Goal: Task Accomplishment & Management: Use online tool/utility

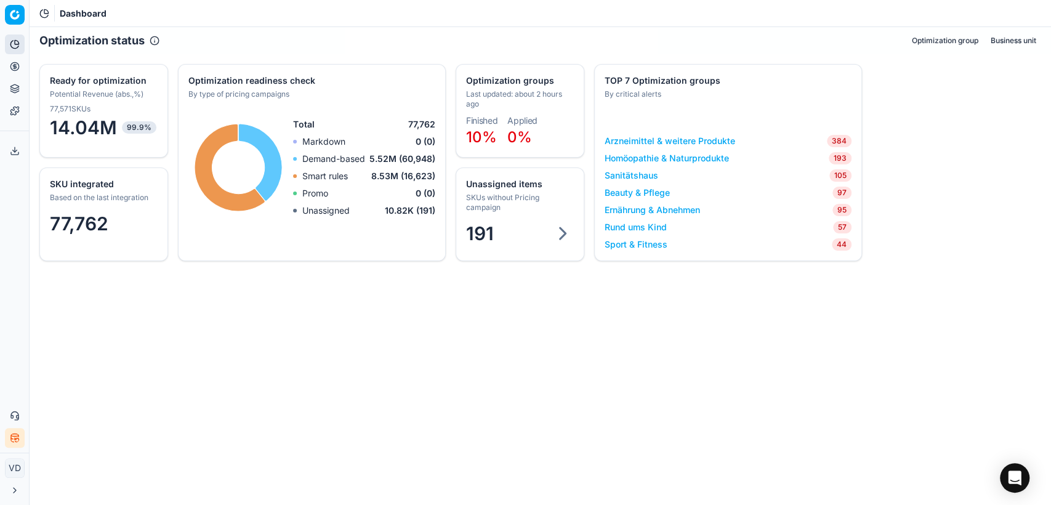
click at [7, 60] on button "Pricing" at bounding box center [15, 67] width 20 height 20
click at [53, 87] on link "Optimization groups" at bounding box center [118, 89] width 143 height 17
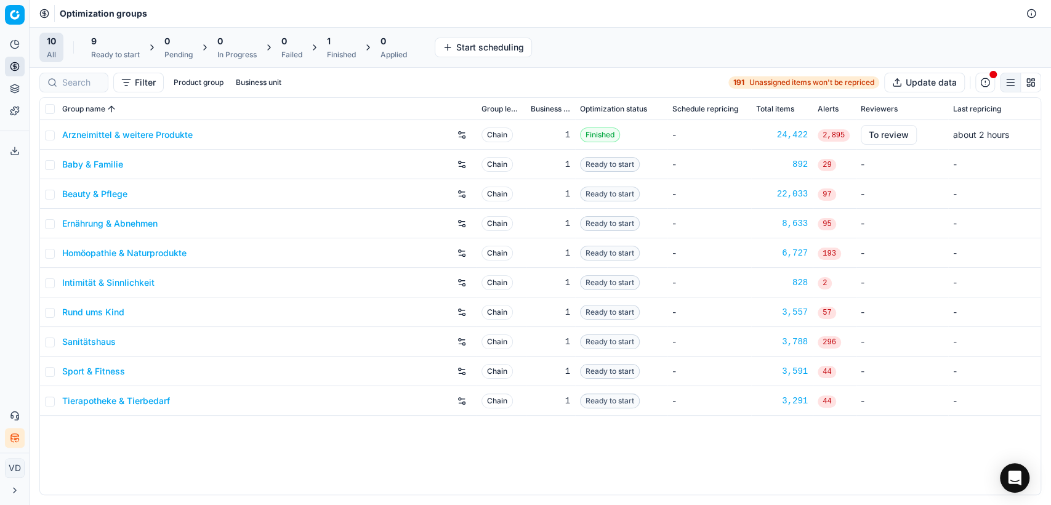
click at [983, 76] on button "button" at bounding box center [985, 83] width 20 height 20
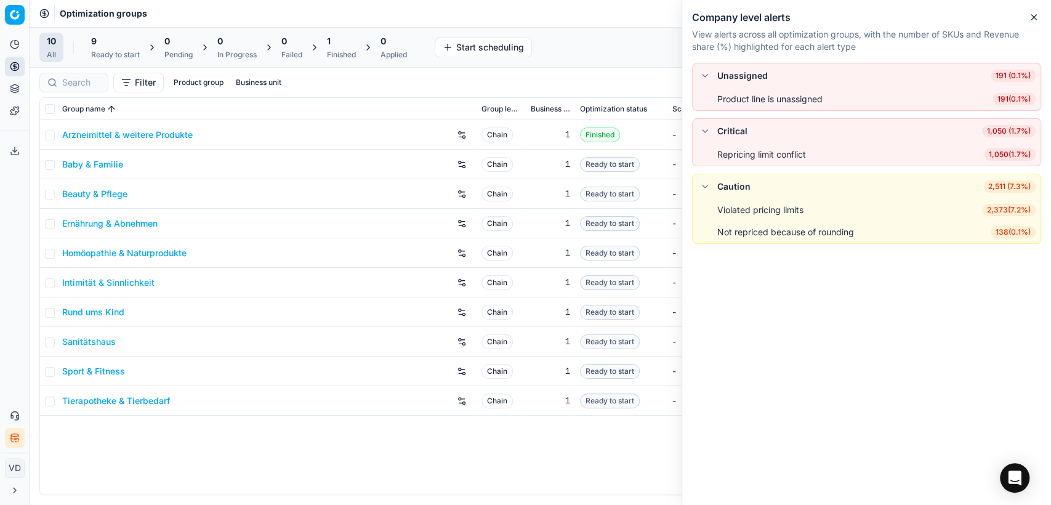
click at [562, 71] on div "Filter Product group Business unit 191 Unassigned items won't be repriced Updat…" at bounding box center [541, 83] width 1022 height 30
click at [1027, 18] on button "Close" at bounding box center [1034, 17] width 15 height 15
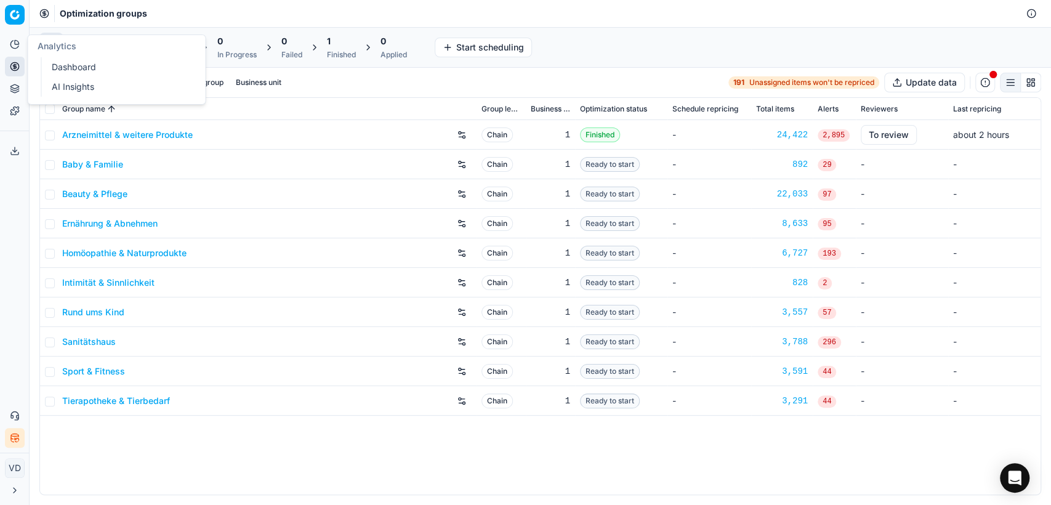
click at [20, 50] on button "Analytics" at bounding box center [15, 44] width 20 height 20
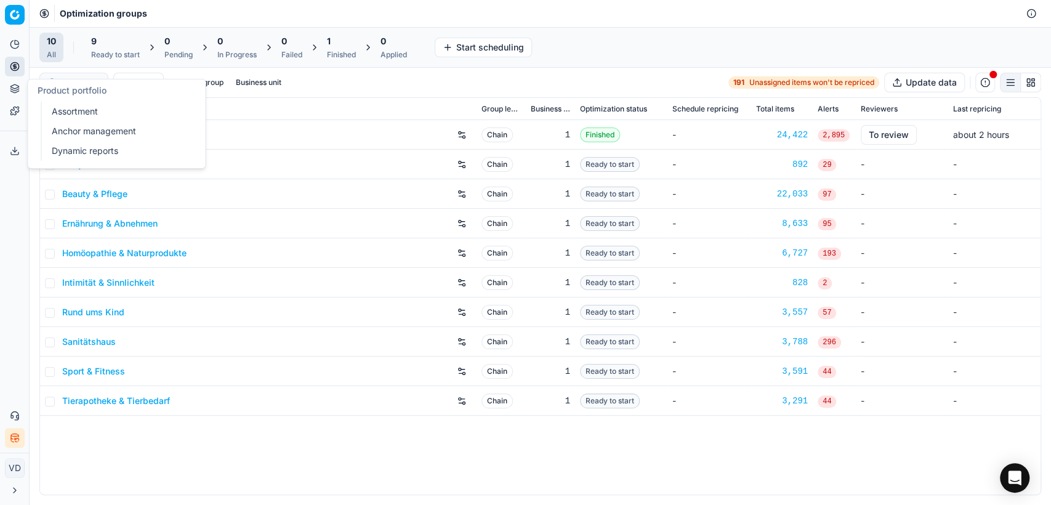
click at [65, 134] on link "Anchor management" at bounding box center [118, 131] width 143 height 17
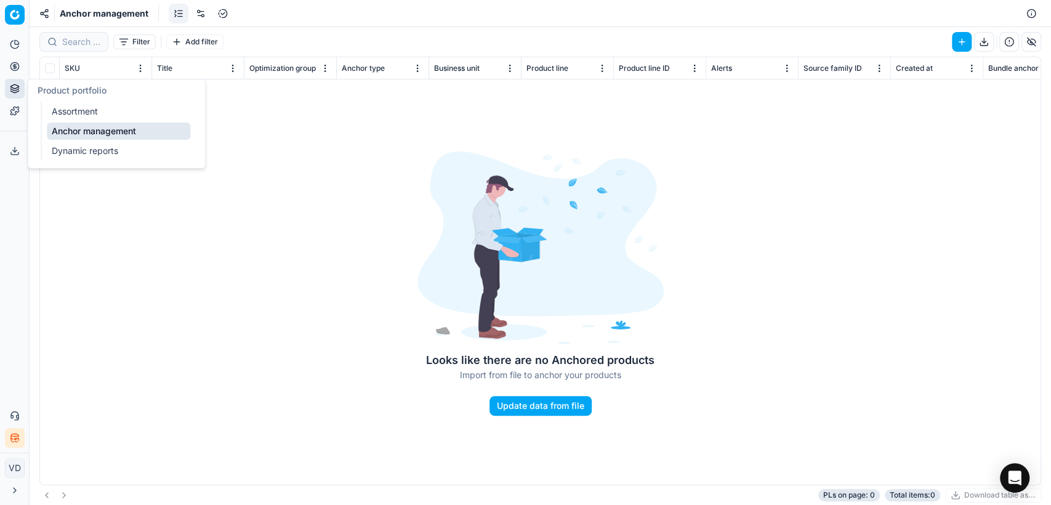
click at [65, 148] on link "Dynamic reports" at bounding box center [118, 150] width 143 height 17
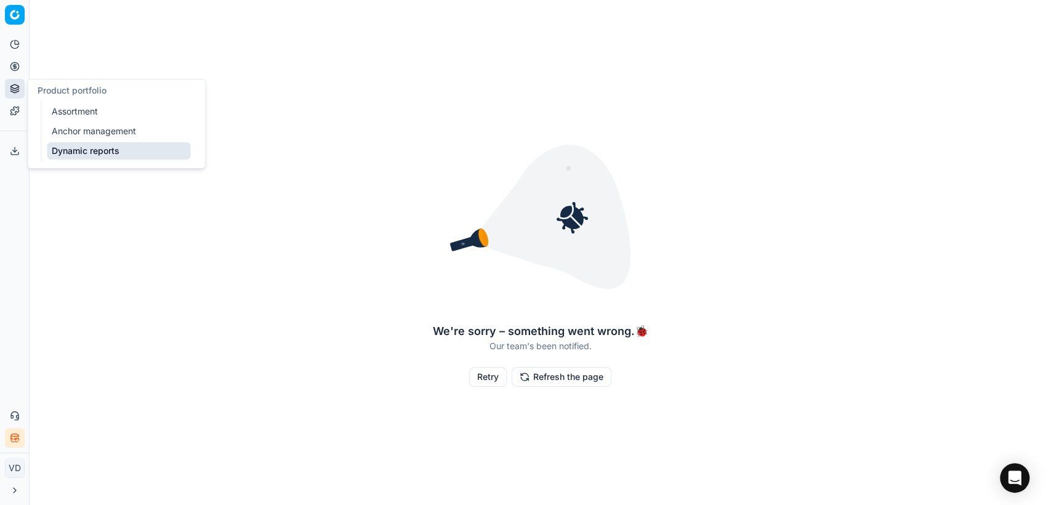
click at [65, 116] on link "Assortment" at bounding box center [118, 111] width 143 height 17
click at [6, 94] on button "Product portfolio" at bounding box center [15, 89] width 20 height 20
click at [62, 109] on link "Assortment" at bounding box center [118, 111] width 143 height 17
click at [15, 70] on icon at bounding box center [15, 67] width 10 height 10
click at [63, 143] on link "Products" at bounding box center [118, 148] width 143 height 17
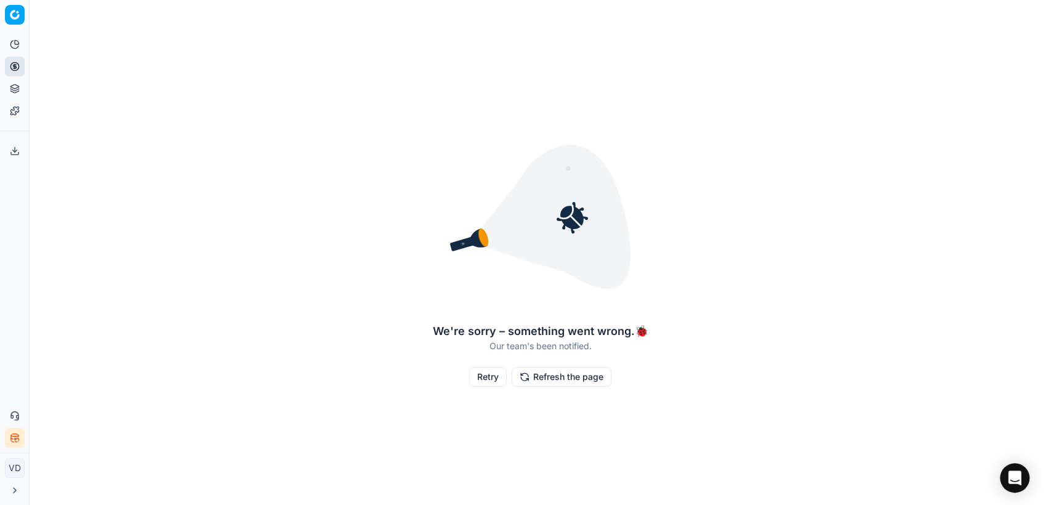
click at [15, 47] on icon at bounding box center [15, 44] width 10 height 10
click at [92, 70] on link "Dashboard" at bounding box center [118, 67] width 143 height 17
click at [84, 65] on link "Dashboard" at bounding box center [118, 67] width 143 height 17
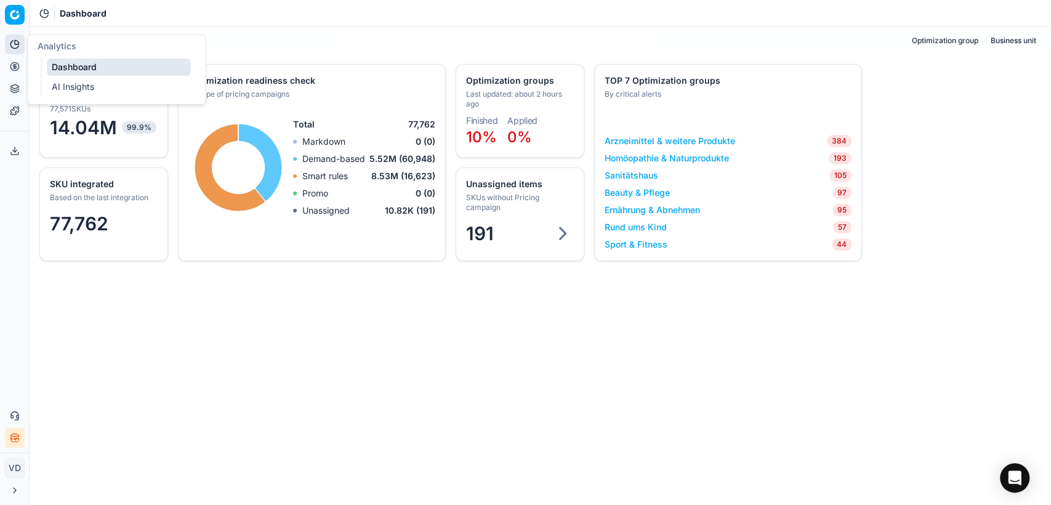
click at [20, 47] on button "Analytics" at bounding box center [15, 44] width 20 height 20
click at [63, 83] on link "AI Insights" at bounding box center [118, 86] width 143 height 17
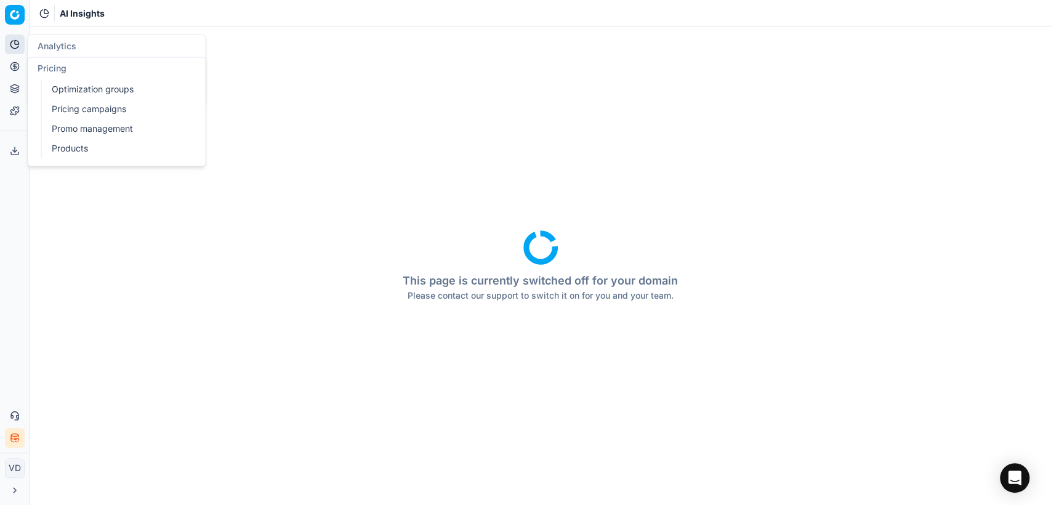
click at [14, 60] on button "Pricing" at bounding box center [15, 67] width 20 height 20
click at [62, 146] on link "Products" at bounding box center [118, 148] width 143 height 17
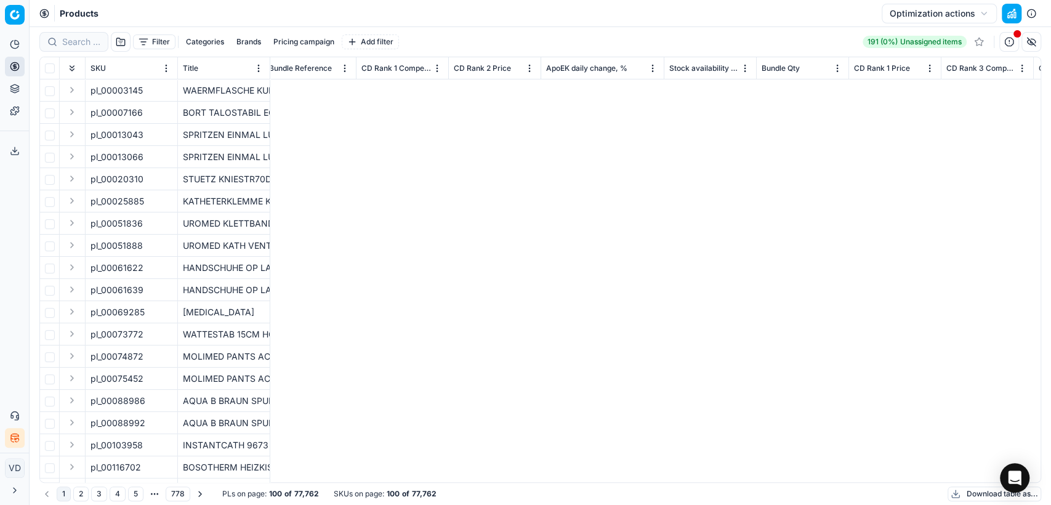
scroll to position [0, 7944]
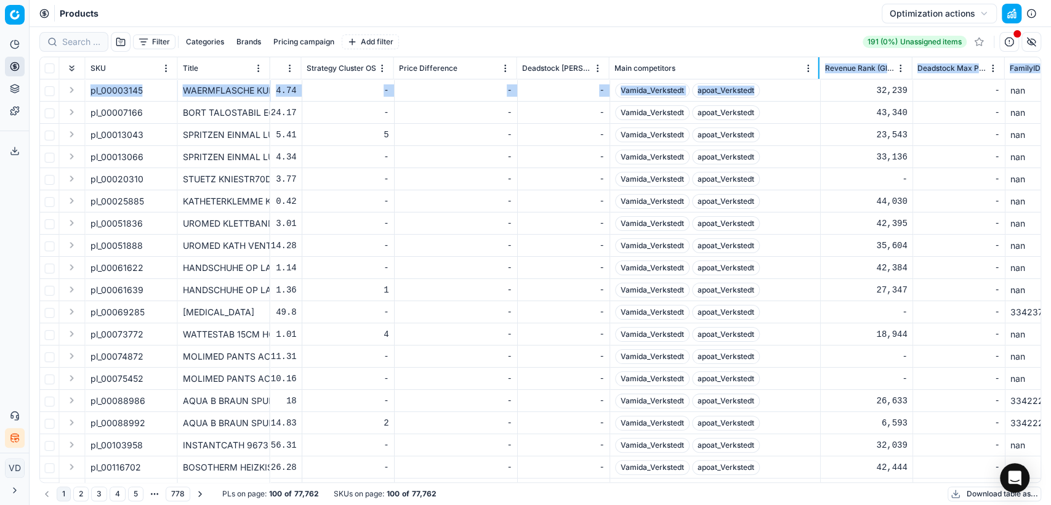
drag, startPoint x: 700, startPoint y: 74, endPoint x: 818, endPoint y: 75, distance: 118.2
click at [818, 75] on div at bounding box center [818, 68] width 1 height 22
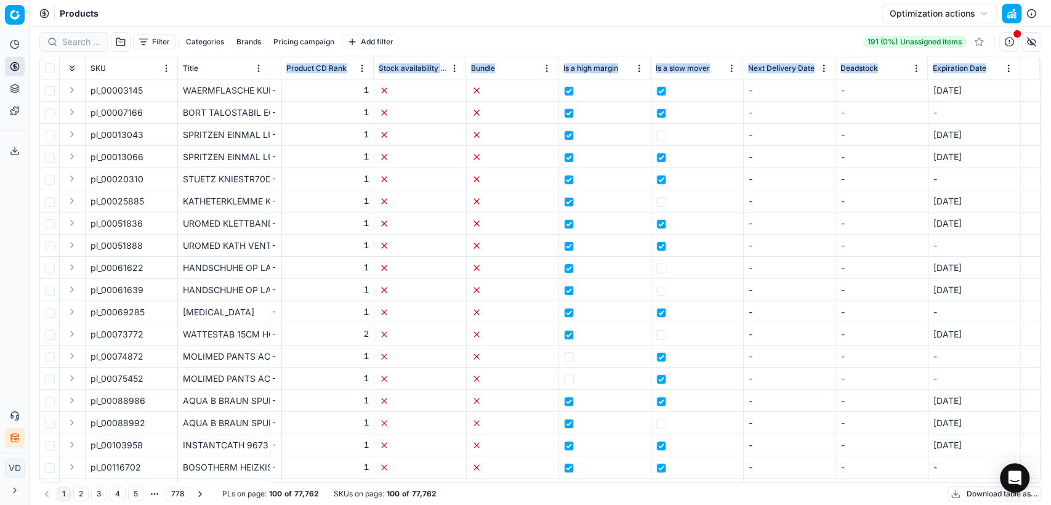
scroll to position [0, 9417]
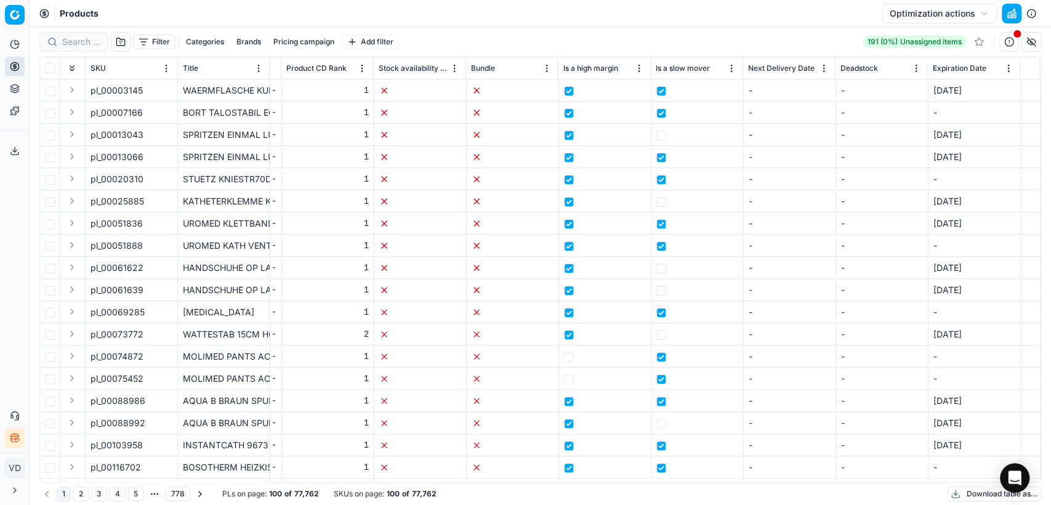
click at [581, 46] on div "Filter Categories Brands Pricing campaign Add filter 191 (0%) Unassigned items" at bounding box center [540, 42] width 1002 height 20
click at [626, 63] on html "Pricing platform Analytics Pricing Product portfolio Templates Export service 0…" at bounding box center [525, 252] width 1051 height 505
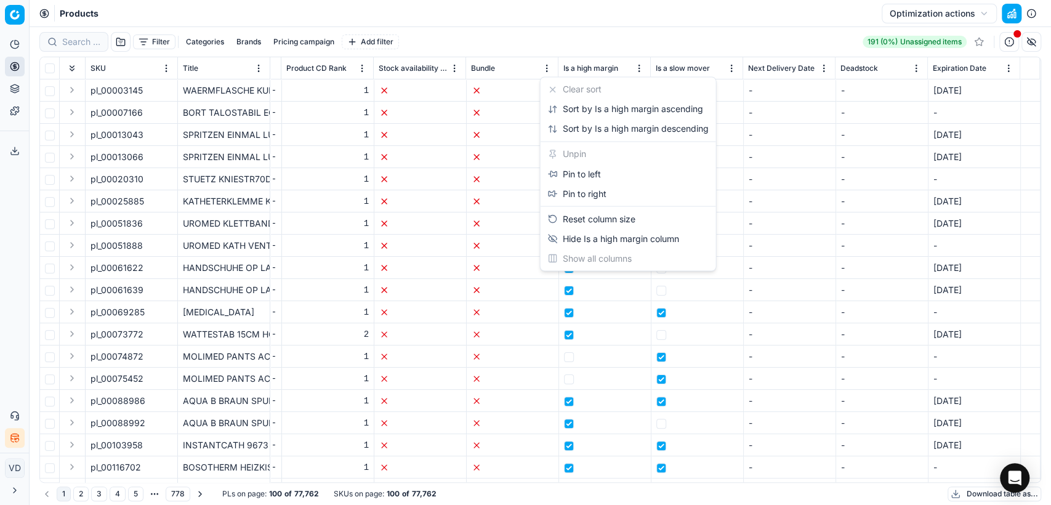
click at [589, 26] on html "Pricing platform Analytics Pricing Product portfolio Templates Export service 0…" at bounding box center [525, 252] width 1051 height 505
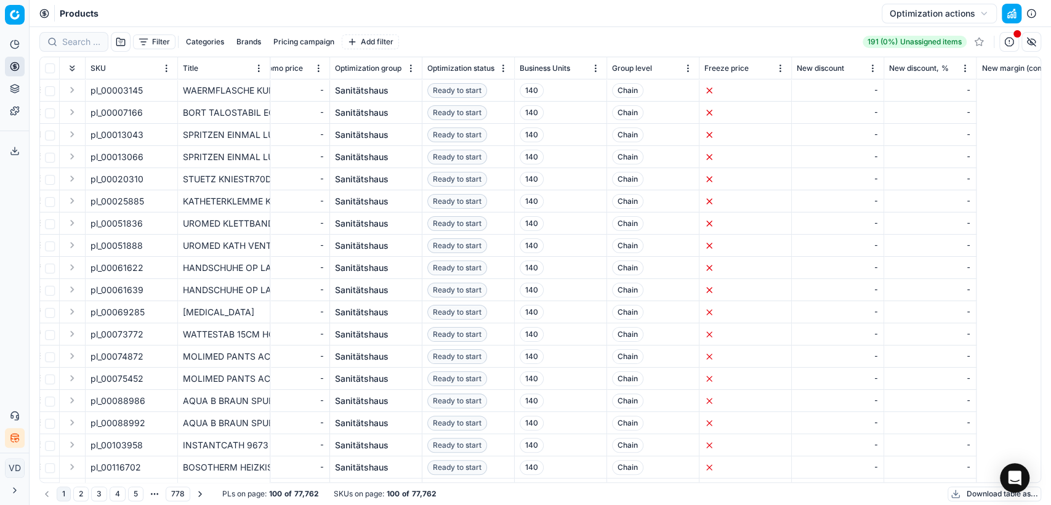
scroll to position [0, 0]
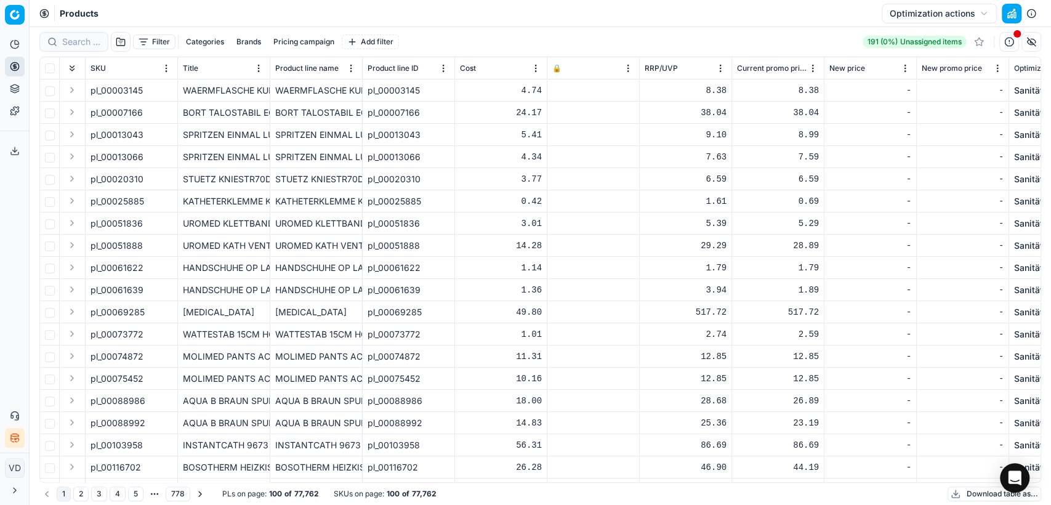
click at [7, 204] on div "Analytics Pricing Product portfolio Templates Export service 0 Contact support …" at bounding box center [14, 241] width 29 height 423
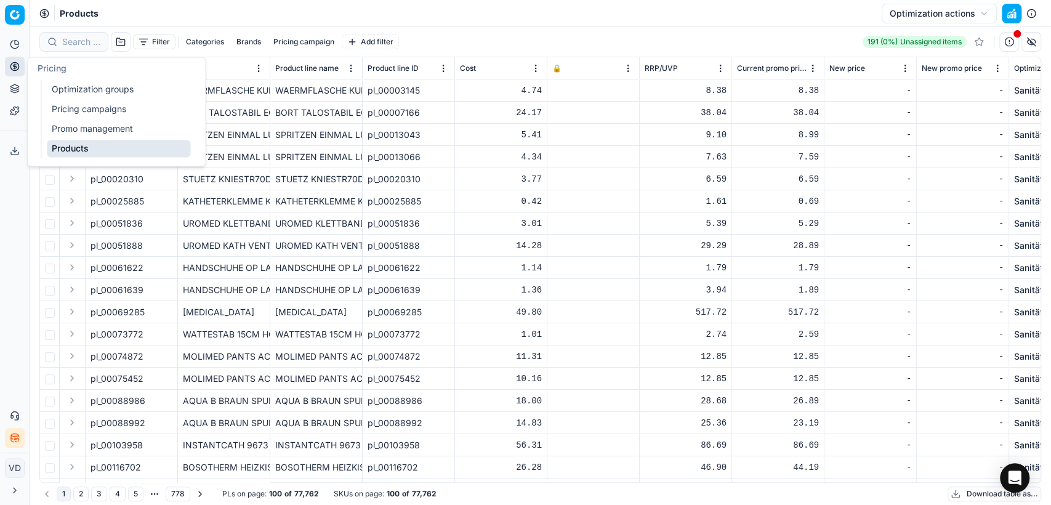
click at [62, 91] on link "Optimization groups" at bounding box center [118, 89] width 143 height 17
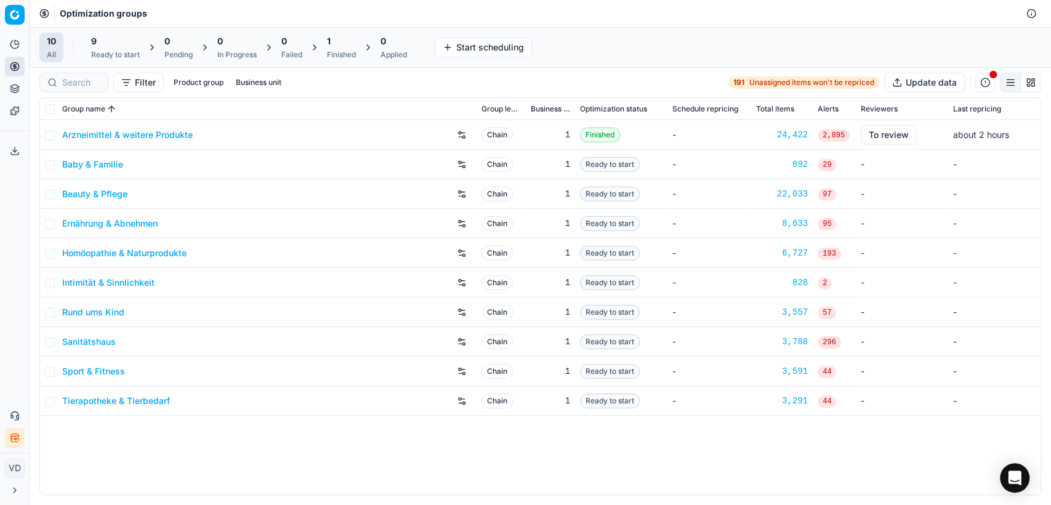
click at [126, 134] on link "Arzneimittel & weitere Produkte" at bounding box center [127, 135] width 131 height 12
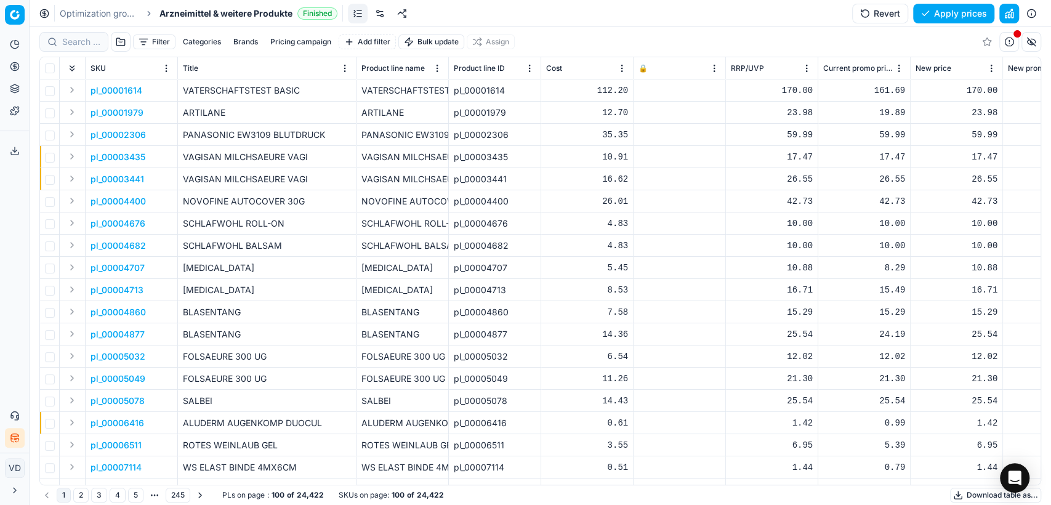
click at [70, 156] on button "Expand" at bounding box center [72, 156] width 15 height 15
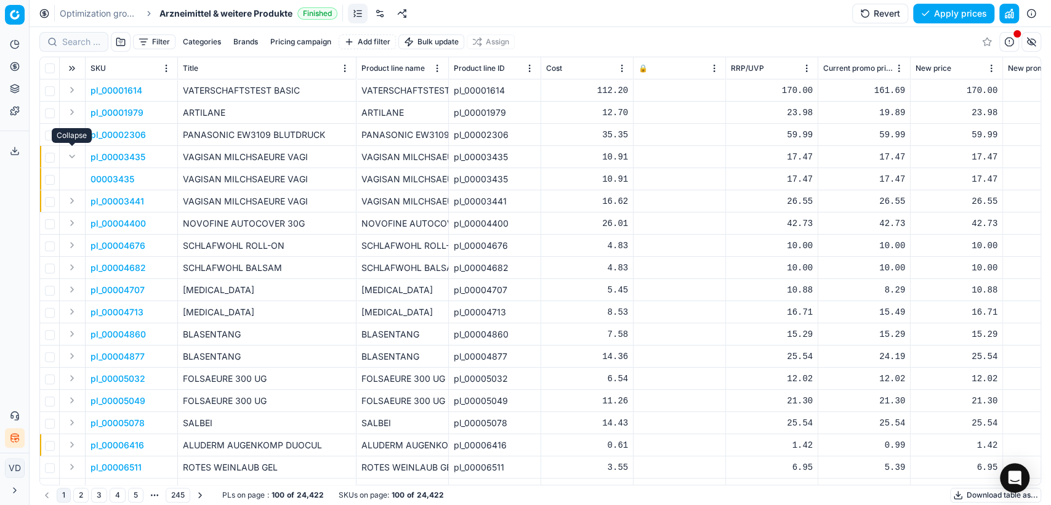
click at [70, 156] on button "Expand" at bounding box center [72, 156] width 15 height 15
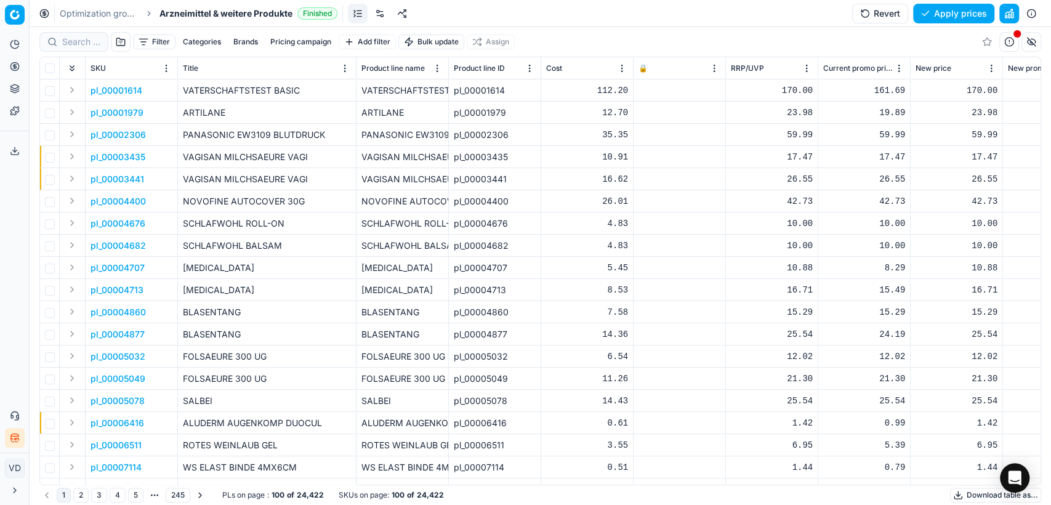
click at [99, 158] on p "pl_00003435" at bounding box center [118, 157] width 55 height 12
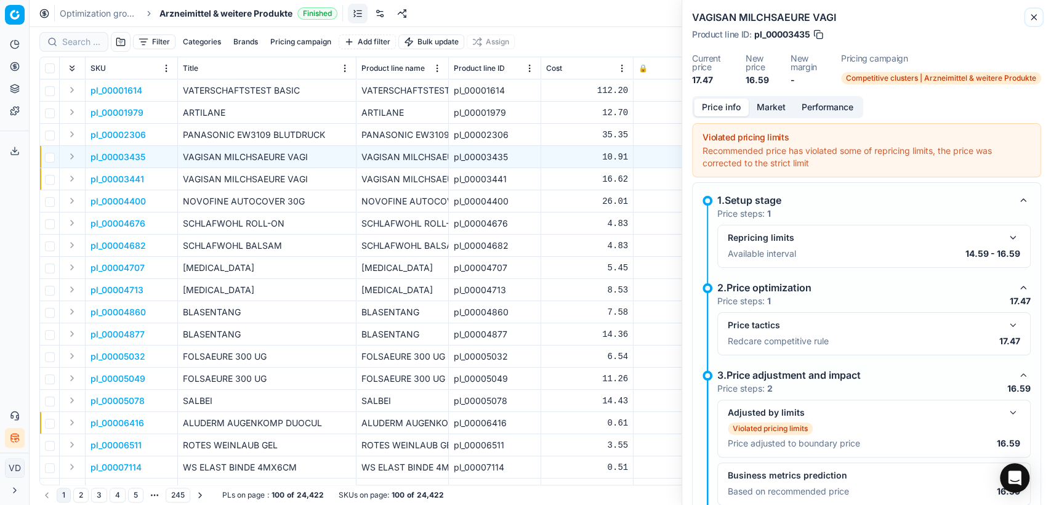
click at [1039, 17] on button "Close" at bounding box center [1034, 17] width 15 height 15
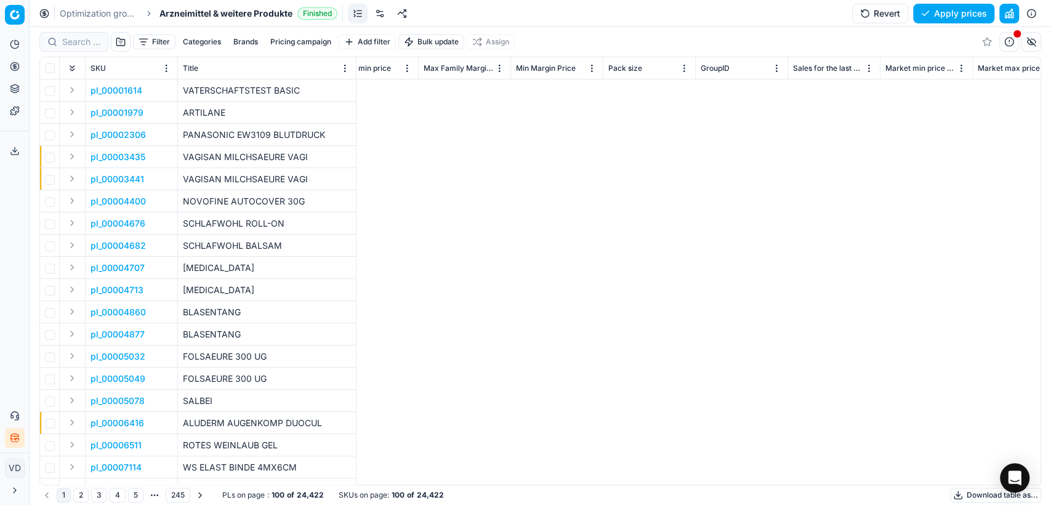
scroll to position [0, 5653]
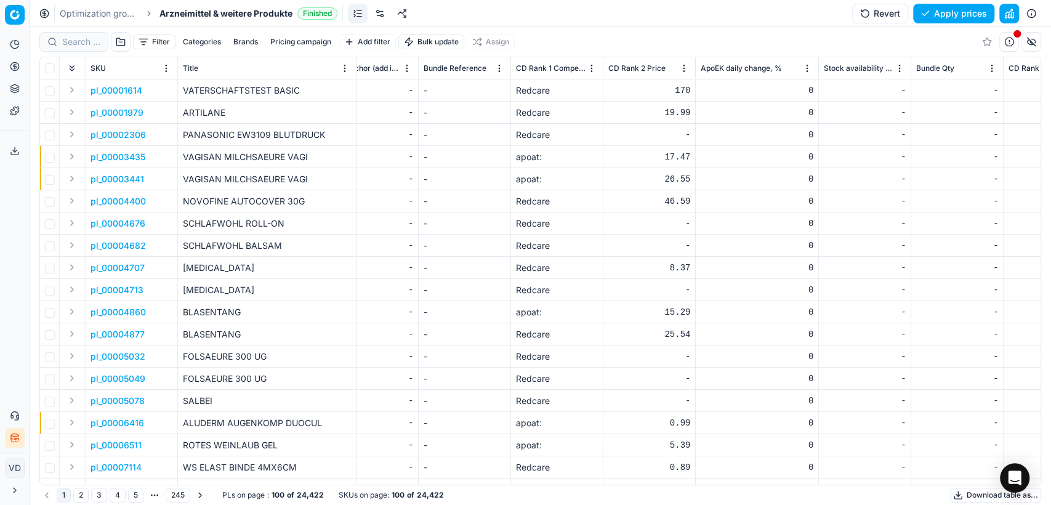
click at [379, 11] on link at bounding box center [380, 14] width 20 height 20
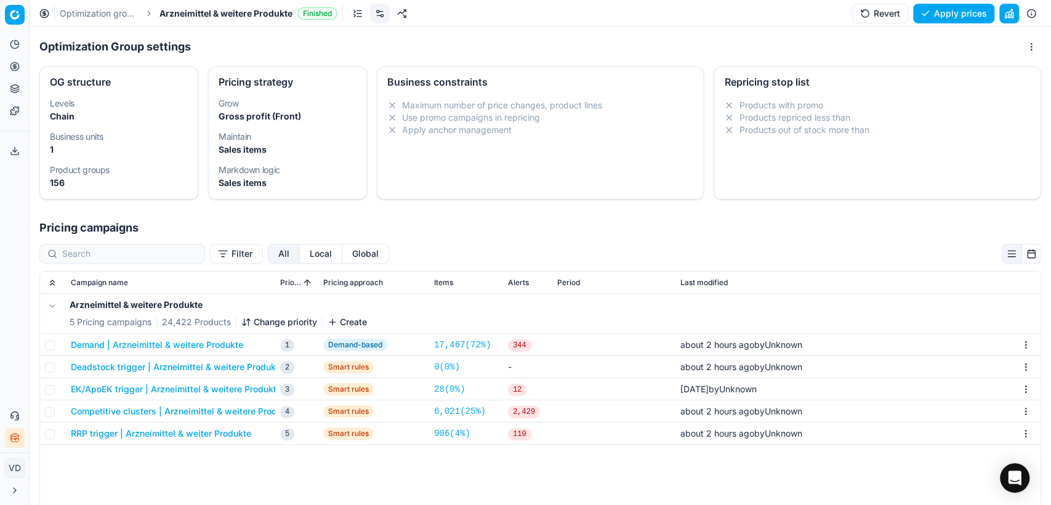
click at [184, 342] on button "Demand | Arzneimittel & weitere Produkte" at bounding box center [157, 345] width 172 height 12
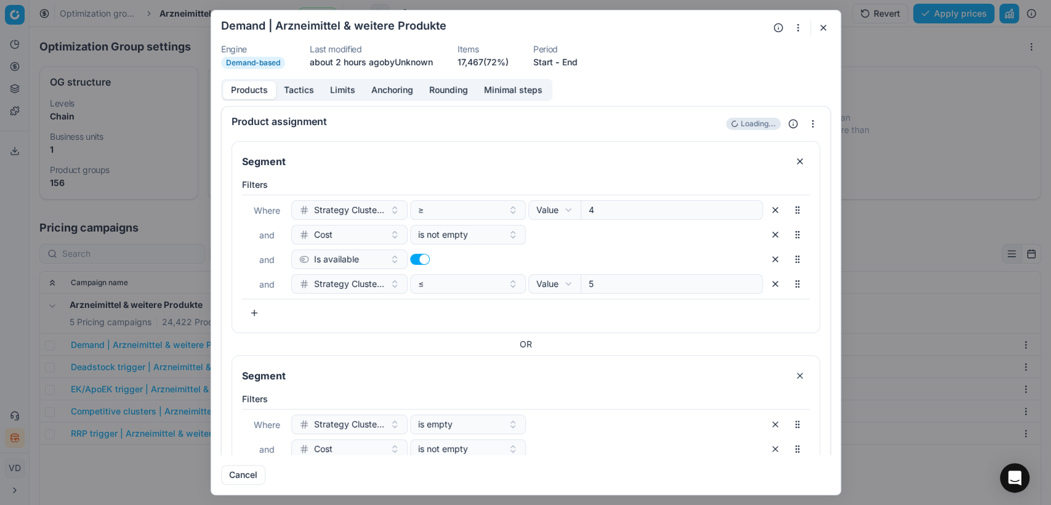
click at [824, 27] on button "button" at bounding box center [823, 27] width 15 height 15
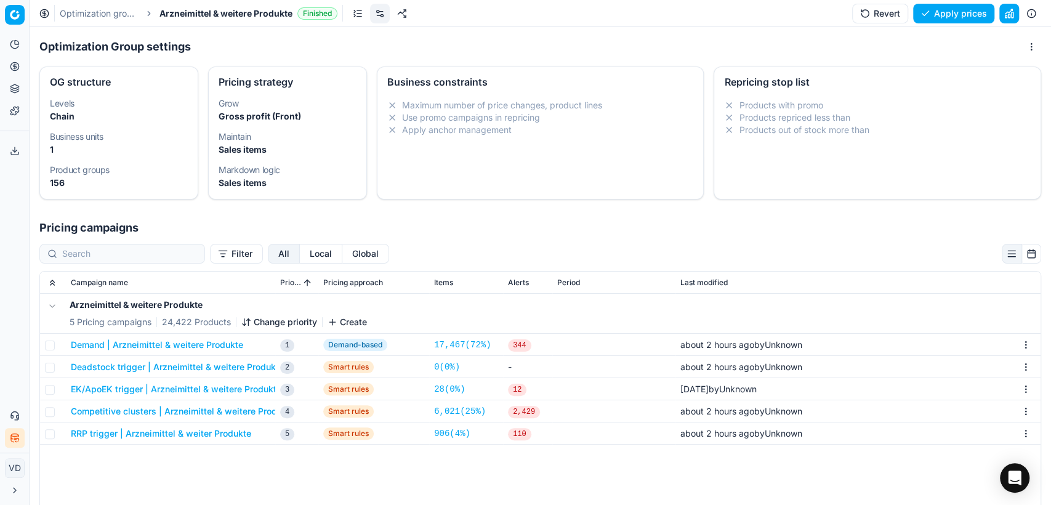
click at [216, 339] on button "Demand | Arzneimittel & weitere Produkte" at bounding box center [157, 345] width 172 height 12
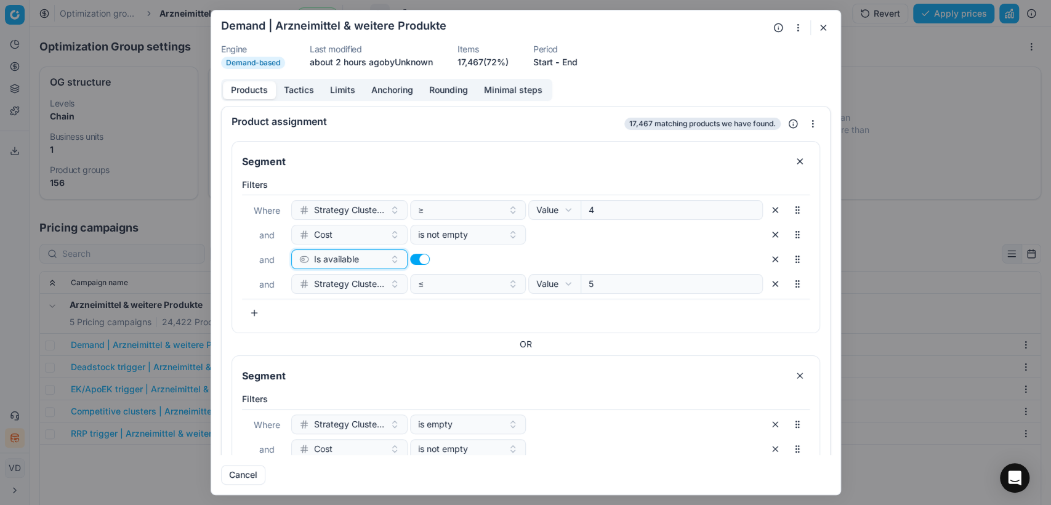
click at [388, 259] on button "Is available" at bounding box center [349, 259] width 116 height 20
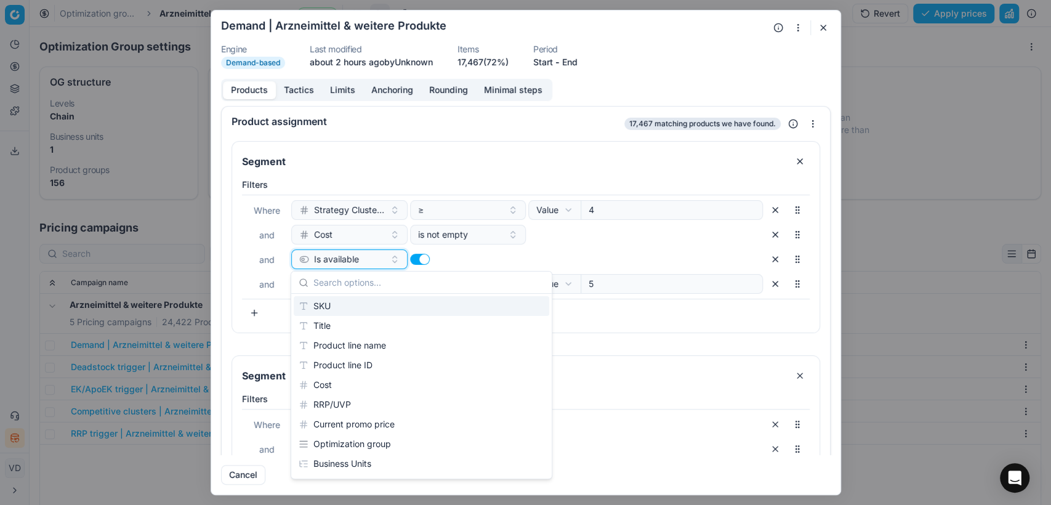
click at [388, 259] on button "Is available" at bounding box center [349, 259] width 116 height 20
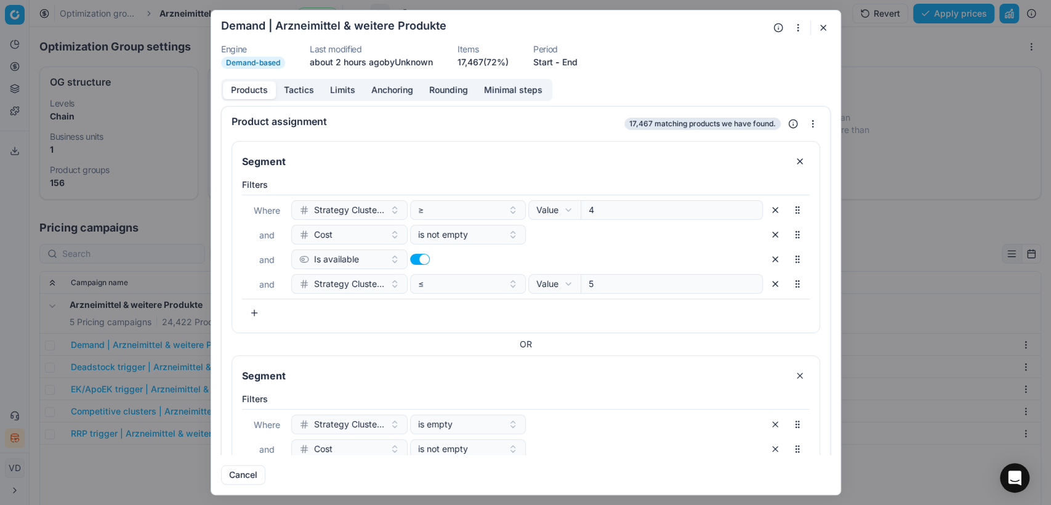
click at [424, 259] on button "button" at bounding box center [420, 259] width 20 height 11
click at [423, 259] on button "button" at bounding box center [420, 259] width 20 height 11
click at [507, 283] on button "≤" at bounding box center [468, 284] width 116 height 20
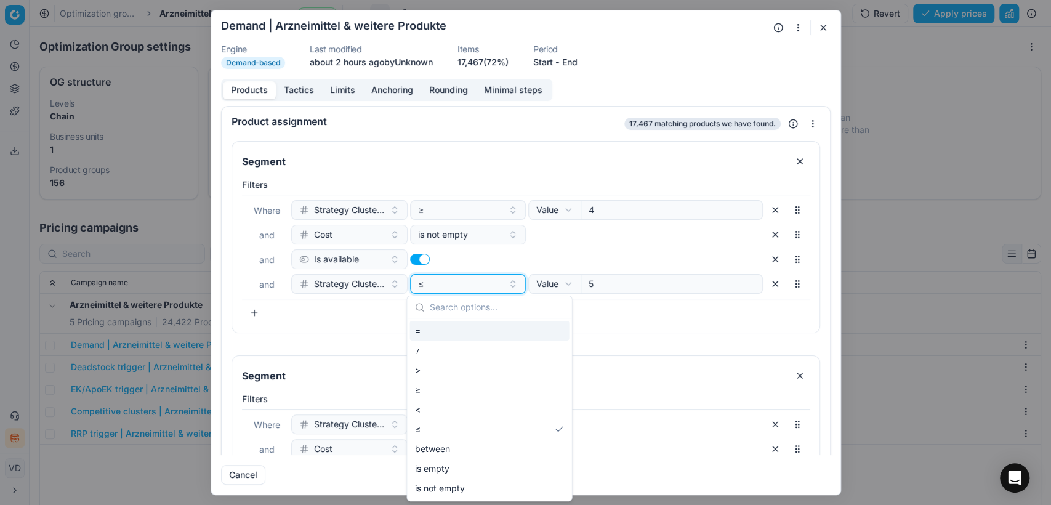
click at [507, 283] on button "≤" at bounding box center [468, 284] width 116 height 20
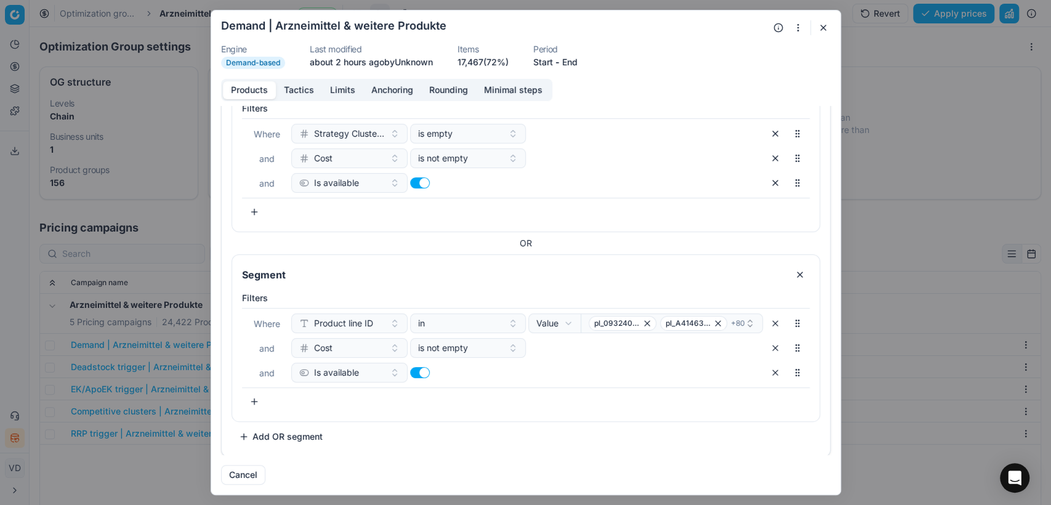
scroll to position [291, 0]
click at [828, 26] on button "button" at bounding box center [823, 27] width 15 height 15
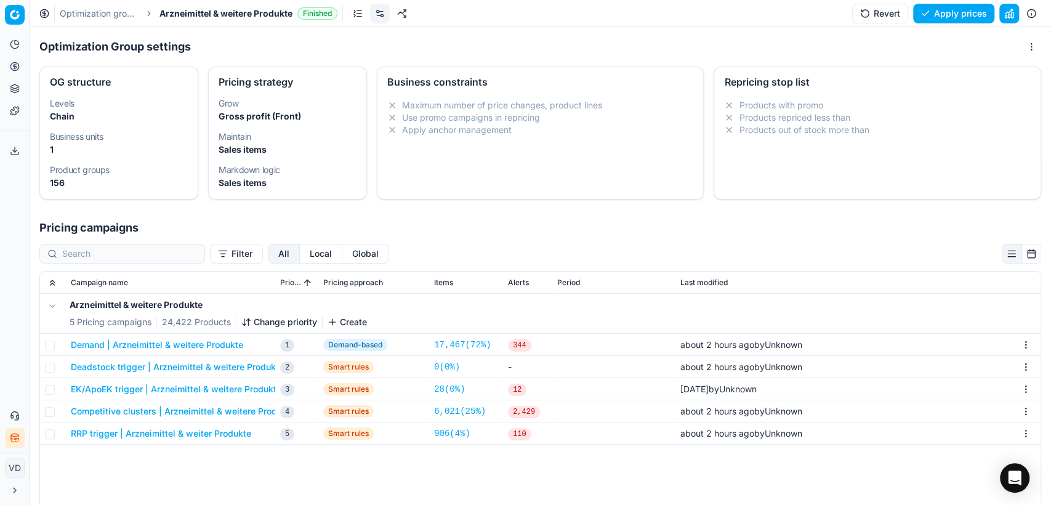
click at [134, 12] on link "Optimization groups" at bounding box center [99, 13] width 79 height 12
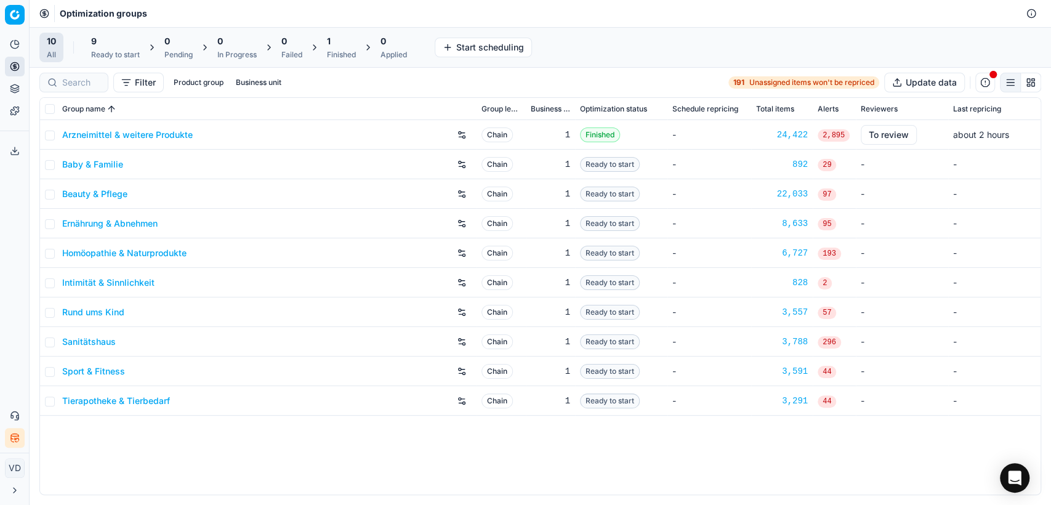
click at [127, 133] on link "Arzneimittel & weitere Produkte" at bounding box center [127, 135] width 131 height 12
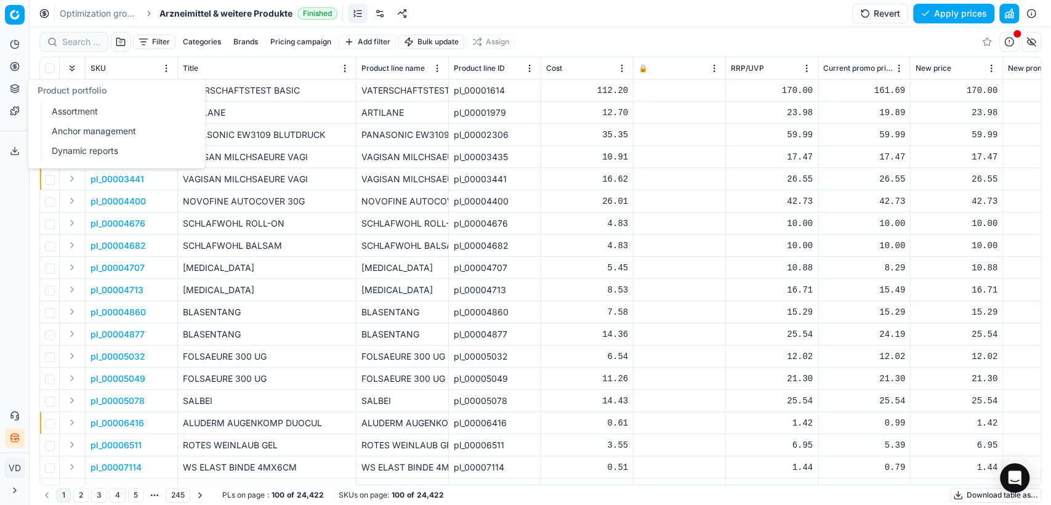
click at [6, 82] on button "Product portfolio" at bounding box center [15, 89] width 20 height 20
click at [77, 111] on link "Assortment" at bounding box center [118, 111] width 143 height 17
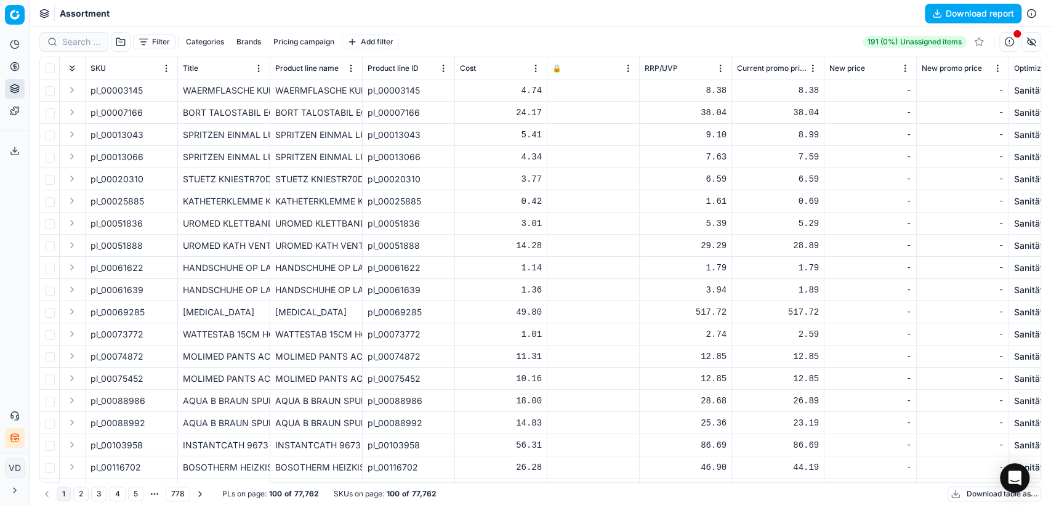
click at [993, 18] on button "Download report" at bounding box center [973, 14] width 97 height 20
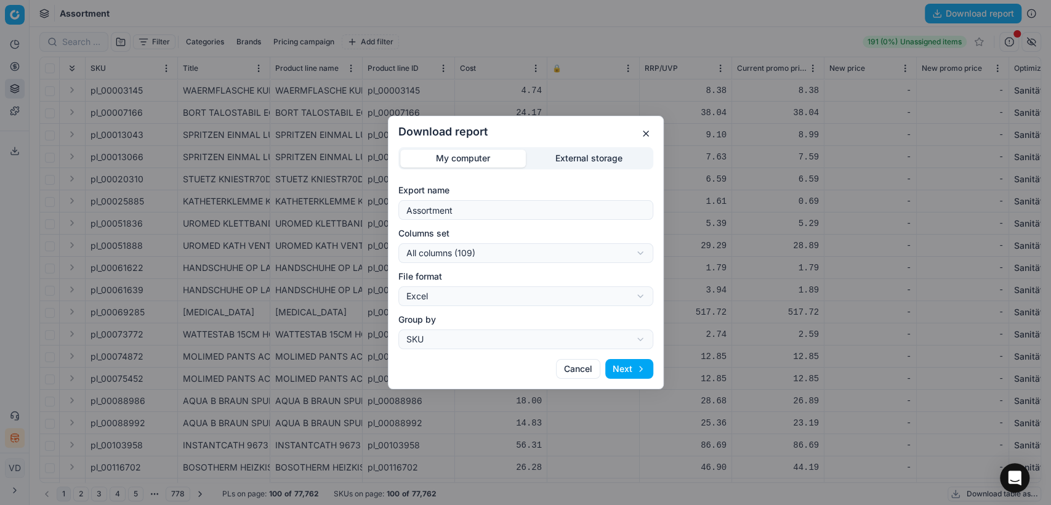
click at [628, 366] on button "Next" at bounding box center [629, 369] width 48 height 20
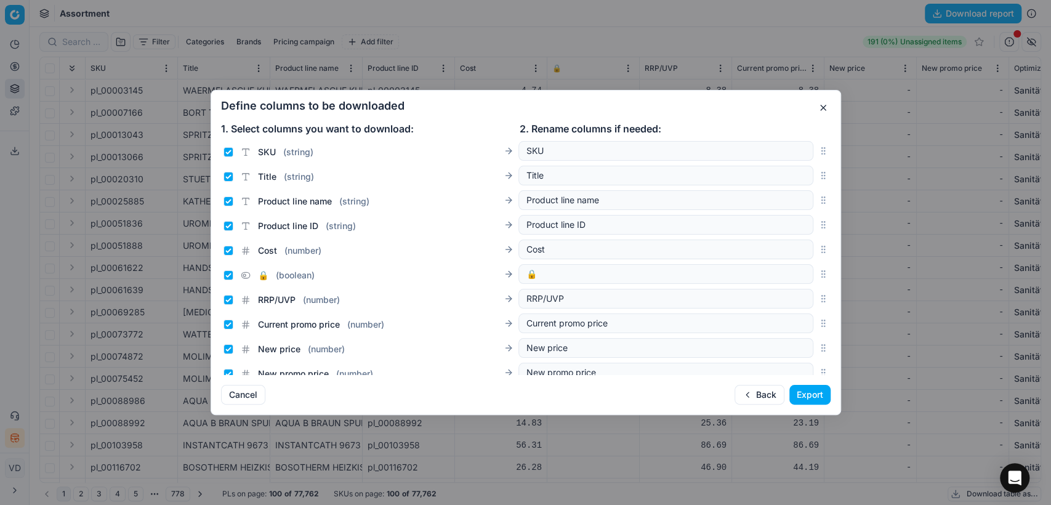
click at [806, 390] on button "Export" at bounding box center [809, 395] width 41 height 20
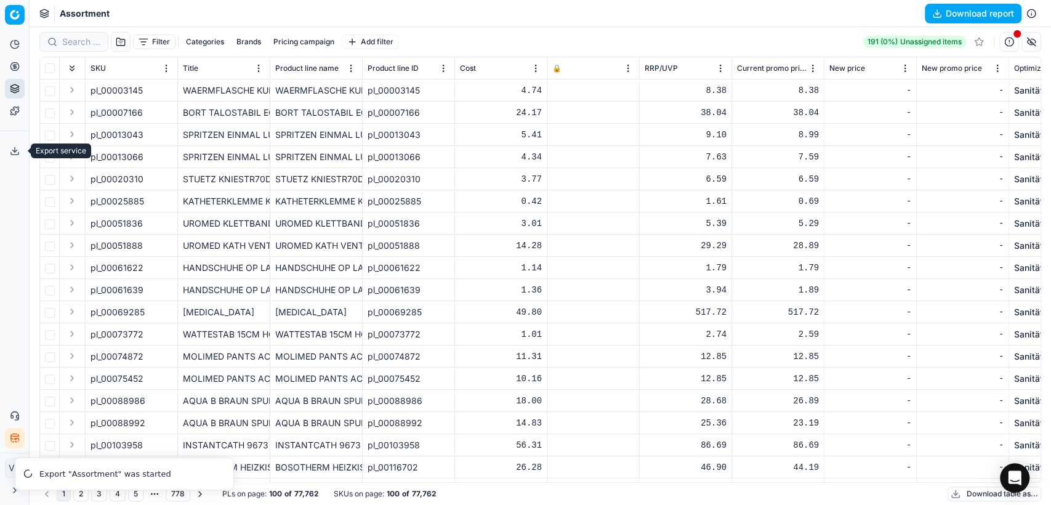
click at [6, 156] on button "Export service" at bounding box center [15, 151] width 20 height 20
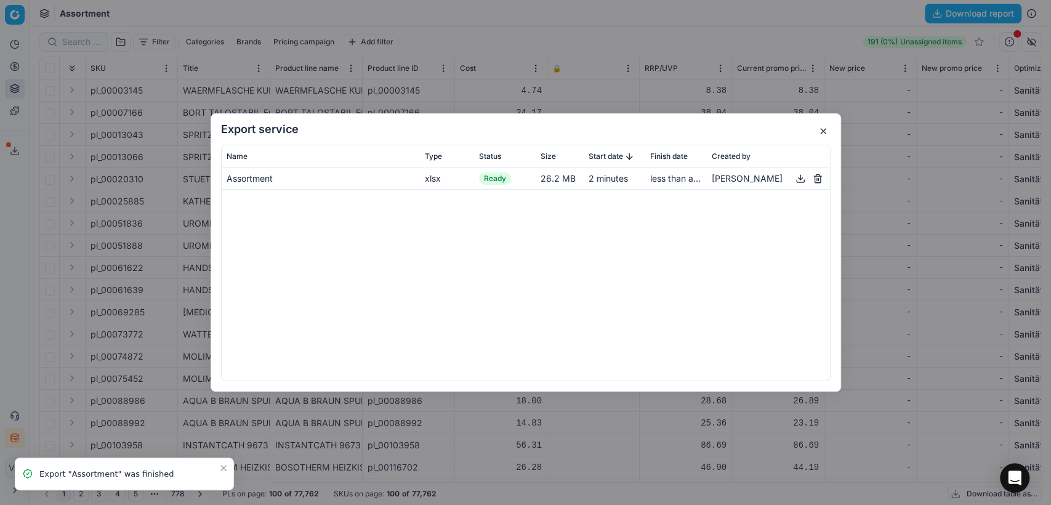
click at [803, 180] on button "button" at bounding box center [800, 178] width 15 height 15
click at [823, 125] on button "button" at bounding box center [823, 131] width 15 height 15
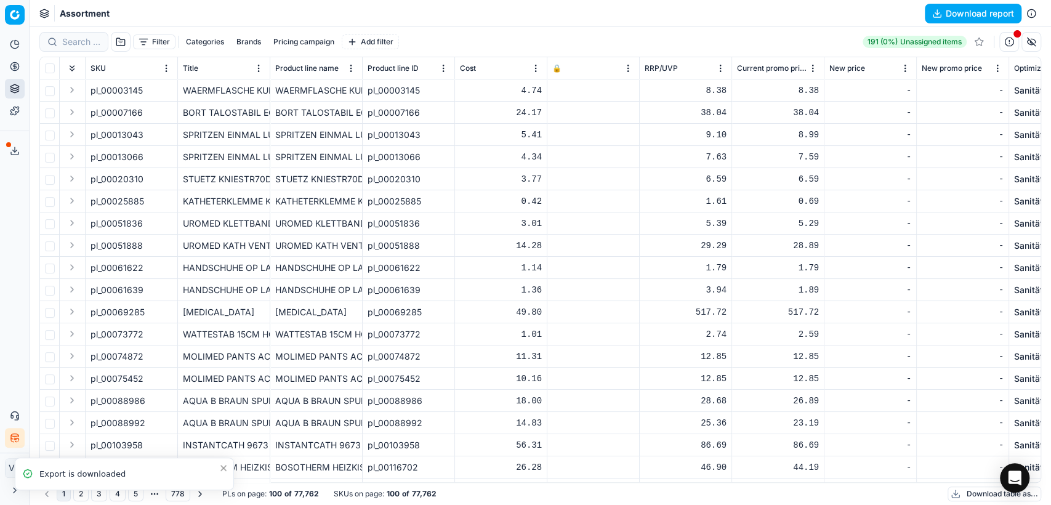
click at [12, 67] on icon at bounding box center [15, 67] width 10 height 10
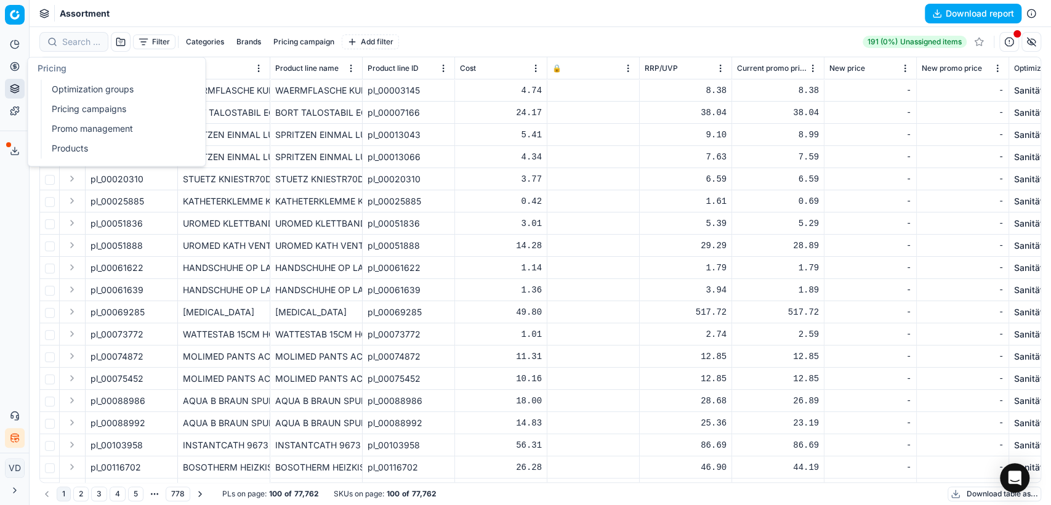
click at [57, 94] on link "Optimization groups" at bounding box center [118, 89] width 143 height 17
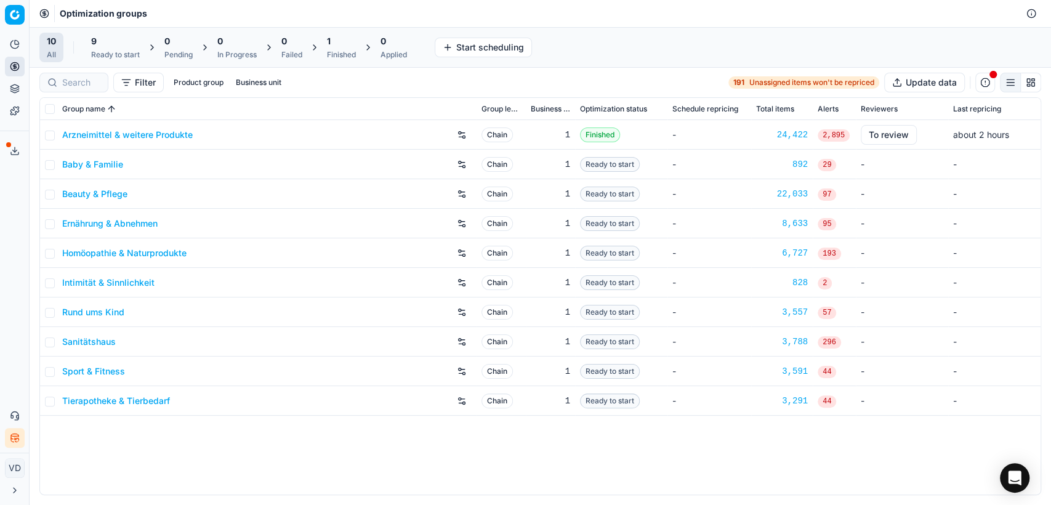
click at [75, 132] on link "Arzneimittel & weitere Produkte" at bounding box center [127, 135] width 131 height 12
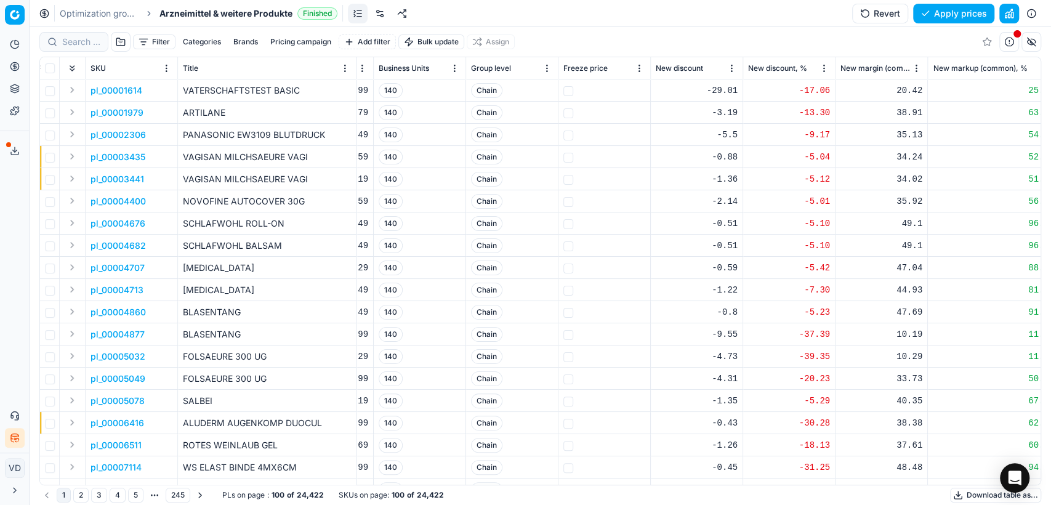
scroll to position [0, 727]
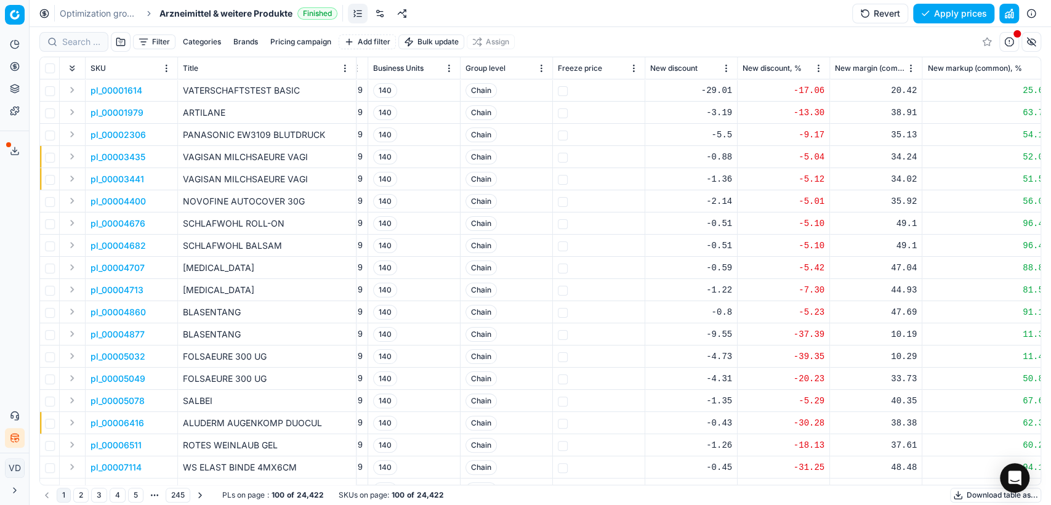
click at [1025, 44] on button "button" at bounding box center [1032, 42] width 20 height 20
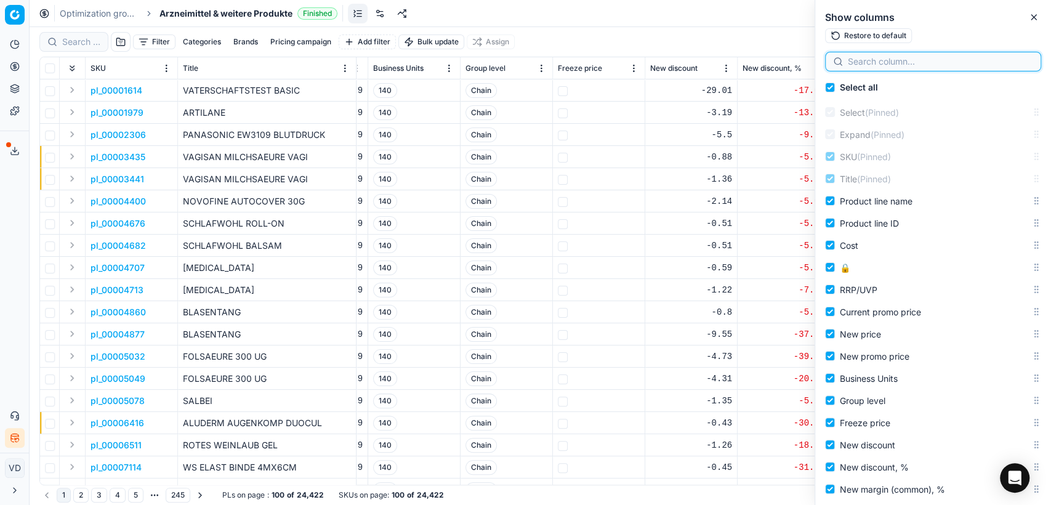
click at [1005, 56] on input at bounding box center [940, 61] width 185 height 12
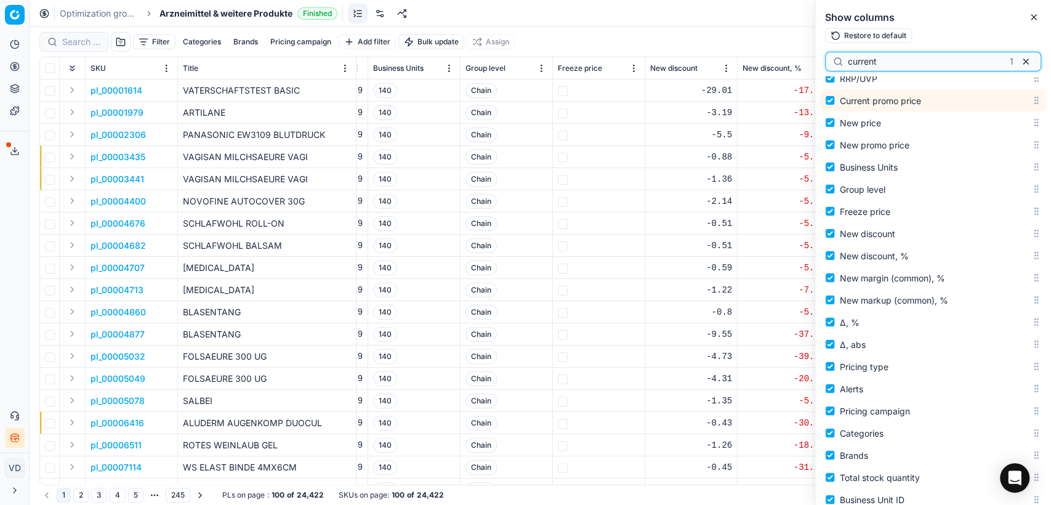
scroll to position [224, 0]
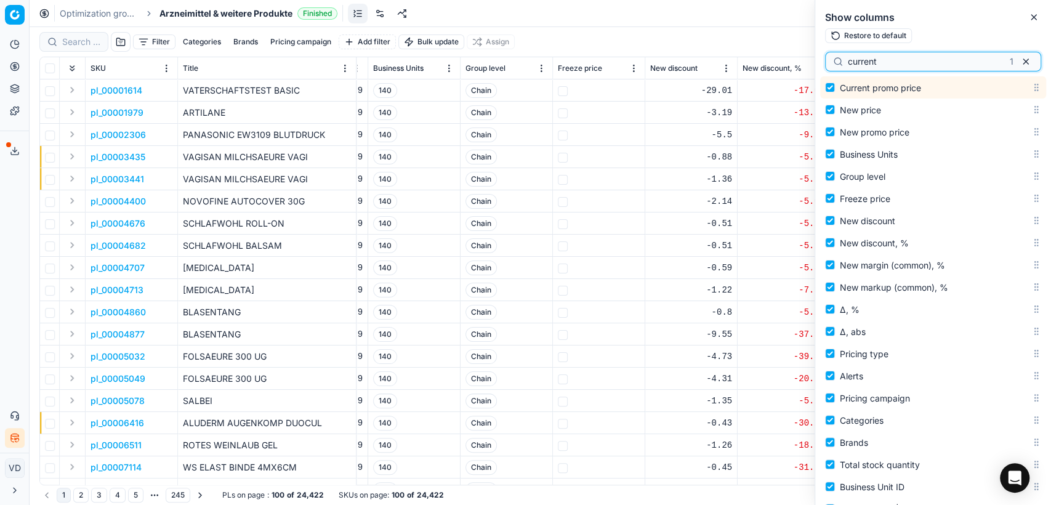
type input "current"
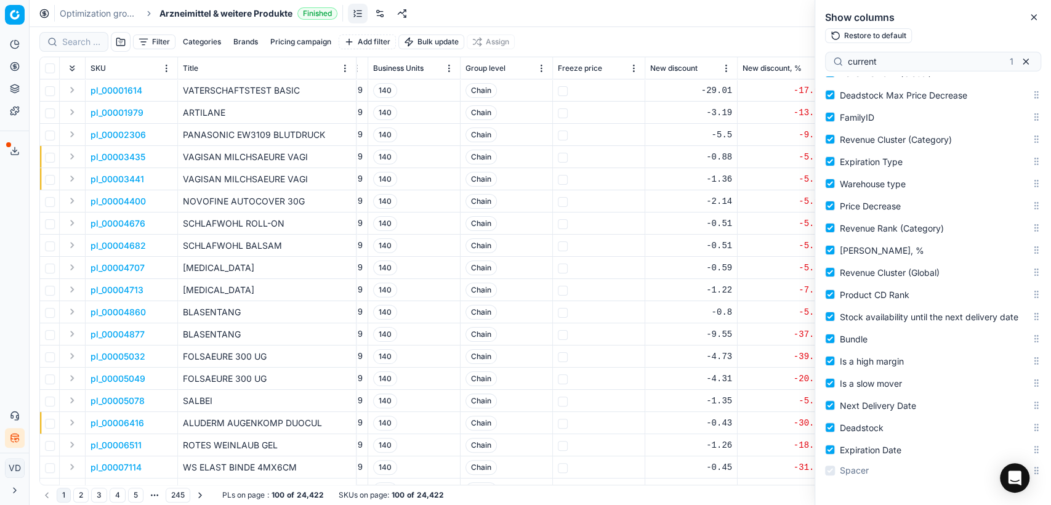
scroll to position [0, 0]
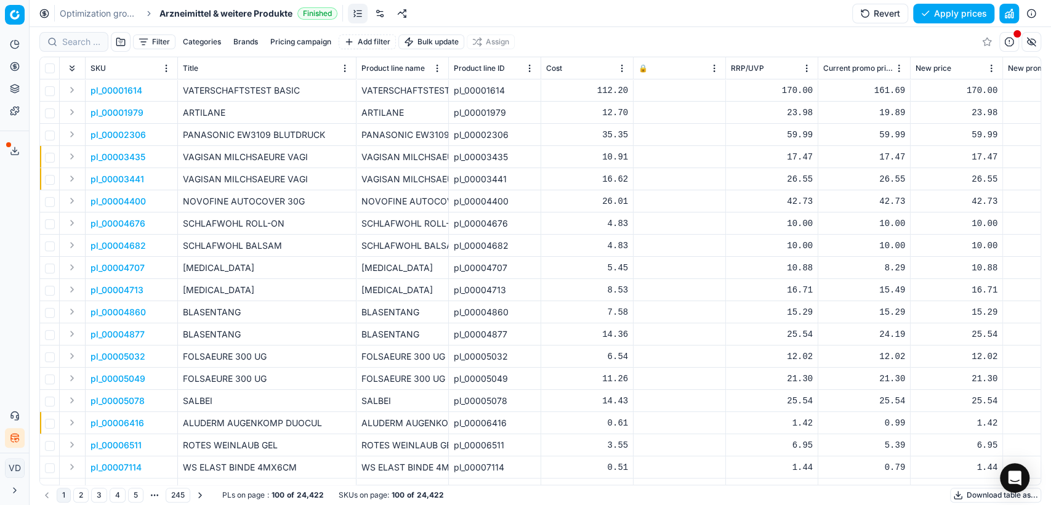
click at [716, 65] on html "Pricing platform Analytics Pricing Product portfolio Templates Export service 1…" at bounding box center [525, 252] width 1051 height 505
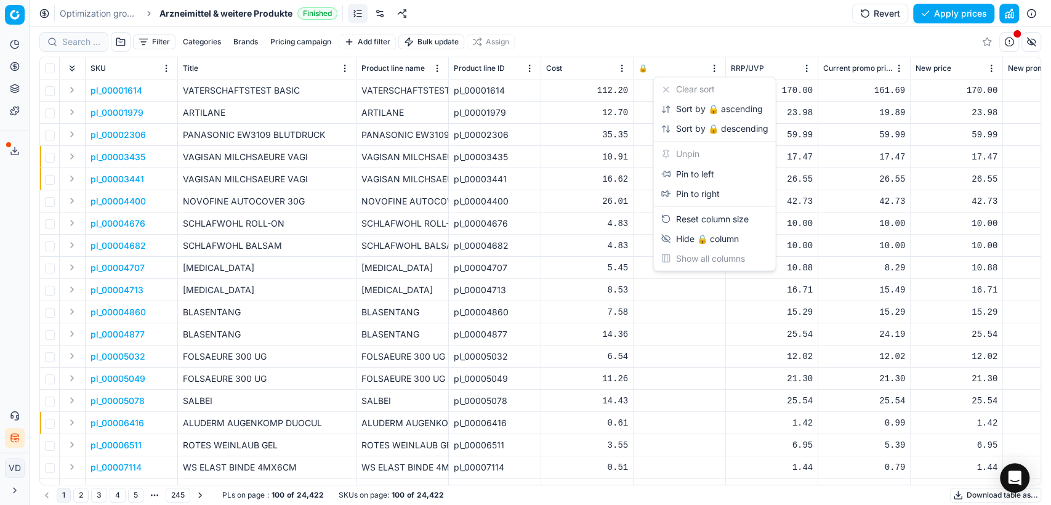
click at [716, 65] on html "Pricing platform Analytics Pricing Product portfolio Templates Export service 1…" at bounding box center [525, 252] width 1051 height 505
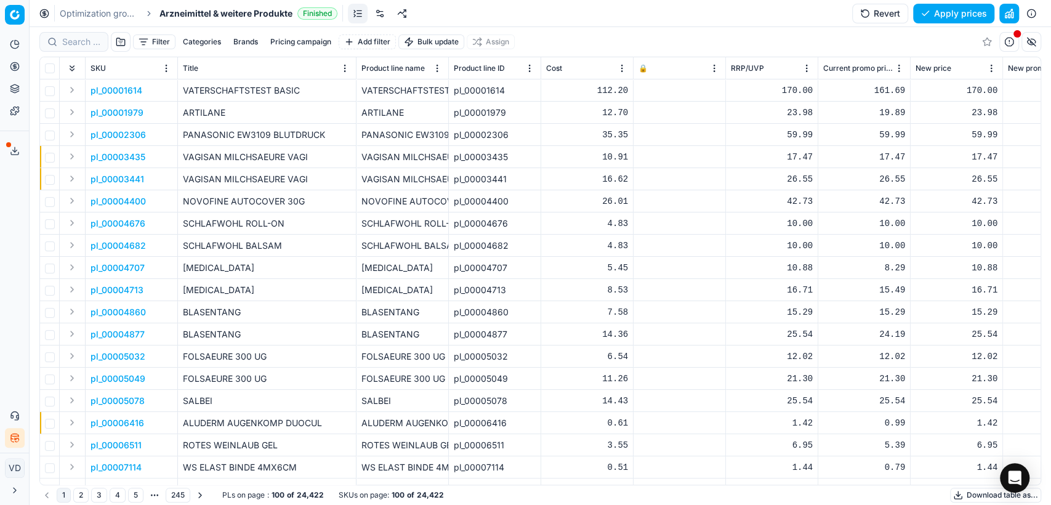
click at [178, 41] on button "Categories" at bounding box center [202, 41] width 48 height 15
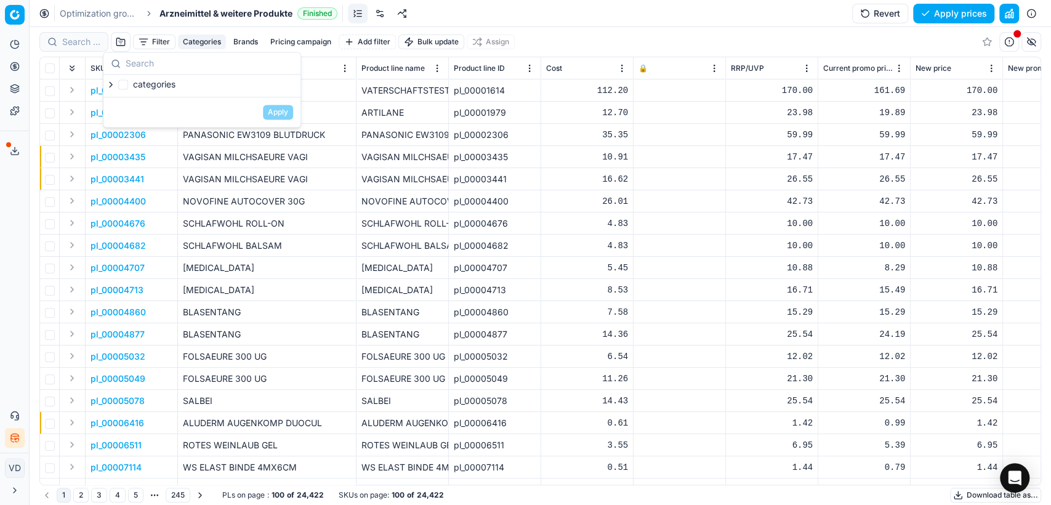
click at [167, 41] on button "Filter" at bounding box center [154, 41] width 42 height 15
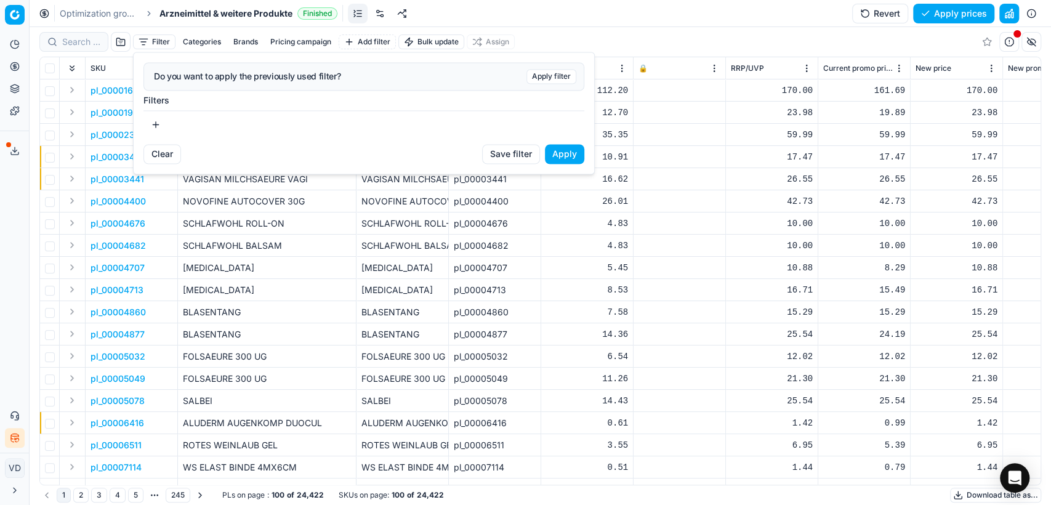
click at [159, 124] on button "button" at bounding box center [155, 125] width 25 height 20
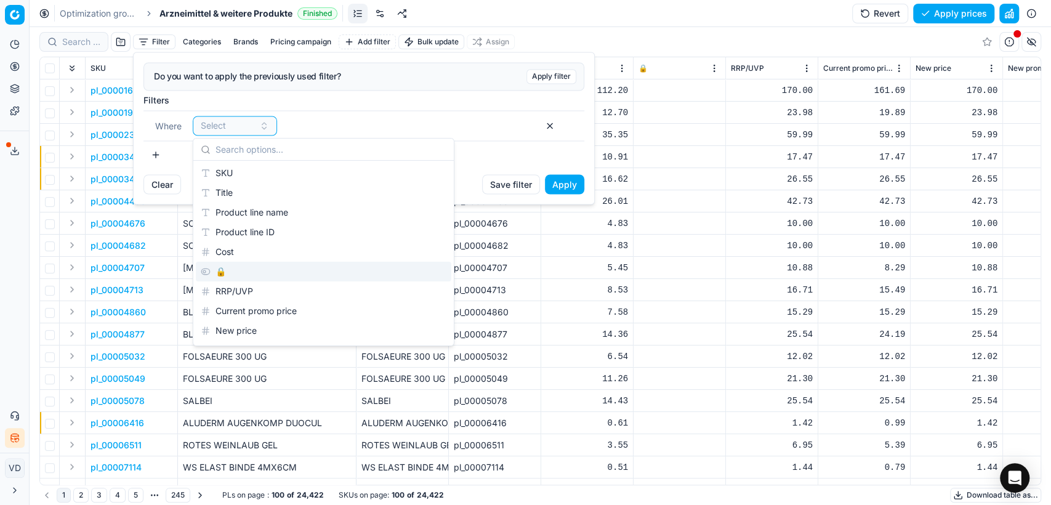
click at [230, 264] on div "🔒" at bounding box center [324, 272] width 256 height 20
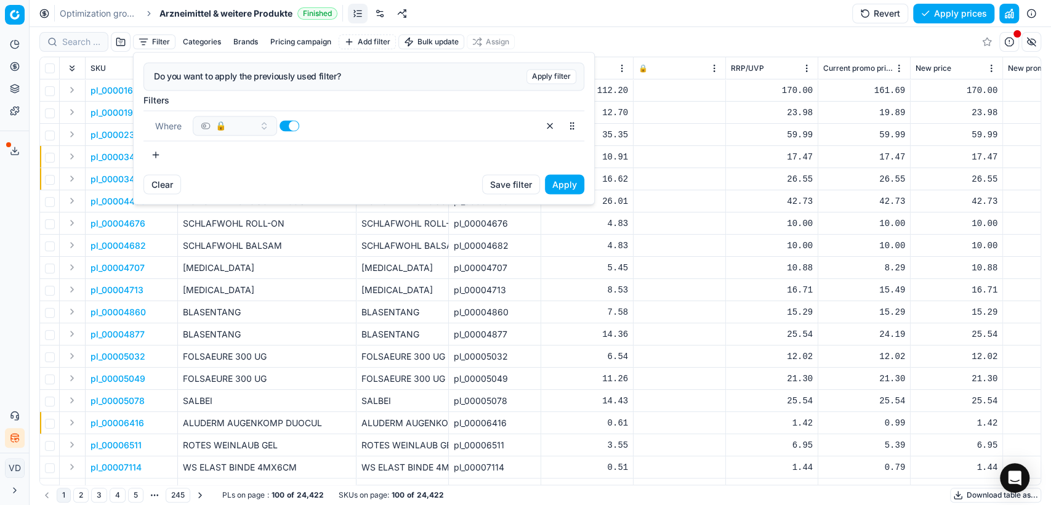
click at [489, 139] on div "Where 🔒" at bounding box center [363, 125] width 441 height 31
click at [287, 124] on button "button" at bounding box center [290, 125] width 20 height 11
click at [286, 124] on button "button" at bounding box center [290, 125] width 20 height 11
click at [285, 127] on button "button" at bounding box center [290, 125] width 20 height 11
click at [568, 184] on button "Apply" at bounding box center [564, 184] width 39 height 20
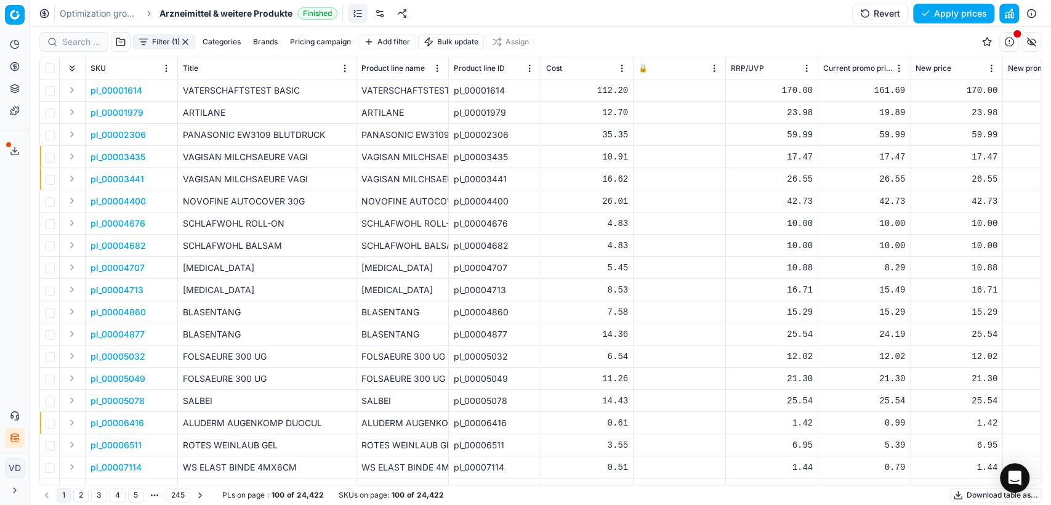
click at [168, 41] on button "Filter (1)" at bounding box center [164, 41] width 62 height 15
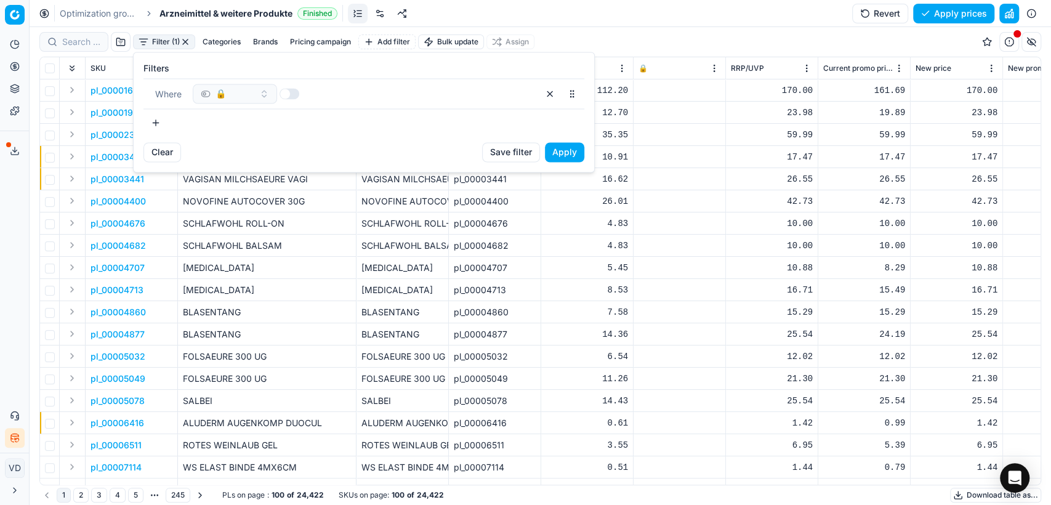
click at [287, 91] on button "button" at bounding box center [290, 93] width 20 height 11
click at [562, 151] on button "Apply" at bounding box center [564, 152] width 39 height 20
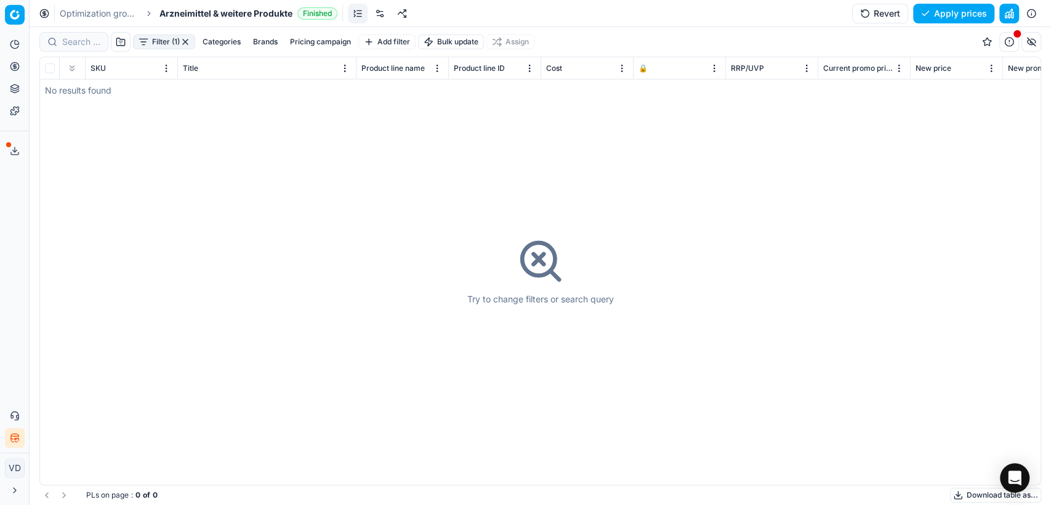
click at [182, 38] on button "button" at bounding box center [185, 42] width 10 height 10
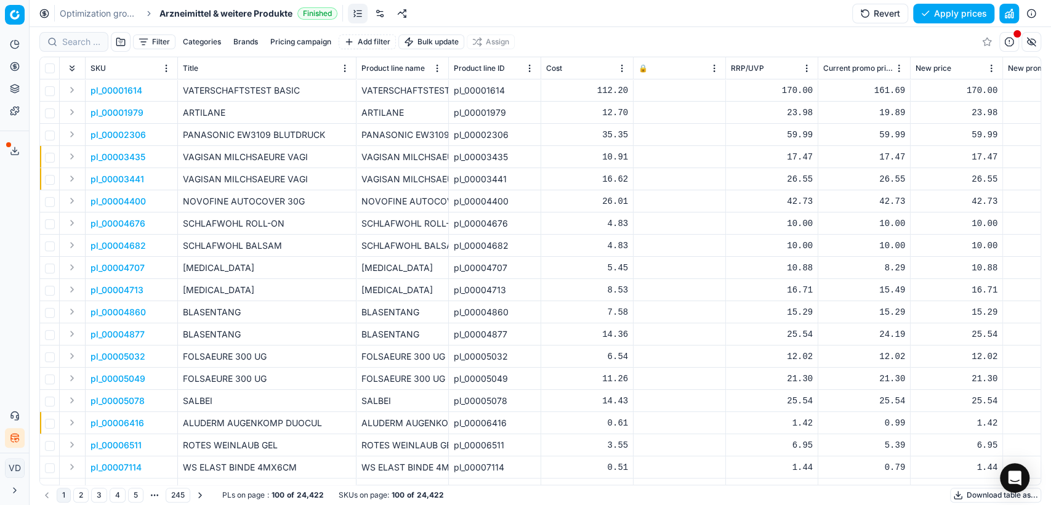
click at [157, 41] on button "Filter" at bounding box center [154, 41] width 42 height 15
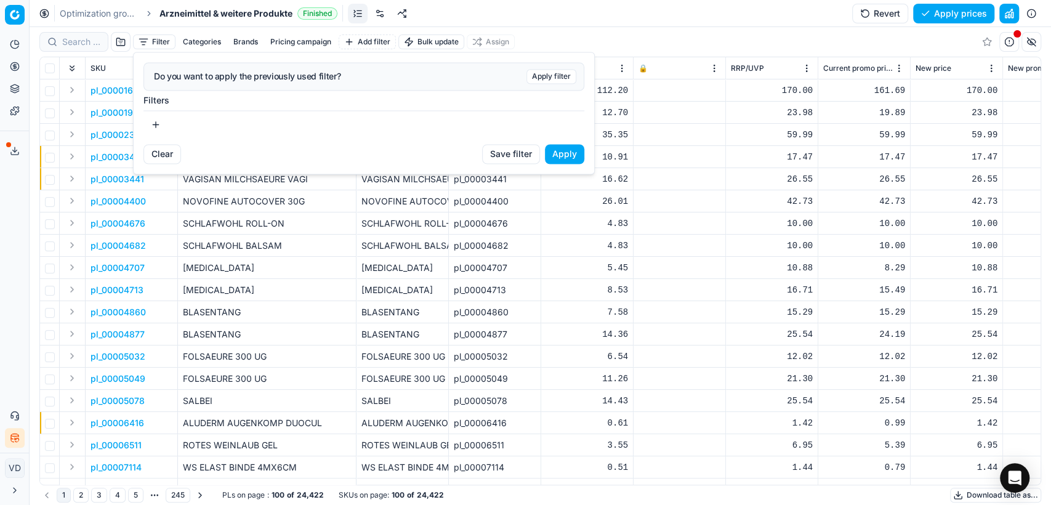
click at [153, 125] on button "button" at bounding box center [155, 125] width 25 height 20
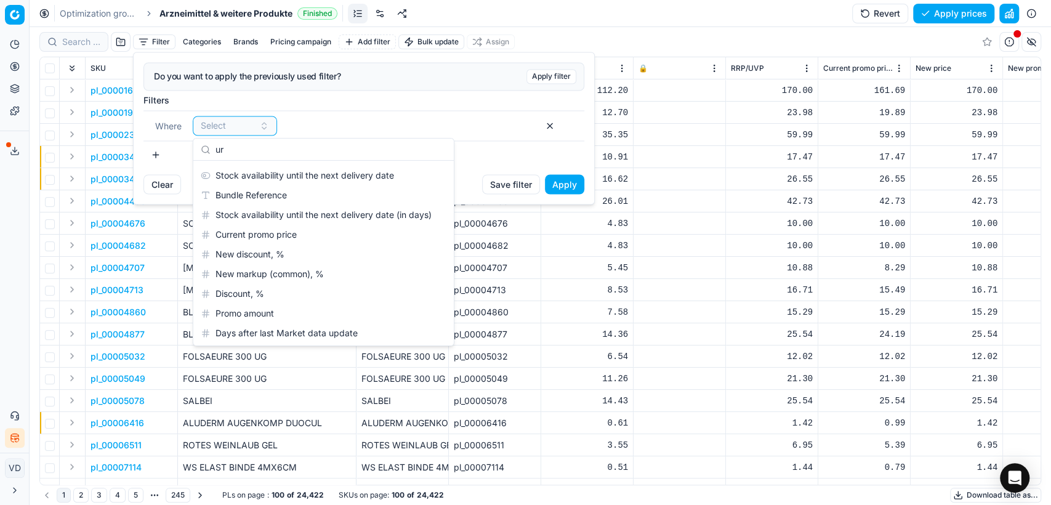
type input "u"
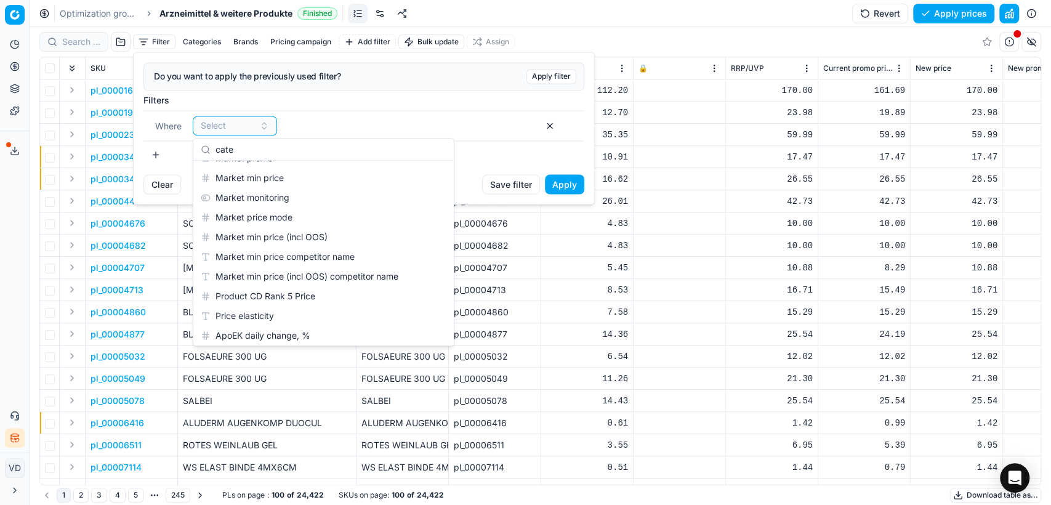
scroll to position [549, 0]
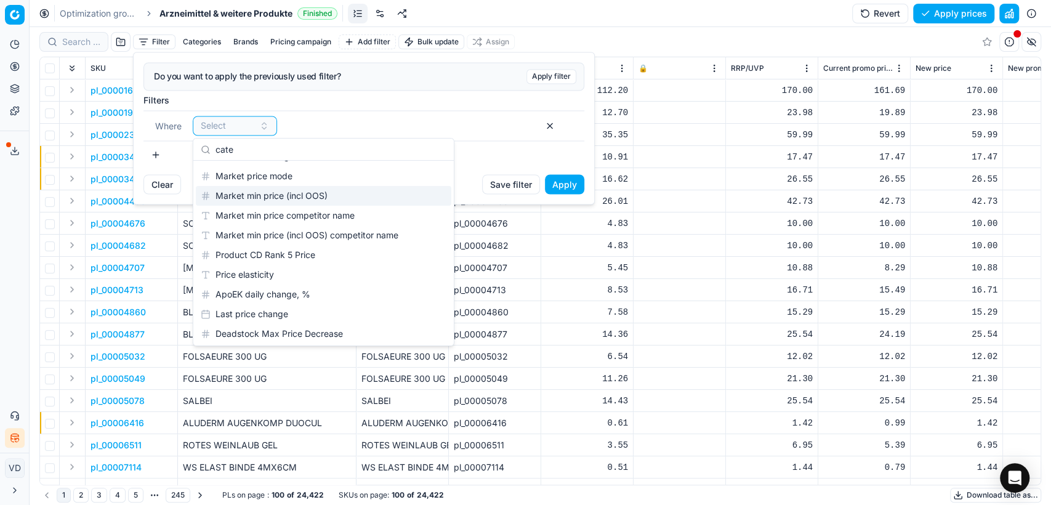
type input "cate"
click at [602, 41] on html "Pricing platform Analytics Pricing Product portfolio Templates Export service 1…" at bounding box center [525, 252] width 1051 height 505
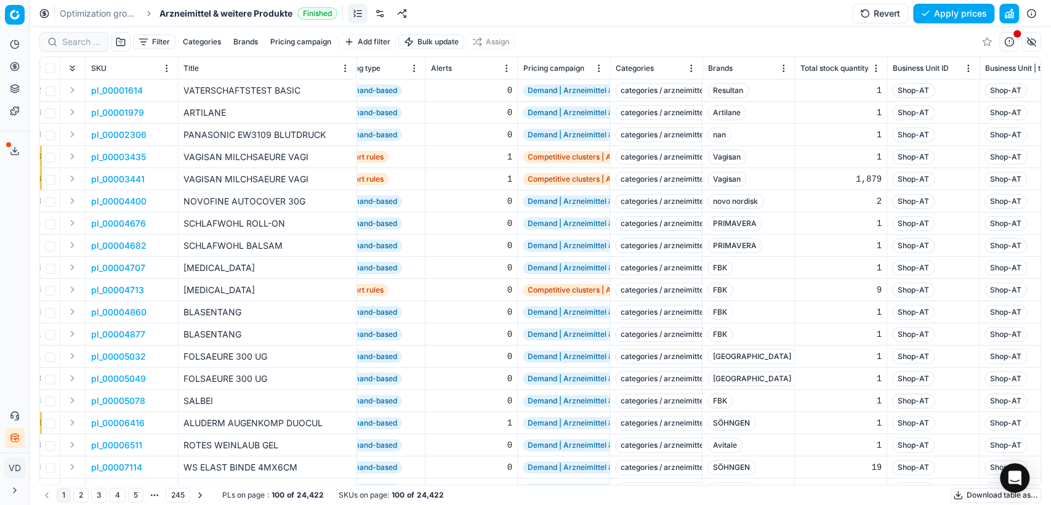
scroll to position [0, 1588]
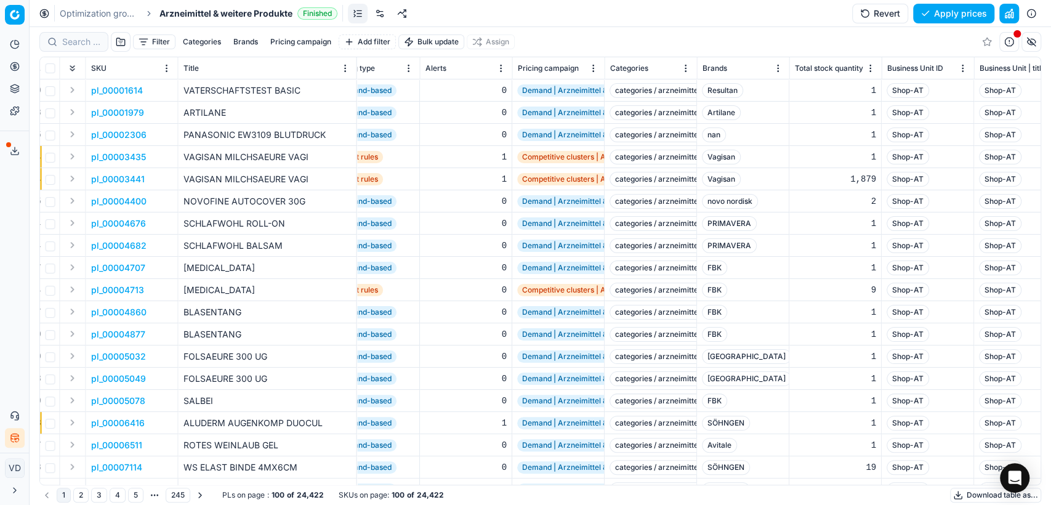
click at [697, 75] on th "Brands" at bounding box center [743, 68] width 92 height 22
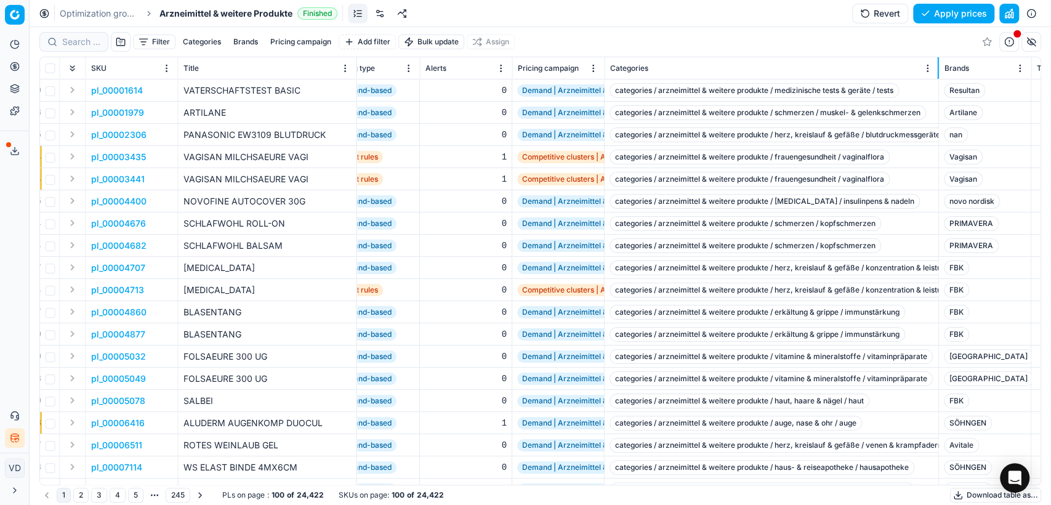
drag, startPoint x: 695, startPoint y: 75, endPoint x: 935, endPoint y: 83, distance: 240.3
click at [935, 83] on div "SKU Title Product line name Product line ID Cost 🔒 RRP/UVP Current promo price …" at bounding box center [540, 270] width 1001 height 427
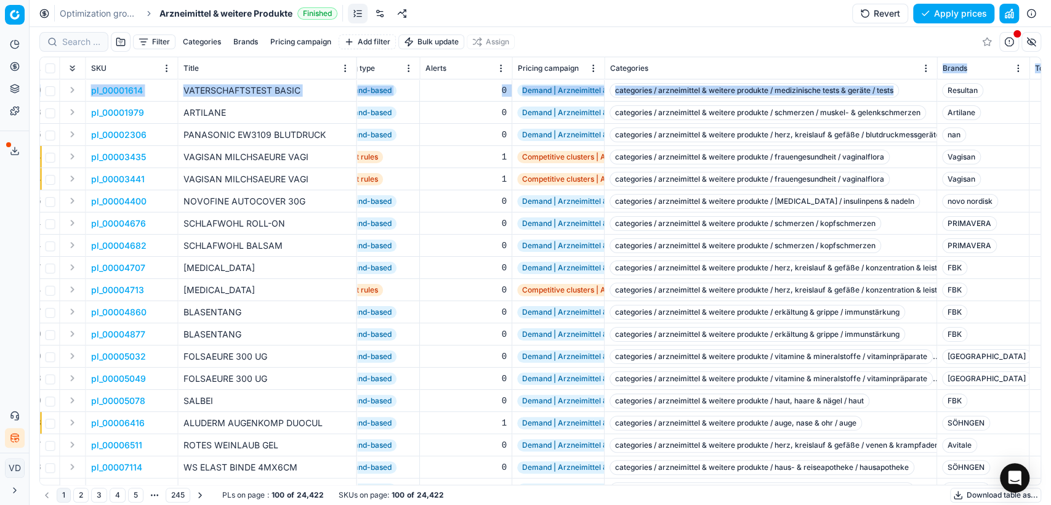
click at [164, 41] on button "Filter" at bounding box center [154, 41] width 42 height 15
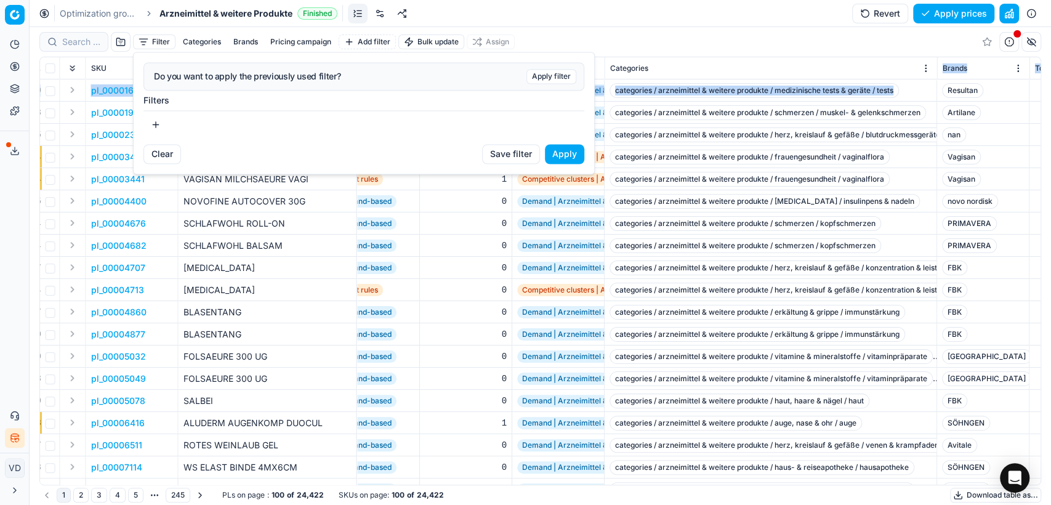
click at [153, 123] on button "button" at bounding box center [155, 125] width 25 height 20
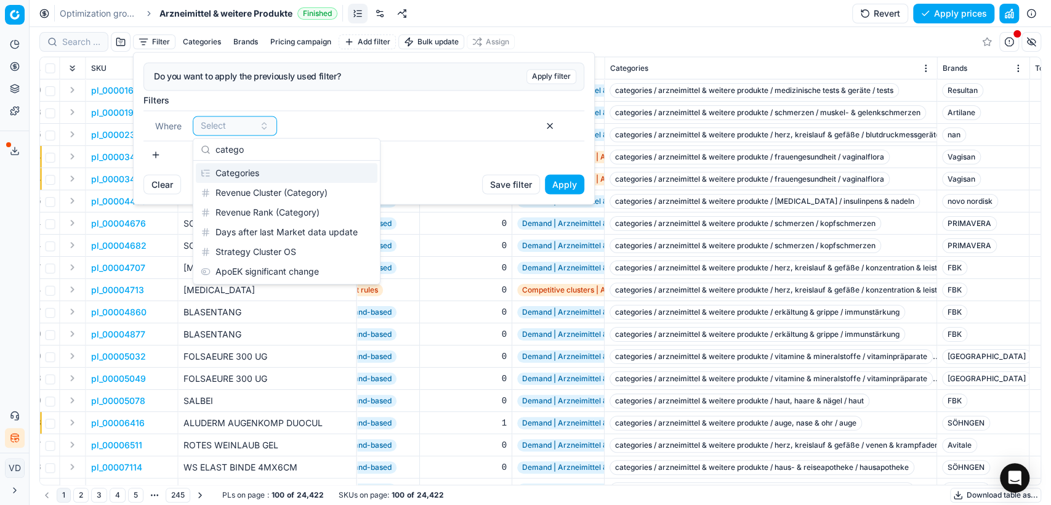
scroll to position [0, 0]
type input "catego"
click at [223, 171] on div "Categories" at bounding box center [287, 173] width 182 height 20
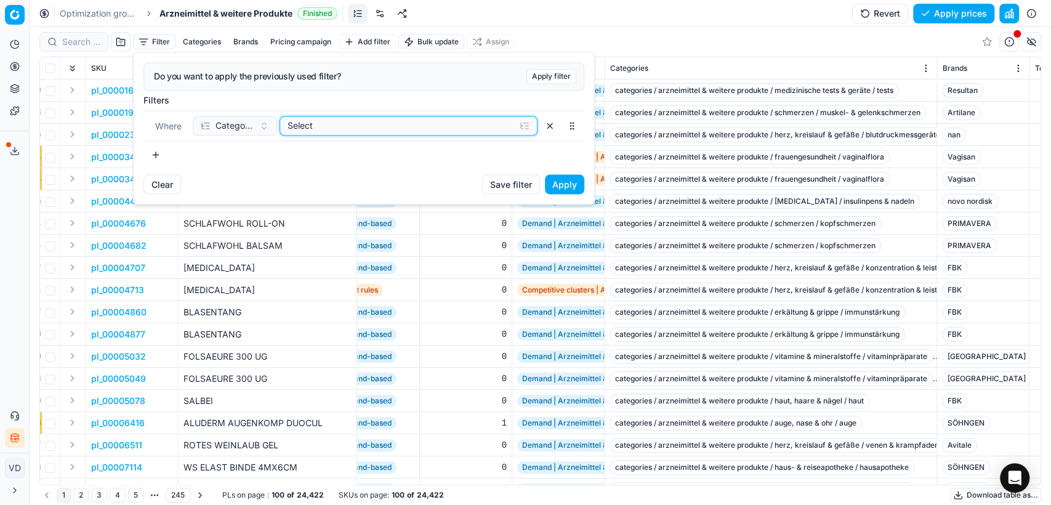
click at [515, 124] on button "Select" at bounding box center [409, 126] width 258 height 20
click at [290, 177] on icon "button" at bounding box center [290, 173] width 10 height 10
click at [315, 188] on icon "button" at bounding box center [317, 189] width 10 height 10
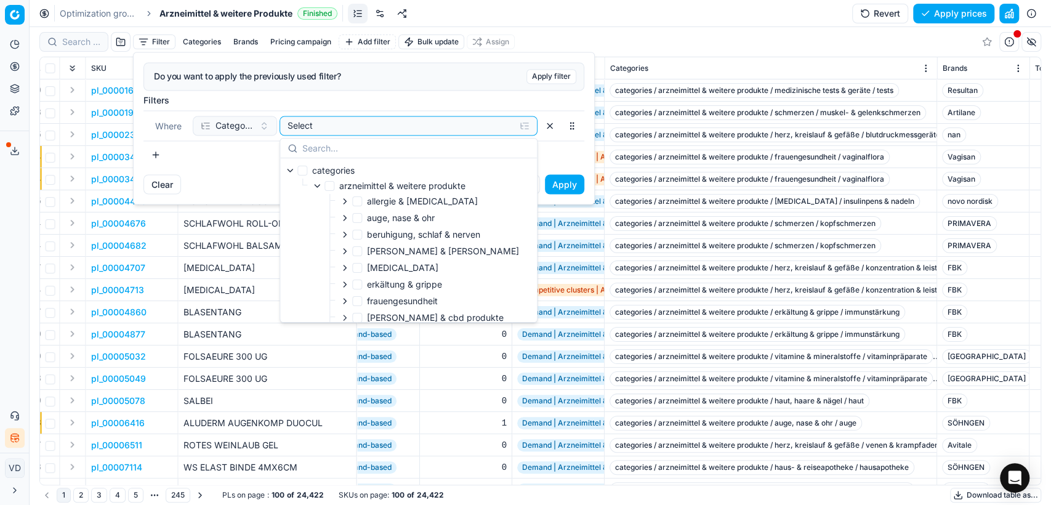
click at [643, 36] on html "Pricing platform Analytics Pricing Product portfolio Templates Export service 1…" at bounding box center [525, 252] width 1051 height 505
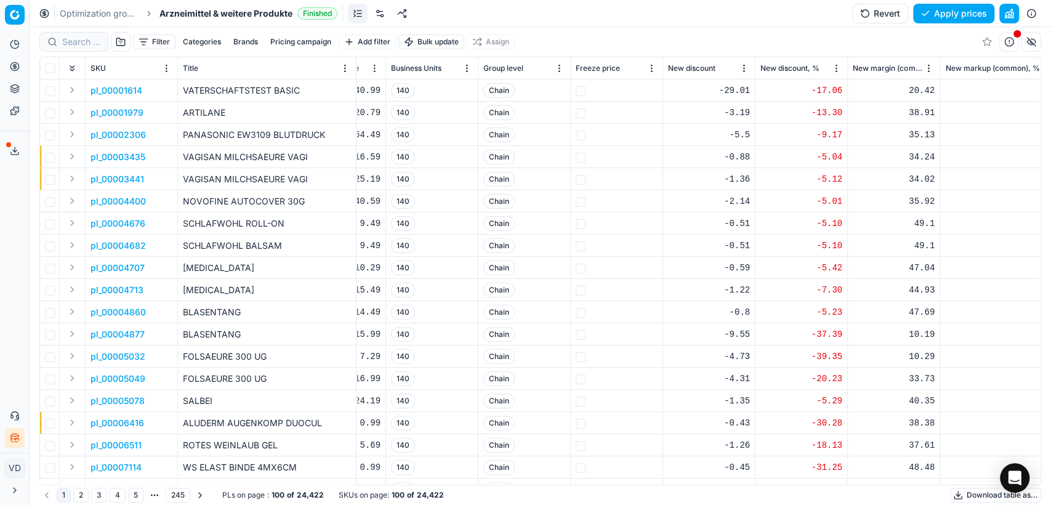
scroll to position [0, 721]
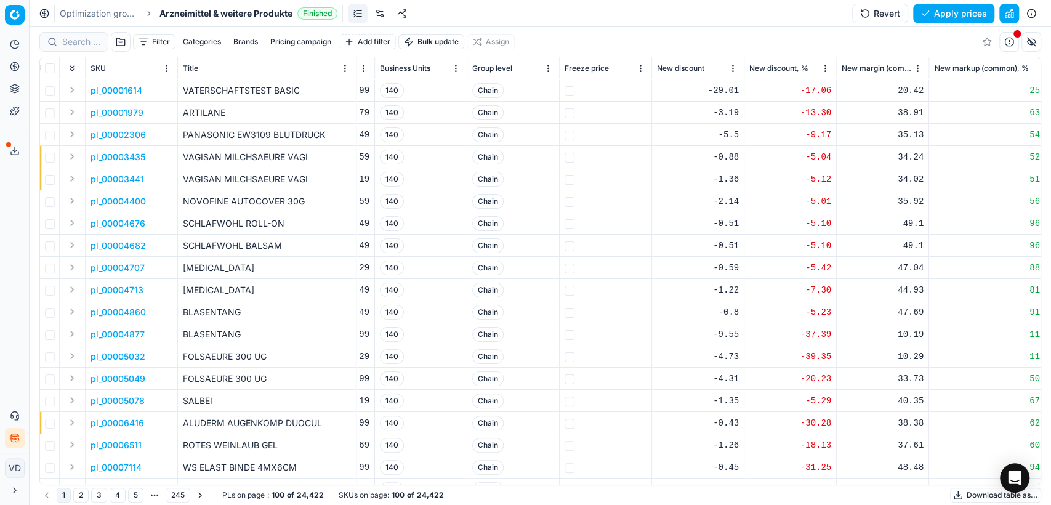
click at [1023, 44] on button "button" at bounding box center [1032, 42] width 20 height 20
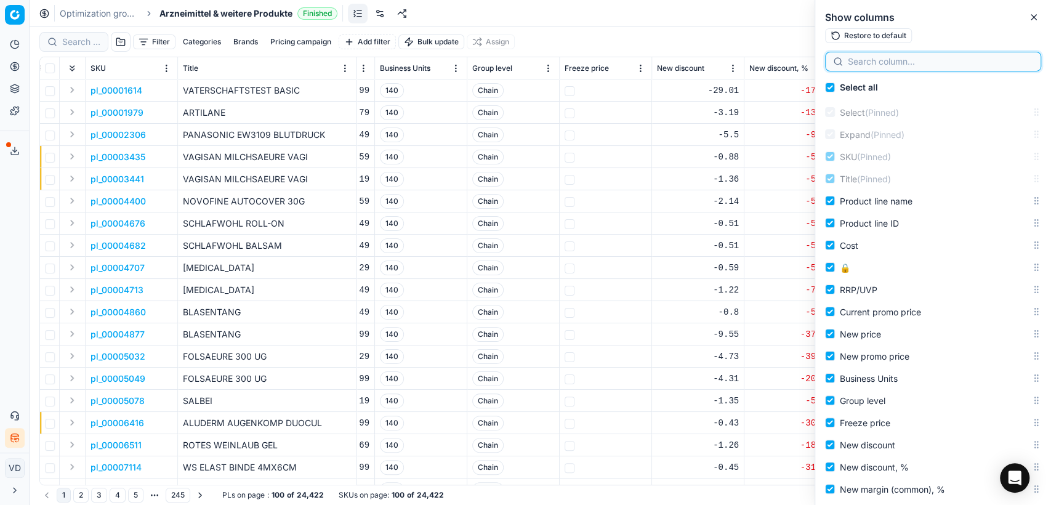
click at [954, 60] on input at bounding box center [940, 61] width 185 height 12
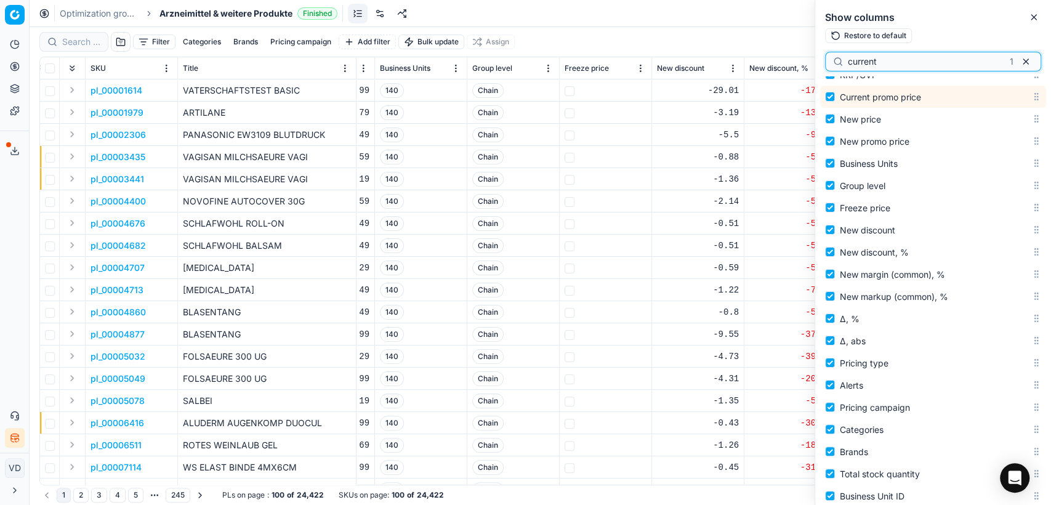
scroll to position [224, 0]
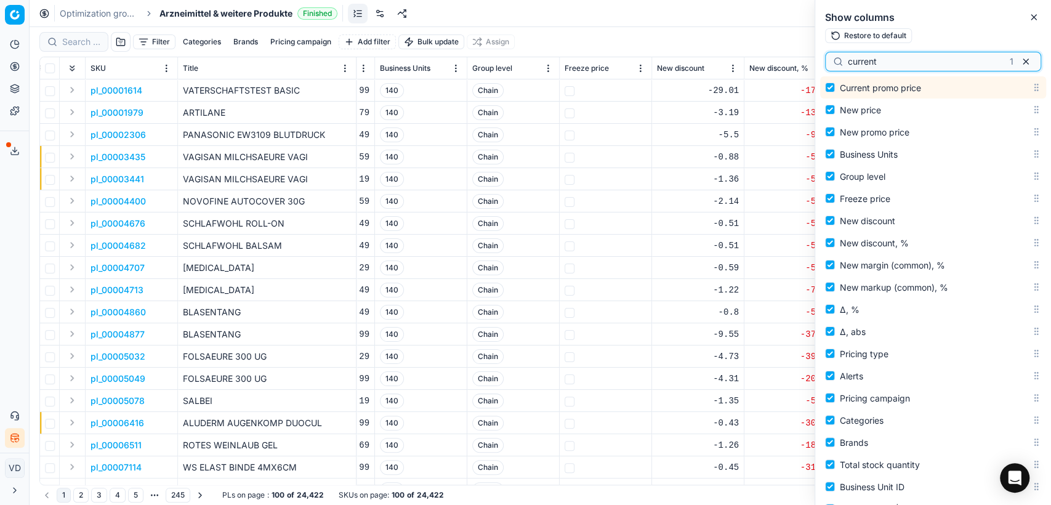
click at [831, 67] on div "current 1" at bounding box center [933, 62] width 216 height 20
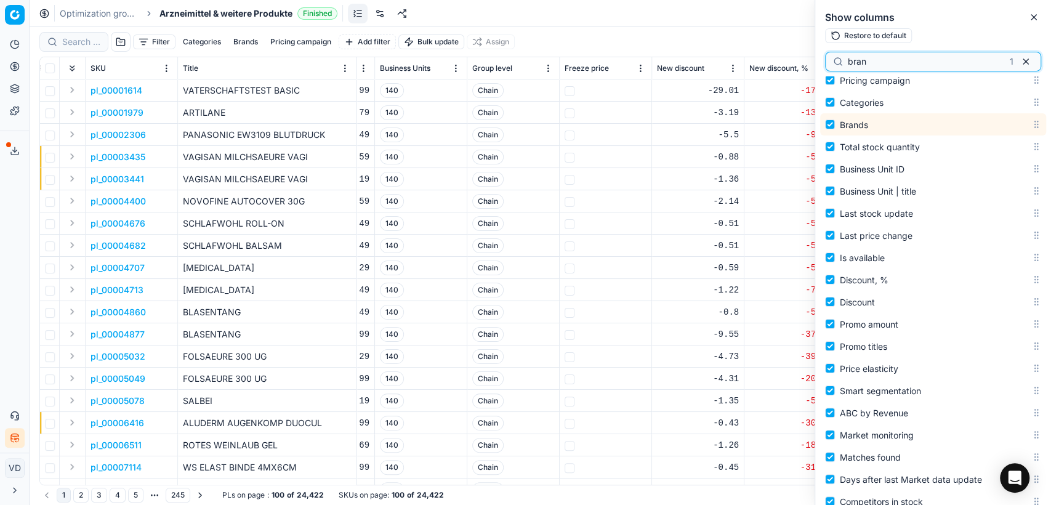
scroll to position [579, 0]
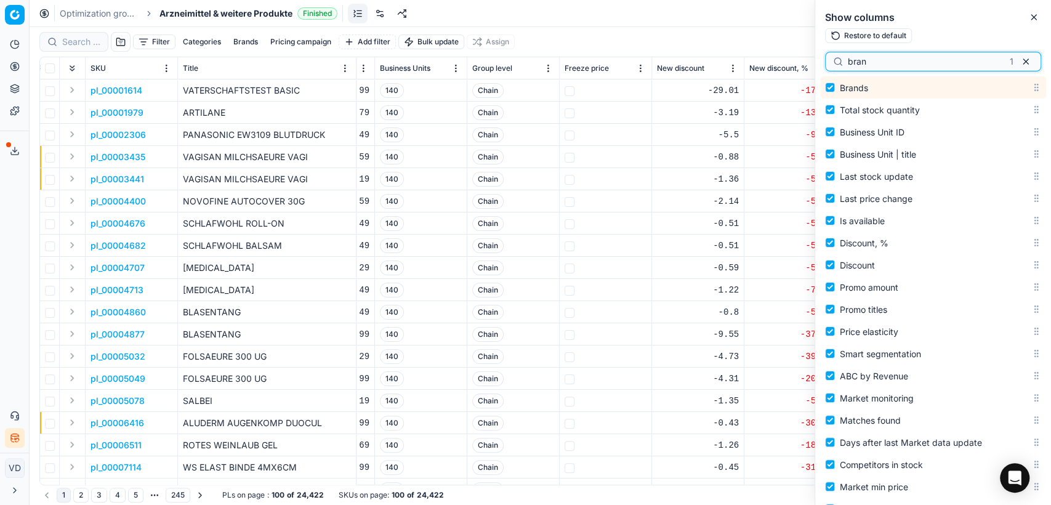
type input "bran"
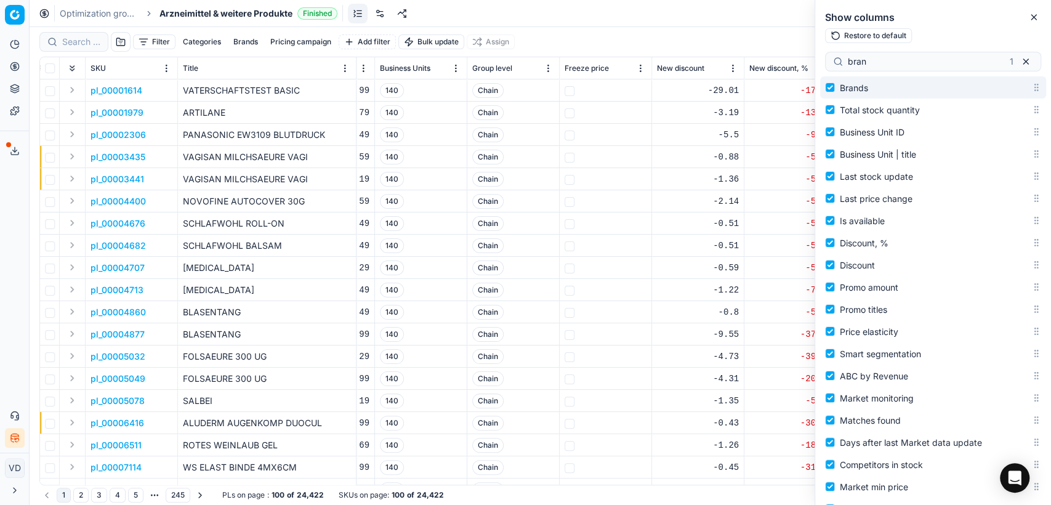
drag, startPoint x: 864, startPoint y: 90, endPoint x: 867, endPoint y: 65, distance: 25.4
click at [867, 65] on div "bran 1 Select all Select (Pinned) Expand (Pinned) SKU (Pinned) Title (Pinned) P…" at bounding box center [933, 277] width 236 height 456
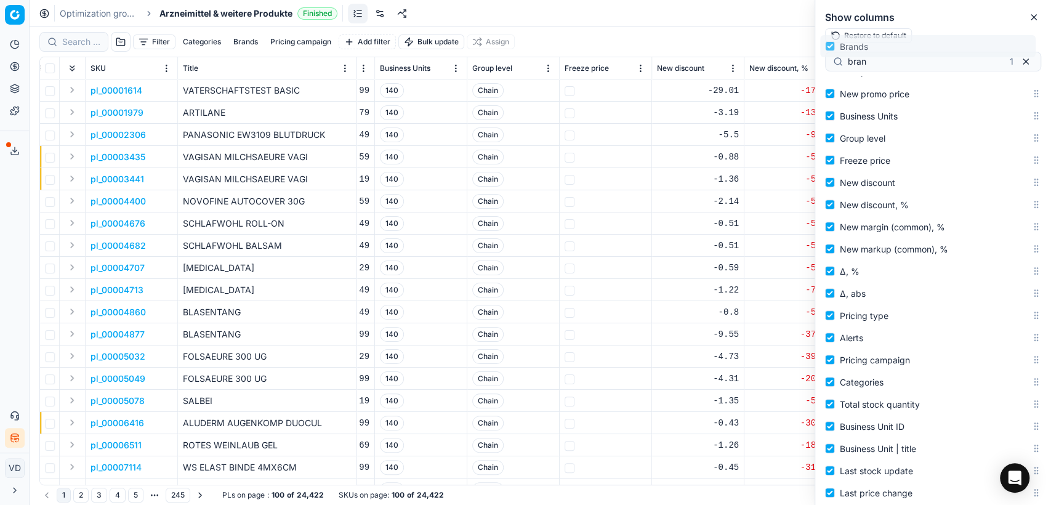
scroll to position [0, 0]
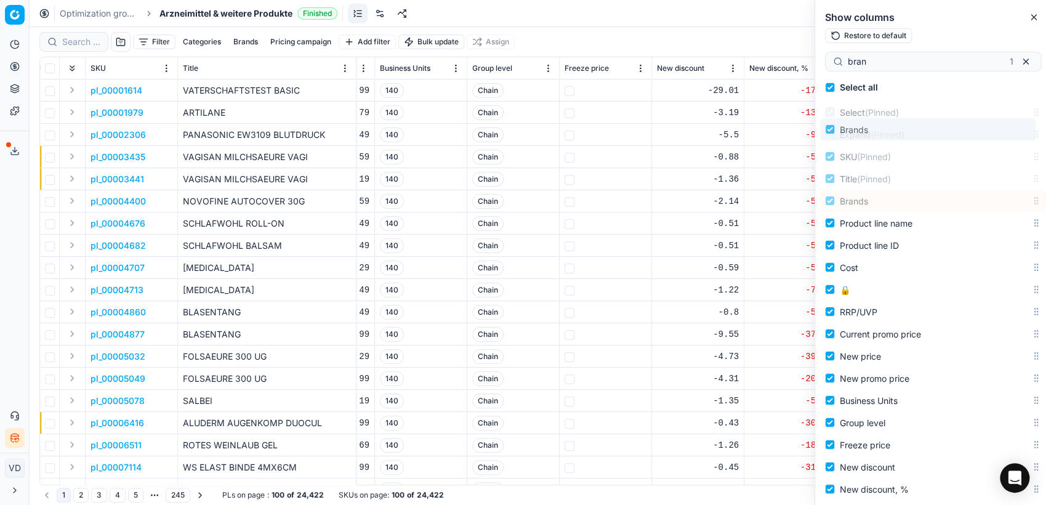
drag, startPoint x: 1024, startPoint y: 88, endPoint x: 1023, endPoint y: 131, distance: 43.1
click at [1023, 131] on body "Pricing platform Analytics Pricing Product portfolio Templates Export service 1…" at bounding box center [525, 252] width 1051 height 505
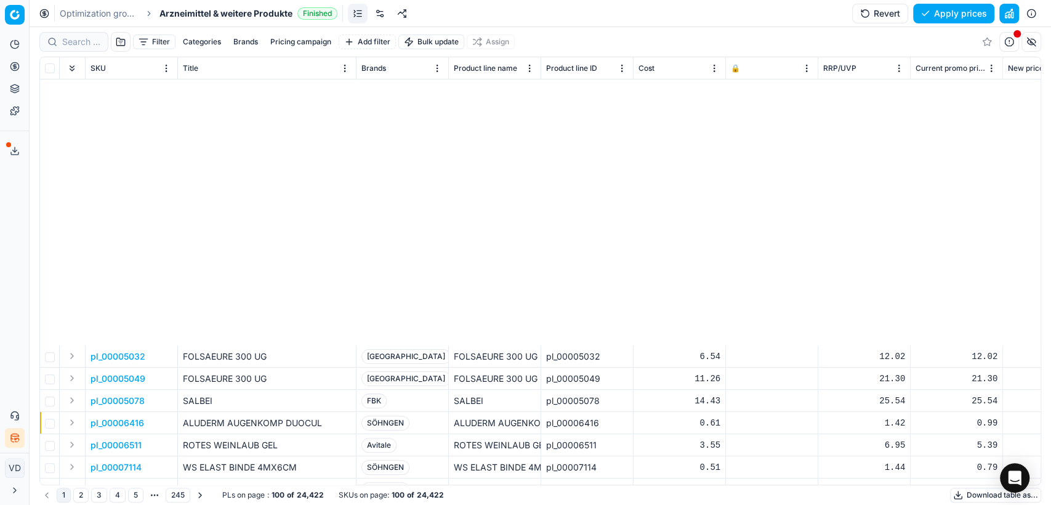
scroll to position [616, 0]
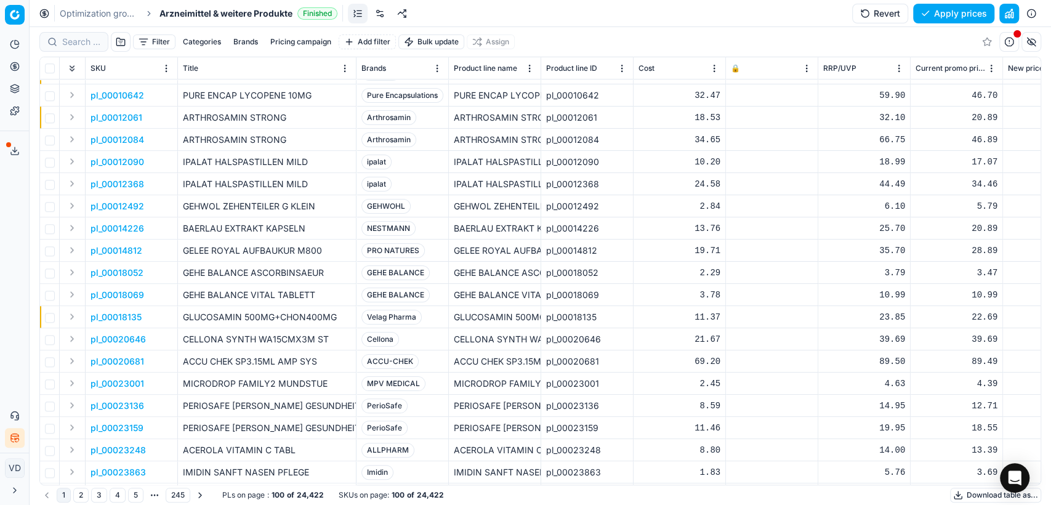
click at [1036, 36] on button "button" at bounding box center [1032, 42] width 20 height 20
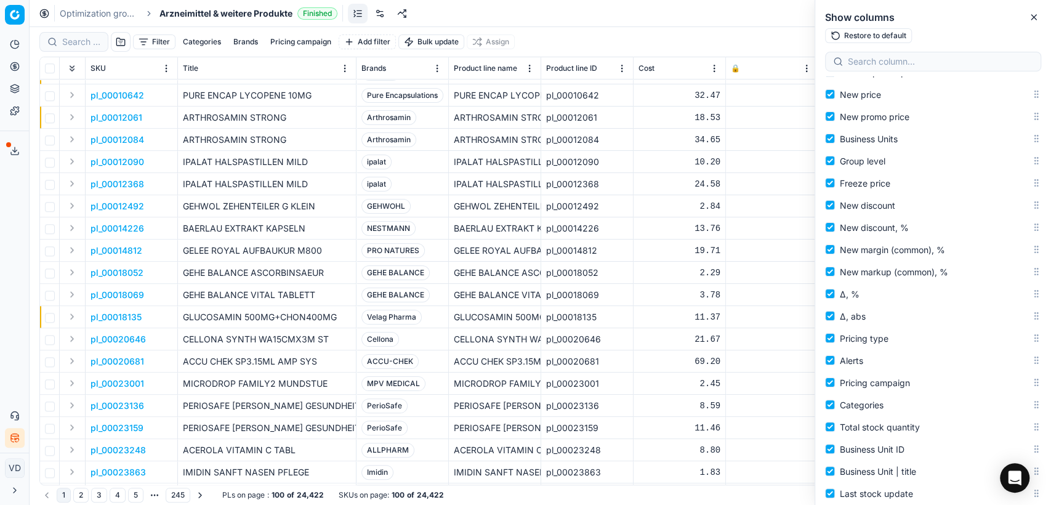
scroll to position [342, 0]
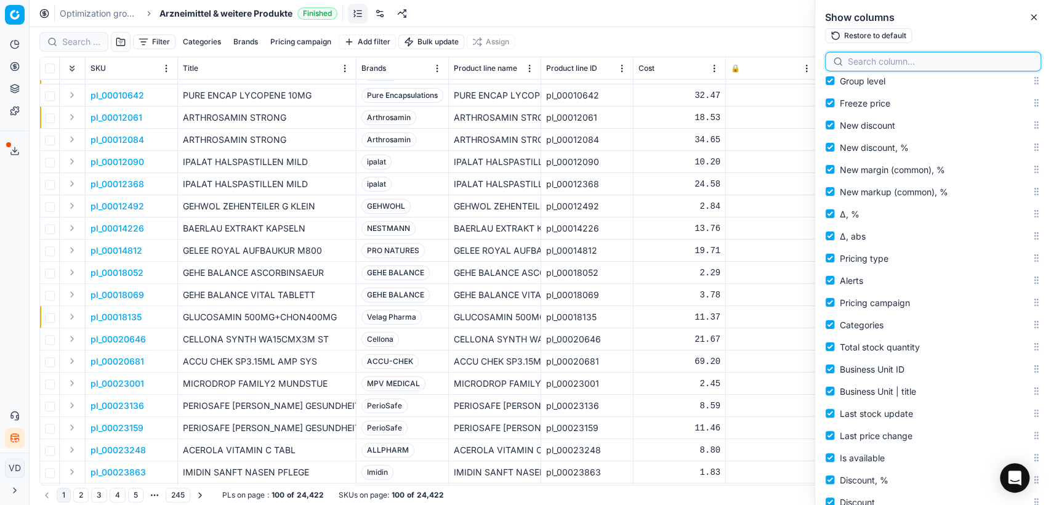
click at [869, 63] on input at bounding box center [940, 61] width 185 height 12
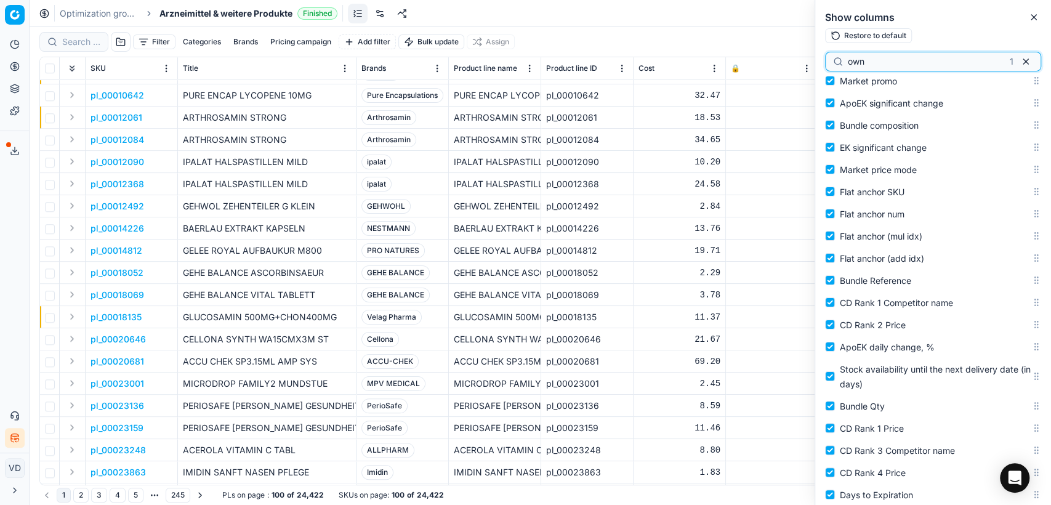
scroll to position [1296, 0]
drag, startPoint x: 846, startPoint y: 62, endPoint x: 831, endPoint y: 62, distance: 15.4
click at [831, 62] on div "own 1" at bounding box center [933, 62] width 216 height 20
drag, startPoint x: 903, startPoint y: 55, endPoint x: 794, endPoint y: 57, distance: 109.6
click at [794, 57] on body "Pricing platform Analytics Pricing Product portfolio Templates Export service 1…" at bounding box center [525, 252] width 1051 height 505
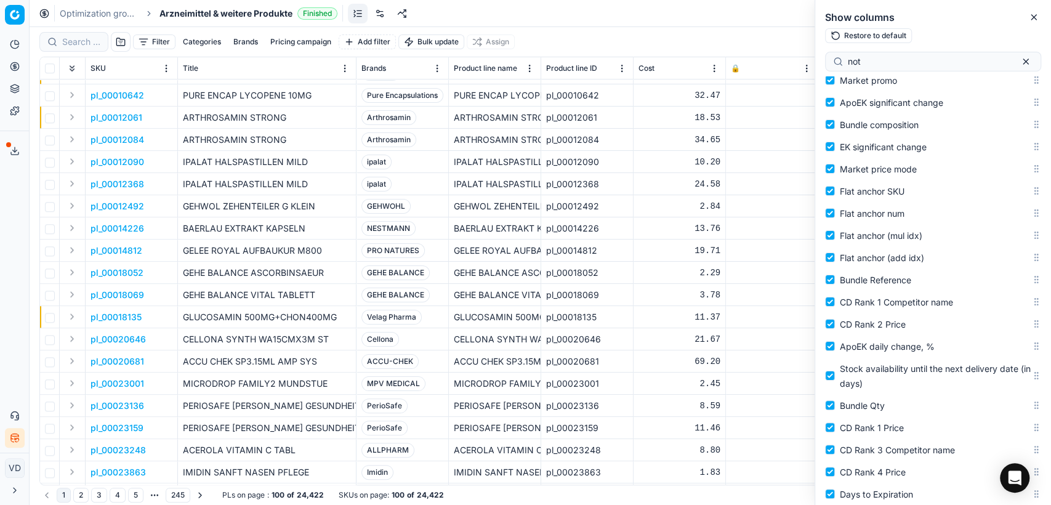
scroll to position [595, 0]
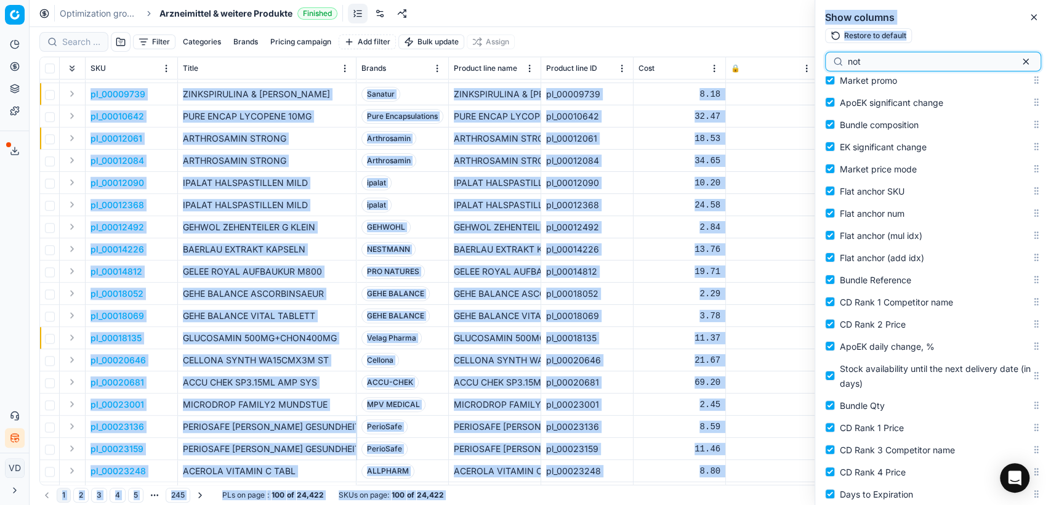
click at [874, 60] on input "not" at bounding box center [928, 61] width 161 height 12
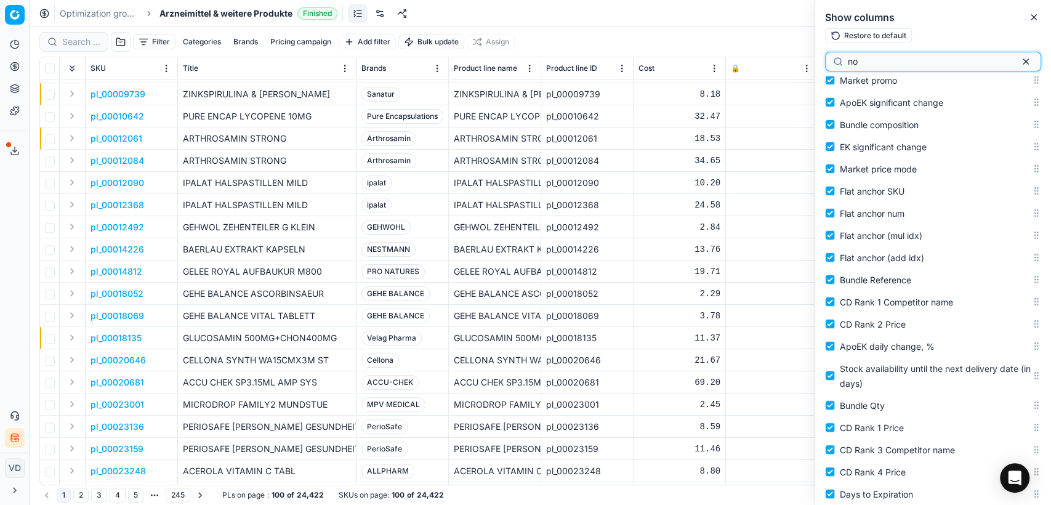
type input "n"
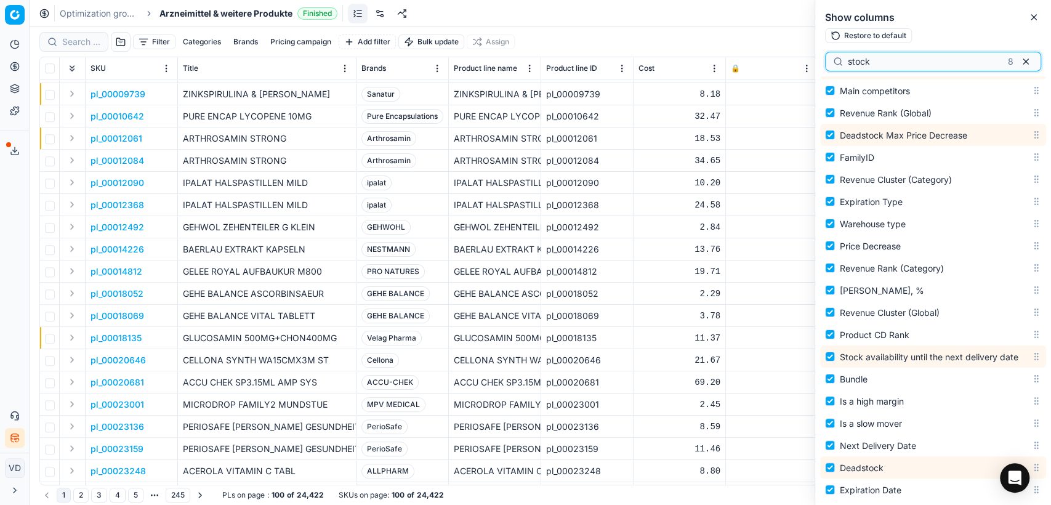
scroll to position [2038, 0]
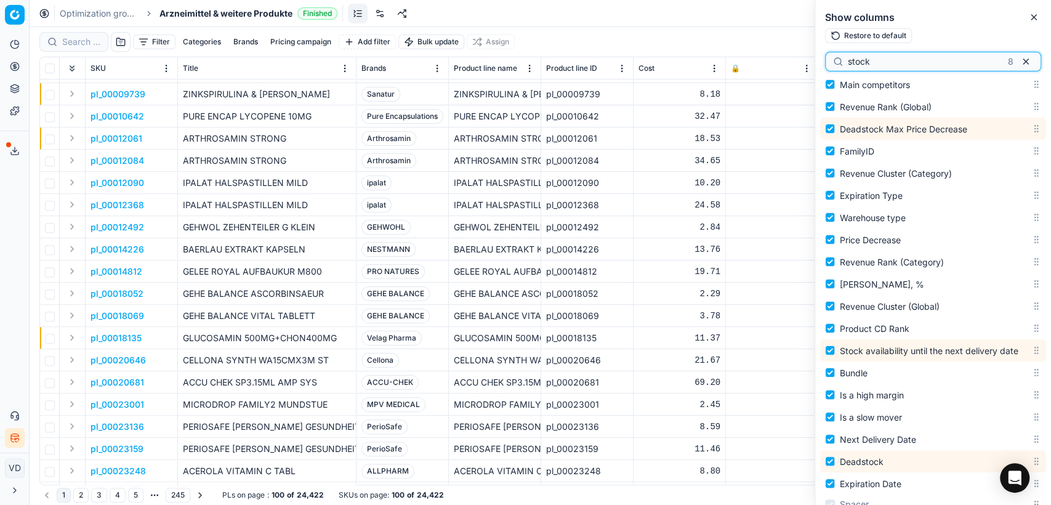
type input "stock"
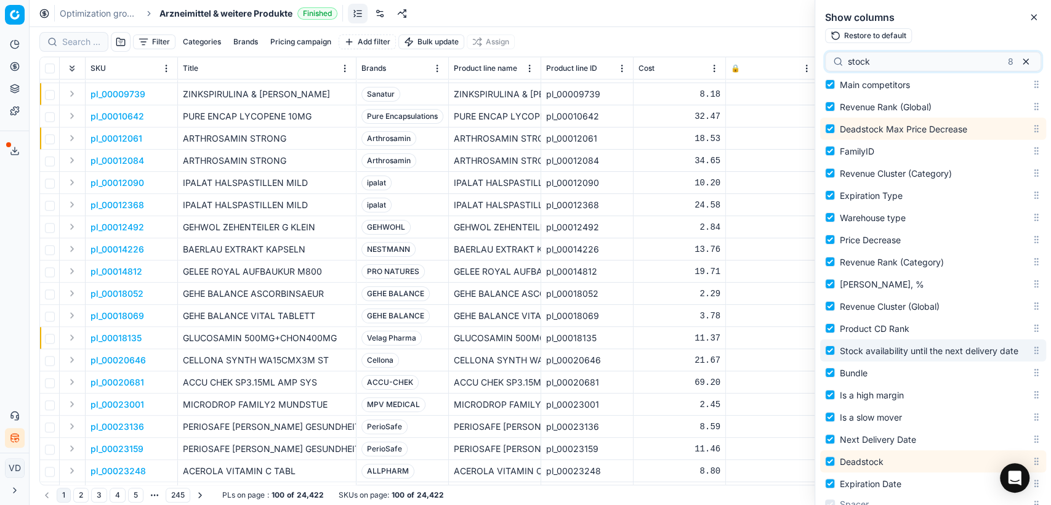
click at [911, 356] on span "Stock availability until the next delivery date" at bounding box center [929, 350] width 179 height 10
click at [835, 355] on input "Stock availability until the next delivery date" at bounding box center [830, 350] width 10 height 10
checkbox input "false"
click at [911, 356] on span "Stock availability until the next delivery date" at bounding box center [929, 350] width 179 height 10
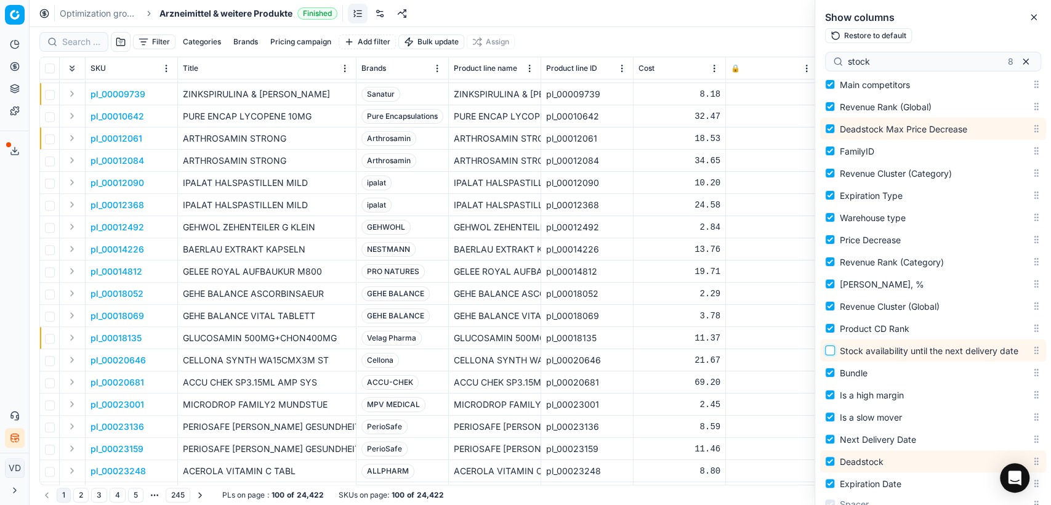
click at [835, 355] on input "Stock availability until the next delivery date" at bounding box center [830, 350] width 10 height 10
checkbox input "true"
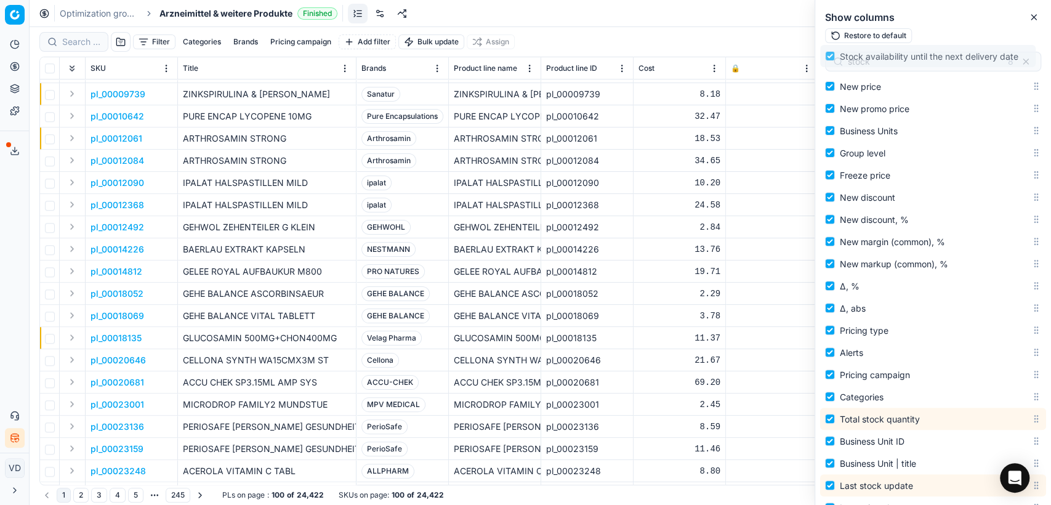
scroll to position [0, 0]
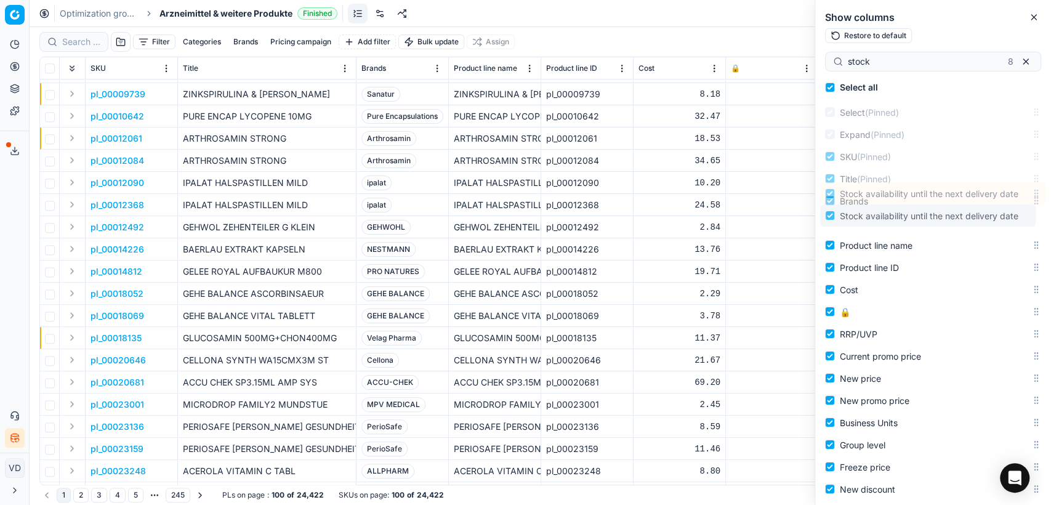
drag, startPoint x: 1030, startPoint y: 381, endPoint x: 1025, endPoint y: 187, distance: 194.7
click at [1020, 209] on body "Pricing platform Analytics Pricing Product portfolio Templates Export service 1…" at bounding box center [525, 252] width 1051 height 505
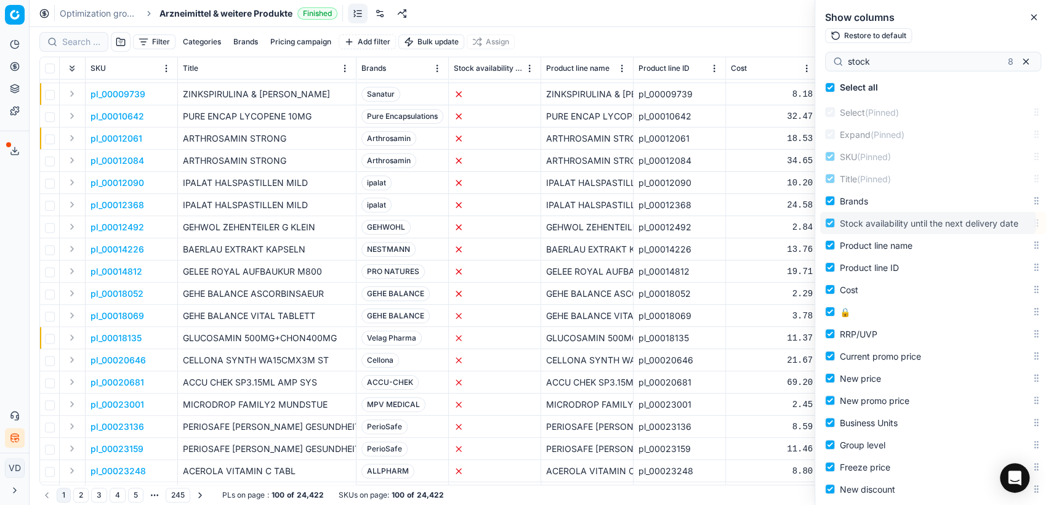
click at [1025, 187] on div "Title (Pinned)" at bounding box center [933, 179] width 226 height 22
click at [527, 70] on html "Pricing platform Analytics Pricing Product portfolio Templates Export service 1…" at bounding box center [525, 252] width 1051 height 505
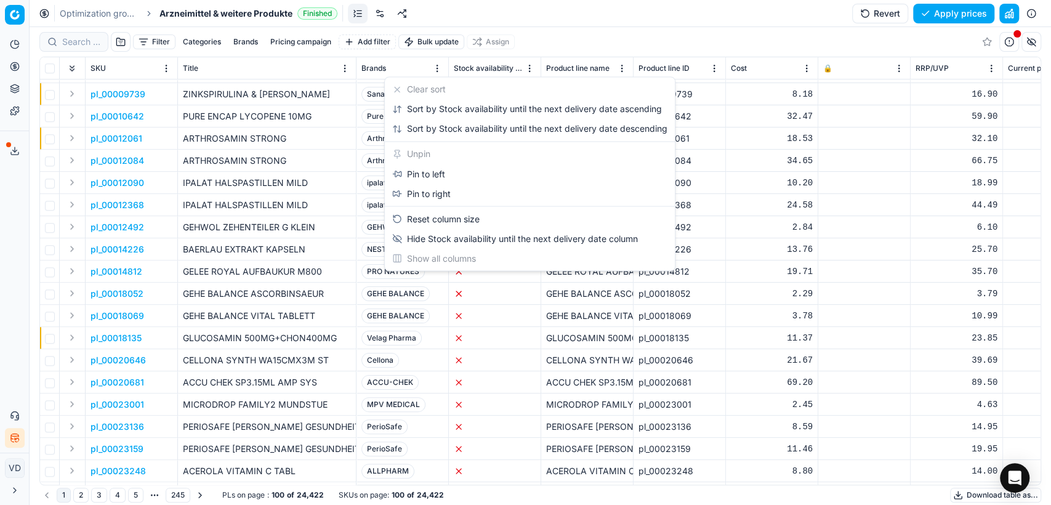
click at [547, 41] on html "Pricing platform Analytics Pricing Product portfolio Templates Export service 1…" at bounding box center [525, 252] width 1051 height 505
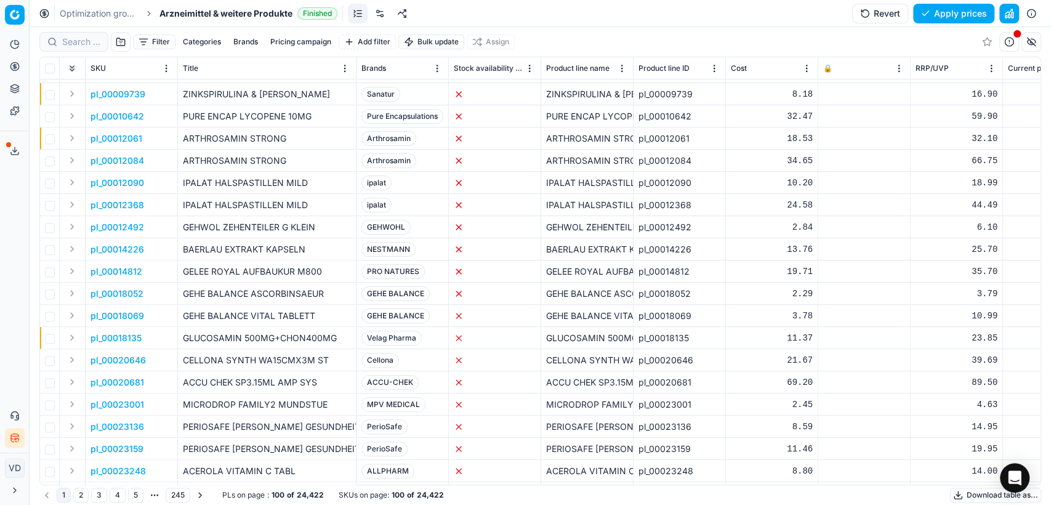
click at [139, 42] on button "Filter" at bounding box center [154, 41] width 42 height 15
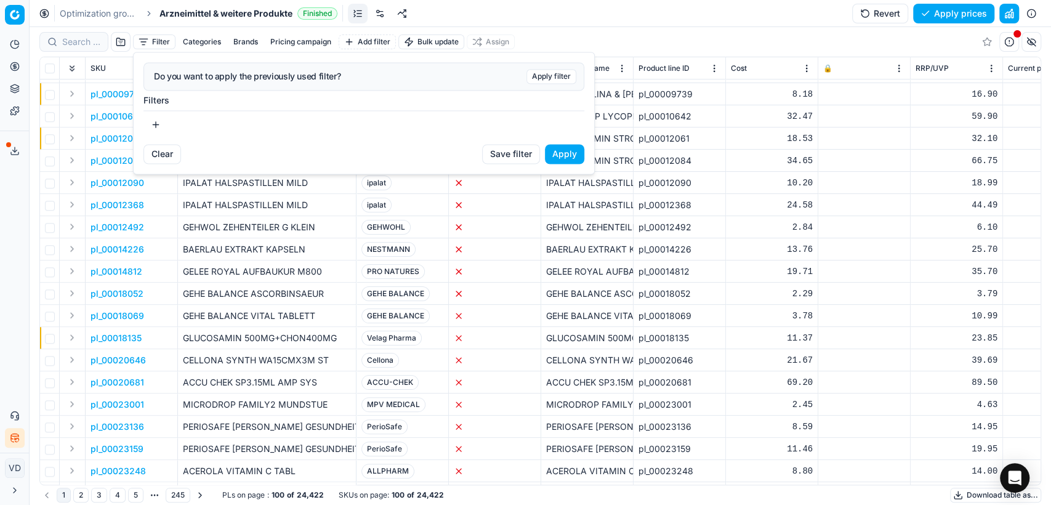
click at [158, 124] on button "button" at bounding box center [155, 125] width 25 height 20
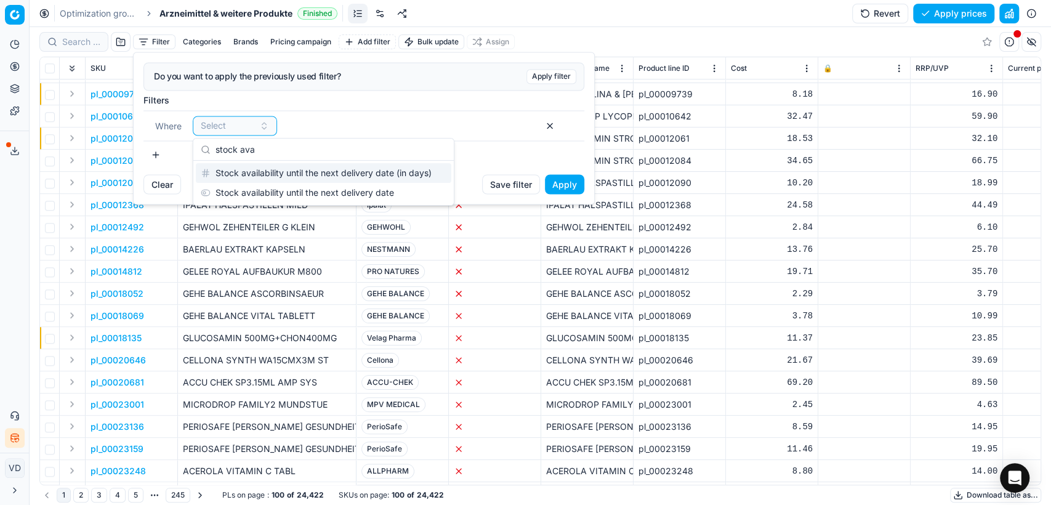
type input "stock ava"
click at [281, 173] on div "Stock availability until the next delivery date (in days)" at bounding box center [324, 173] width 256 height 20
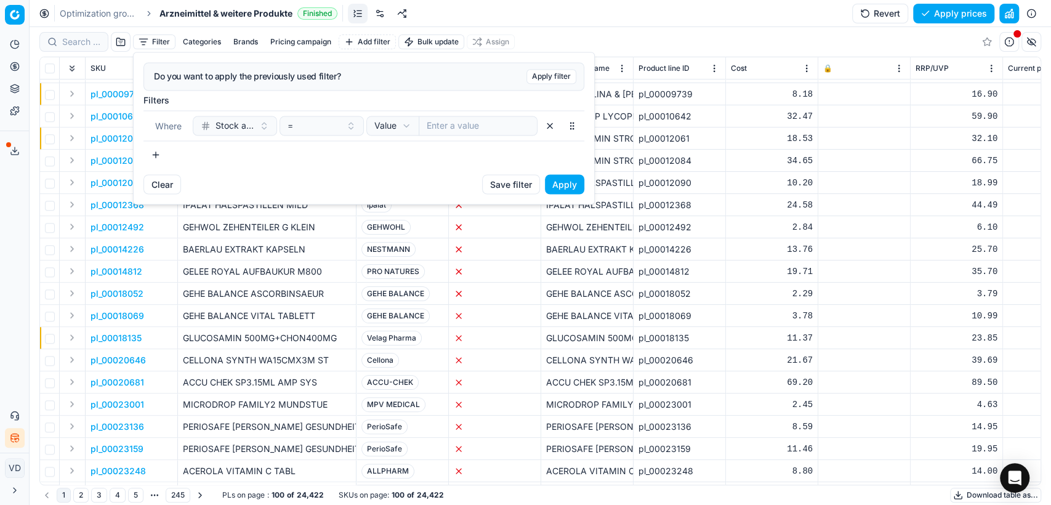
click at [466, 123] on input "number" at bounding box center [478, 126] width 119 height 20
click at [379, 127] on html "Pricing platform Analytics Pricing Product portfolio Templates Export service 1…" at bounding box center [525, 252] width 1051 height 505
click at [623, 36] on html "Pricing platform Analytics Pricing Product portfolio Templates Export service 1…" at bounding box center [525, 252] width 1051 height 505
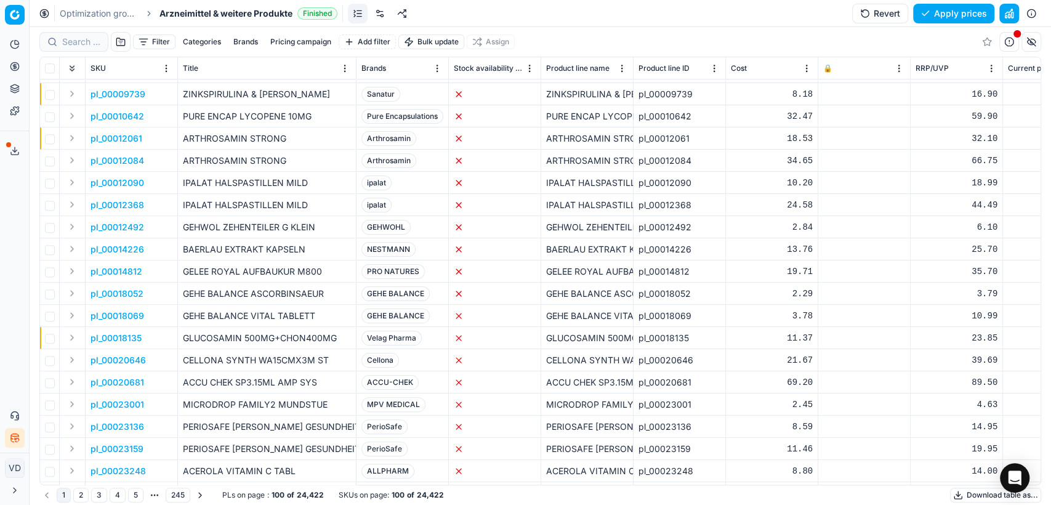
click at [530, 68] on html "Pricing platform Analytics Pricing Product portfolio Templates Export service 1…" at bounding box center [525, 252] width 1051 height 505
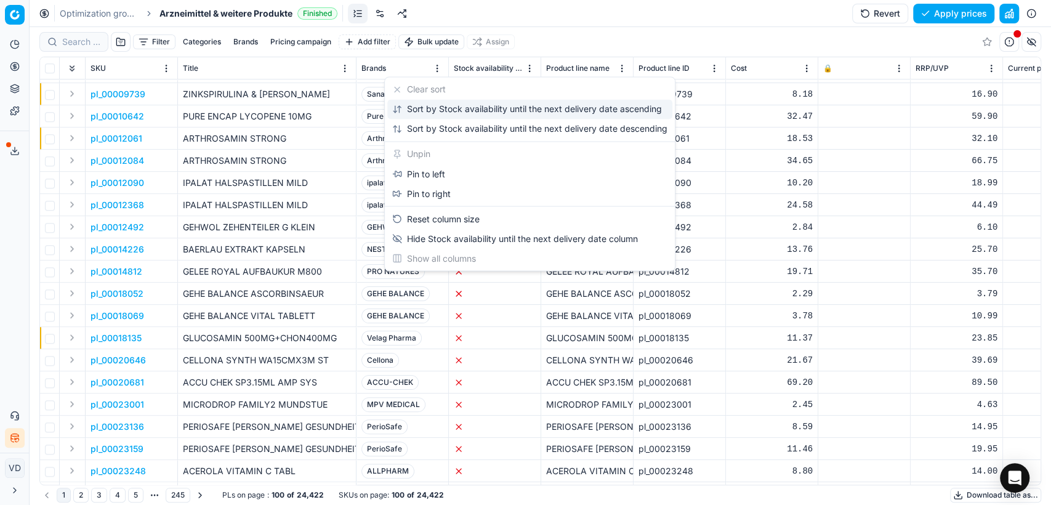
click at [493, 102] on div "Sort by Stock availability until the next delivery date ascending" at bounding box center [529, 109] width 285 height 20
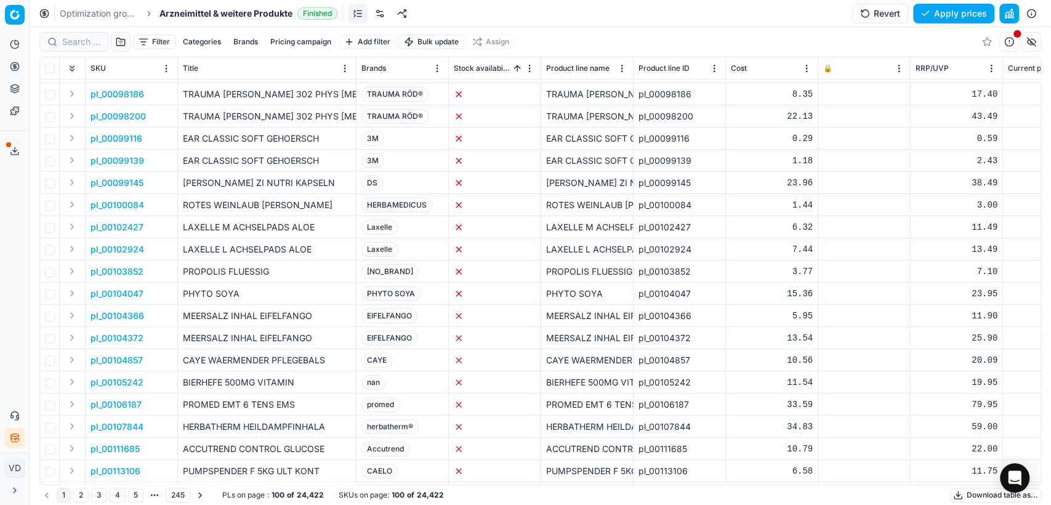
click at [531, 65] on html "Pricing platform Analytics Pricing Product portfolio Templates Export service 1…" at bounding box center [525, 252] width 1051 height 505
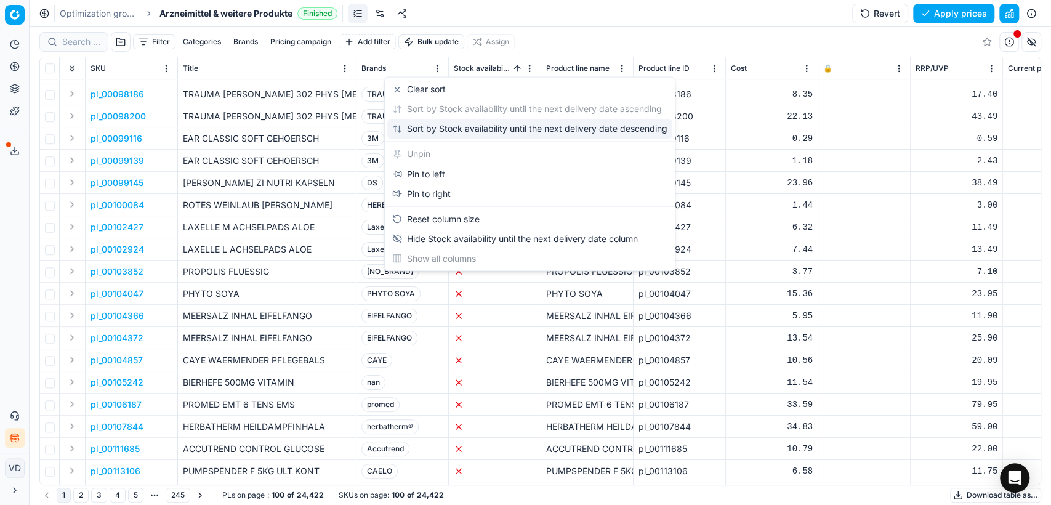
click at [493, 124] on div "Sort by Stock availability until the next delivery date descending" at bounding box center [529, 129] width 275 height 12
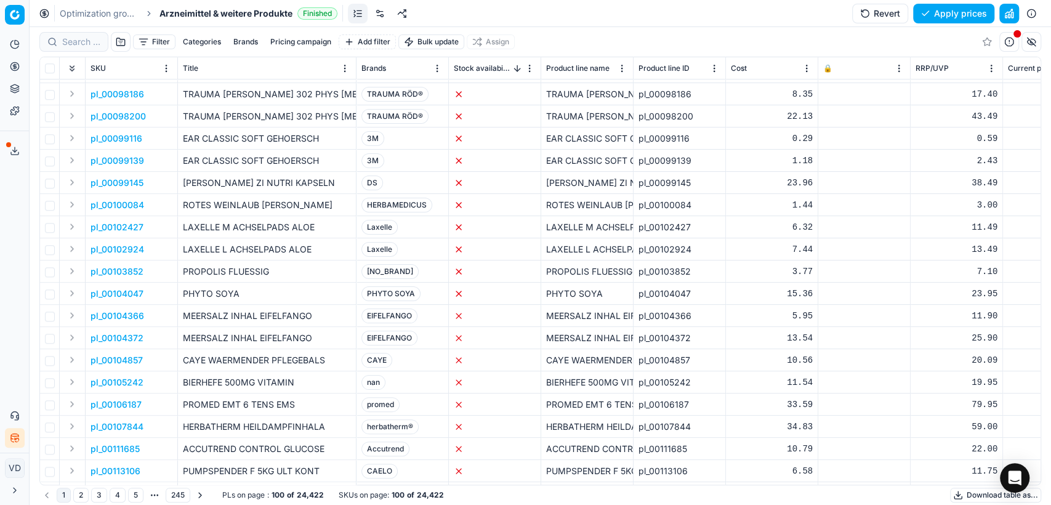
click at [511, 70] on button "Sorted by Stock availability until the next delivery date descending" at bounding box center [517, 68] width 12 height 12
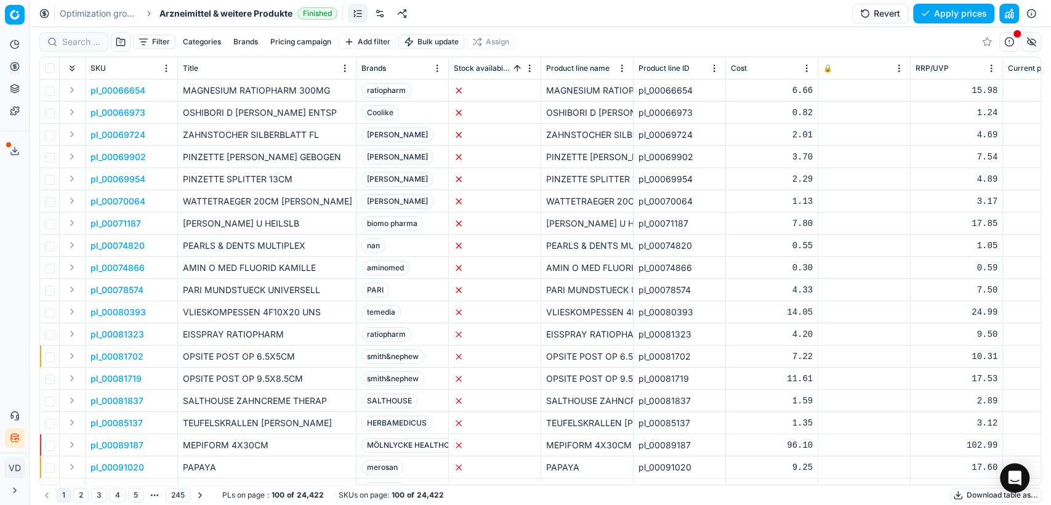
click at [0, 0] on button "Move" at bounding box center [0, 0] width 0 height 0
click at [511, 72] on button "Sorted by Stock availability until the next delivery date ascending" at bounding box center [517, 68] width 12 height 12
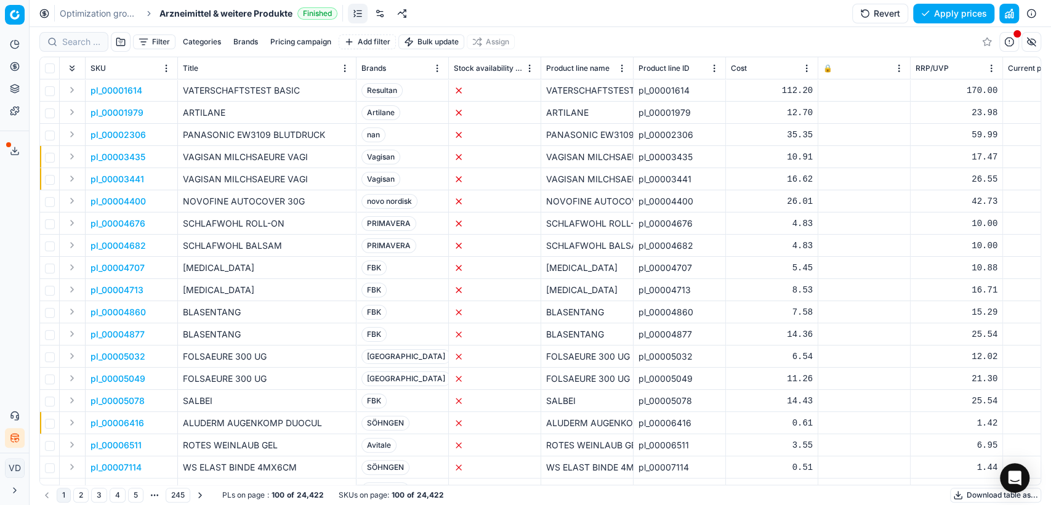
click at [1029, 46] on button "button" at bounding box center [1032, 42] width 20 height 20
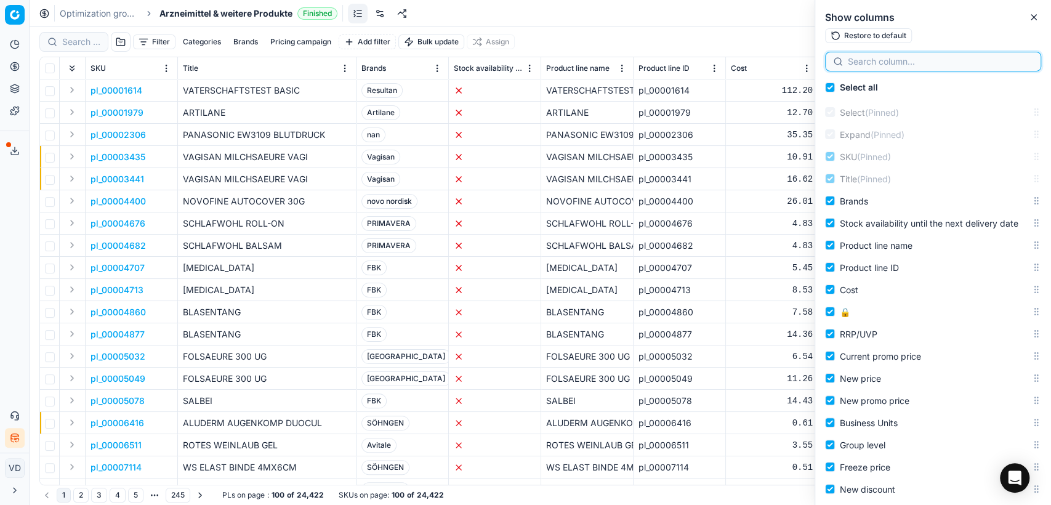
click at [915, 67] on input at bounding box center [940, 61] width 185 height 12
drag, startPoint x: 895, startPoint y: 57, endPoint x: 820, endPoint y: 55, distance: 75.1
click at [820, 55] on div "ordered" at bounding box center [933, 64] width 236 height 25
type input "availa"
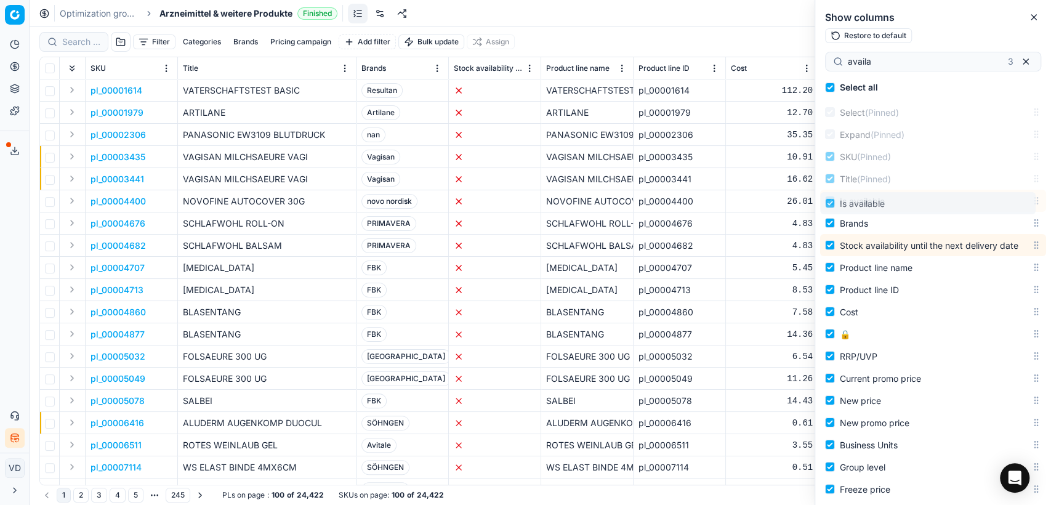
drag, startPoint x: 1028, startPoint y: 279, endPoint x: 1019, endPoint y: 209, distance: 70.2
click at [1019, 209] on body "Pricing platform Analytics Pricing Product portfolio Templates Export service 1…" at bounding box center [525, 252] width 1051 height 505
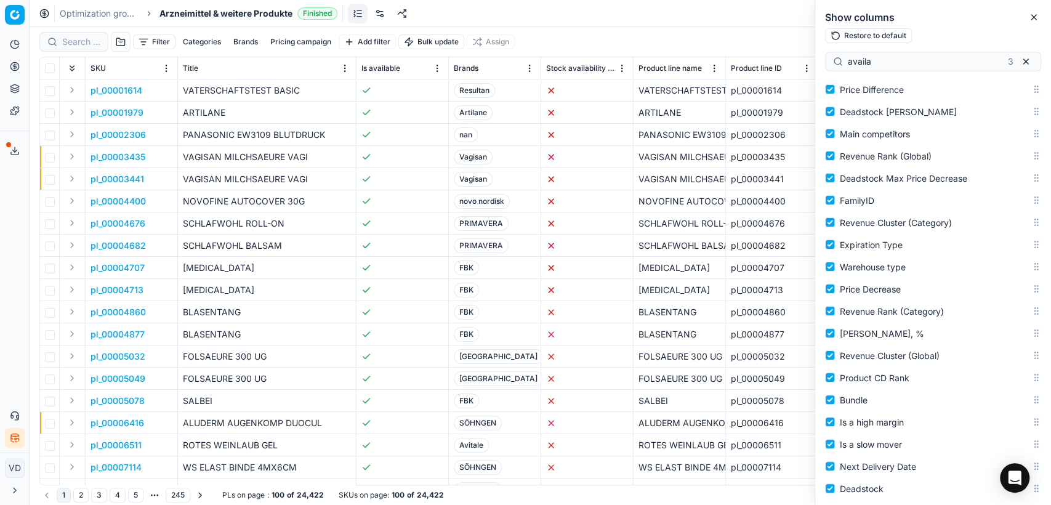
scroll to position [2101, 0]
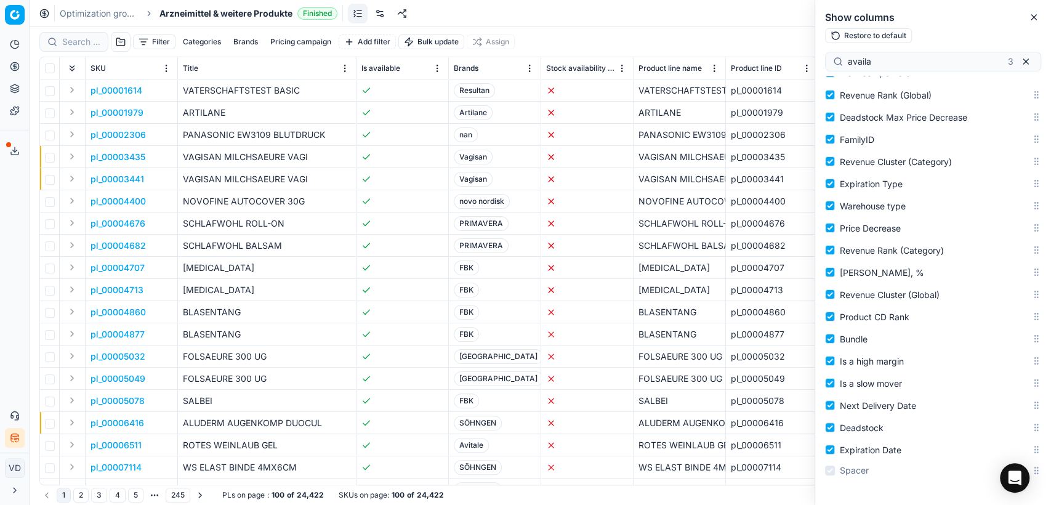
click at [436, 69] on html "Pricing platform Analytics Pricing Product portfolio Templates Export service 1…" at bounding box center [525, 252] width 1051 height 505
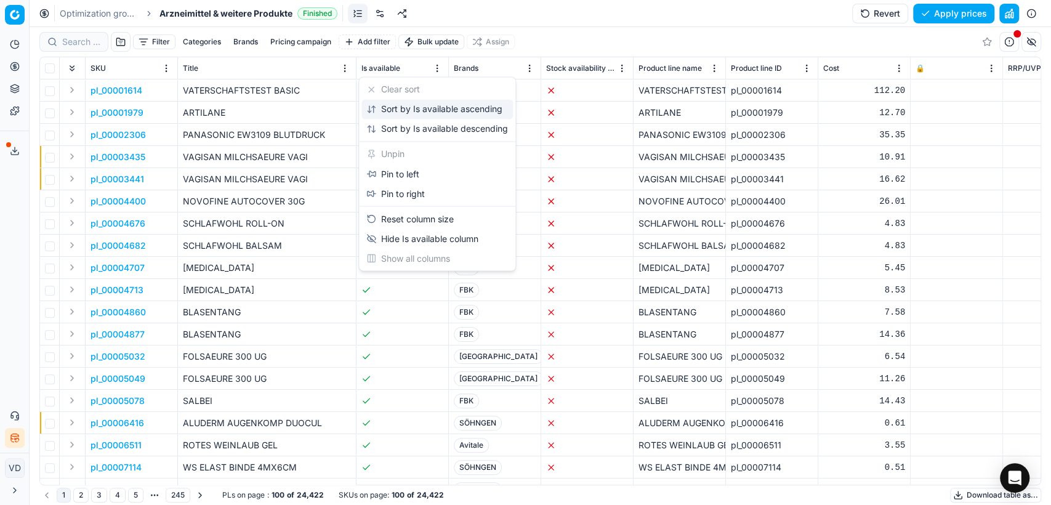
click at [420, 110] on div "Sort by Is available ascending" at bounding box center [434, 109] width 136 height 12
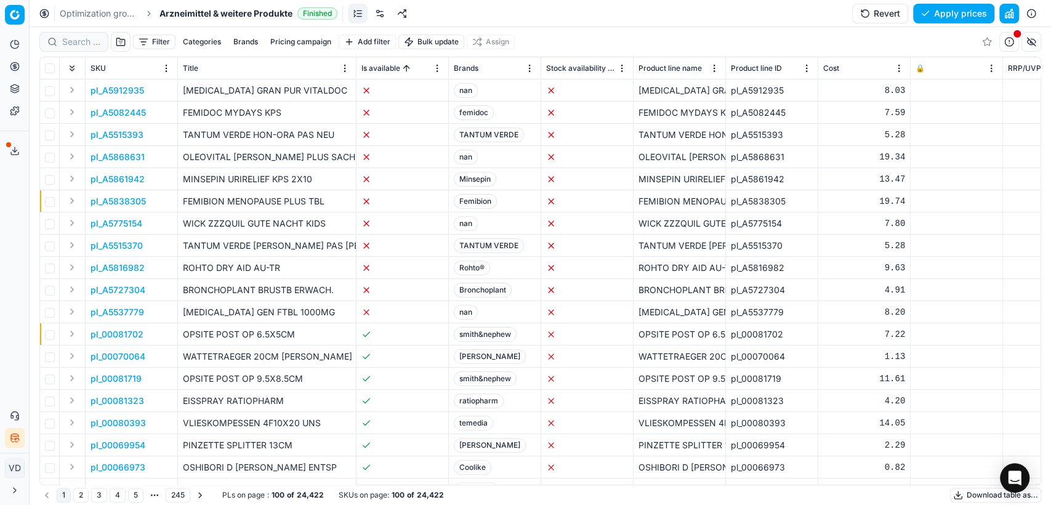
click at [69, 87] on button "Expand" at bounding box center [72, 90] width 15 height 15
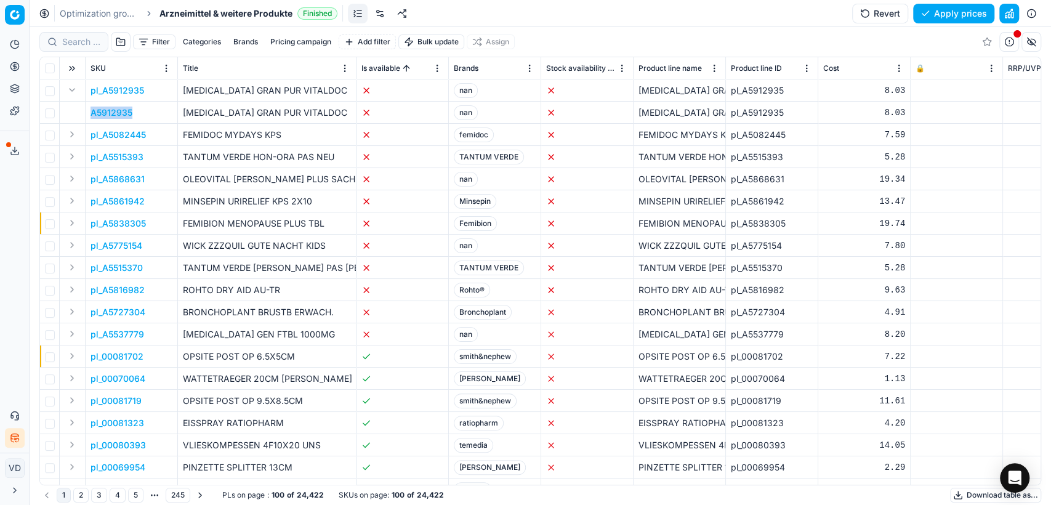
drag, startPoint x: 137, startPoint y: 110, endPoint x: 87, endPoint y: 107, distance: 49.4
click at [87, 107] on td "A5912935" at bounding box center [132, 113] width 92 height 22
copy p "A5912935"
click at [1024, 41] on button "button" at bounding box center [1032, 42] width 20 height 20
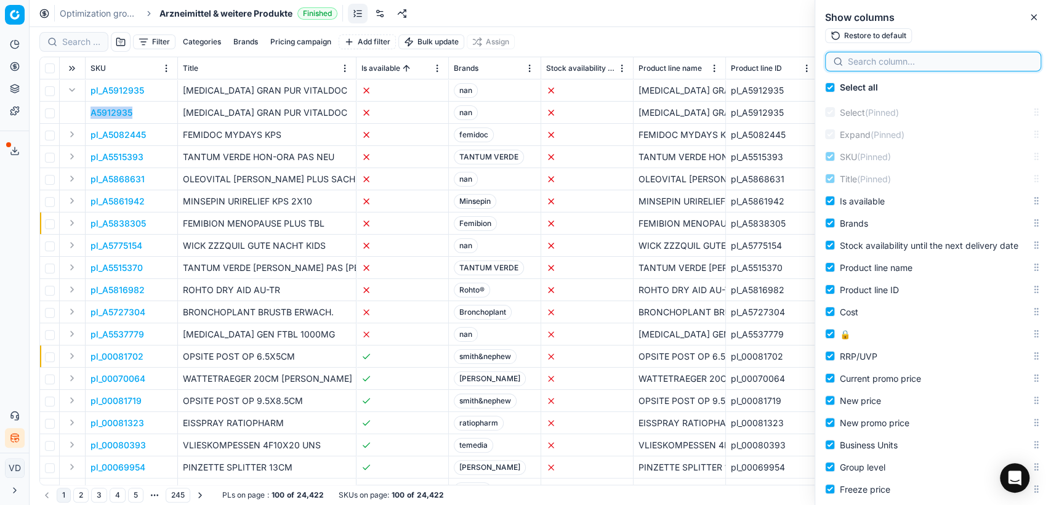
click at [899, 66] on input at bounding box center [940, 61] width 185 height 12
drag, startPoint x: 877, startPoint y: 65, endPoint x: 837, endPoint y: 60, distance: 40.3
click at [837, 60] on div "week" at bounding box center [933, 62] width 216 height 20
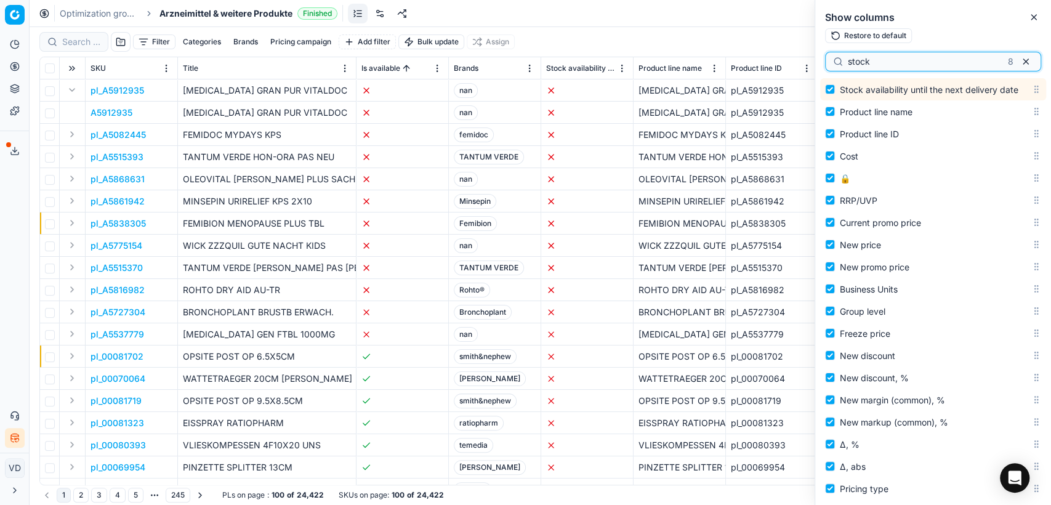
scroll to position [158, 0]
type input "stock"
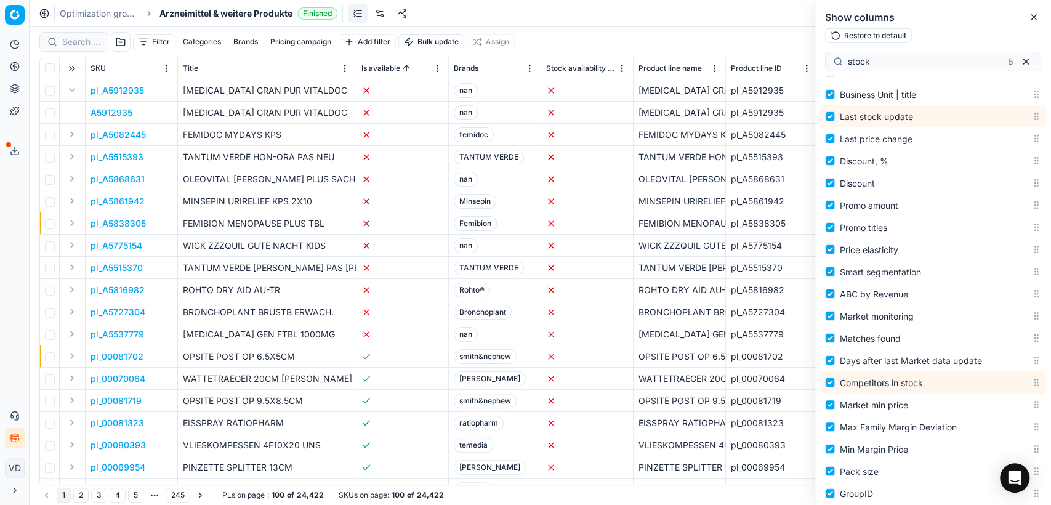
scroll to position [672, 0]
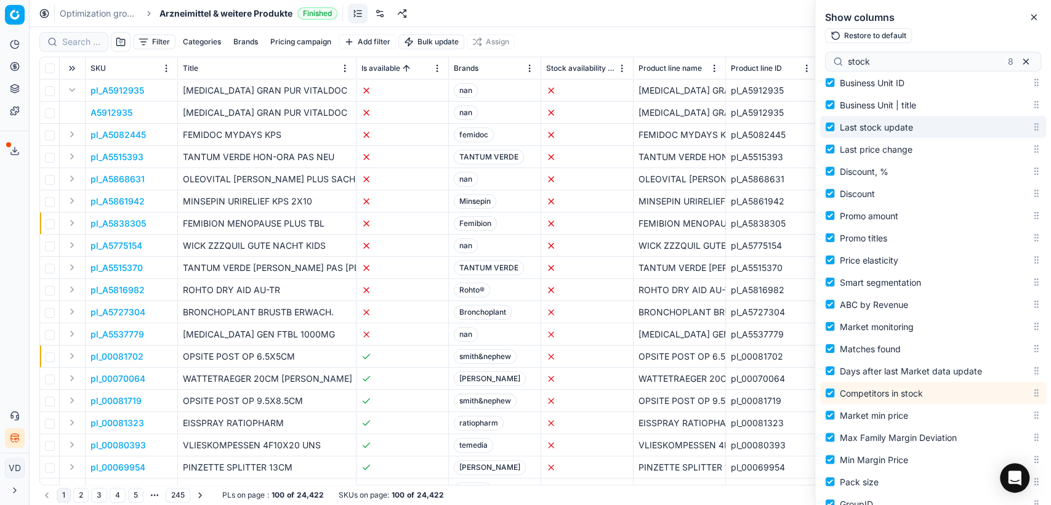
drag, startPoint x: 897, startPoint y: 127, endPoint x: 931, endPoint y: 75, distance: 61.5
click at [930, 75] on div "stock 8 Select all Select (Pinned) Expand (Pinned) SKU (Pinned) Title (Pinned) …" at bounding box center [933, 277] width 236 height 456
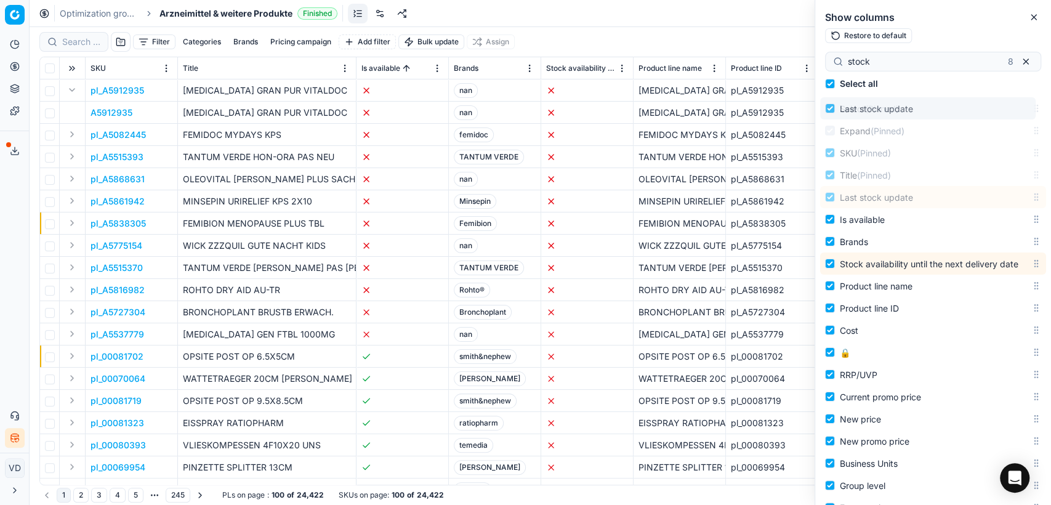
scroll to position [0, 0]
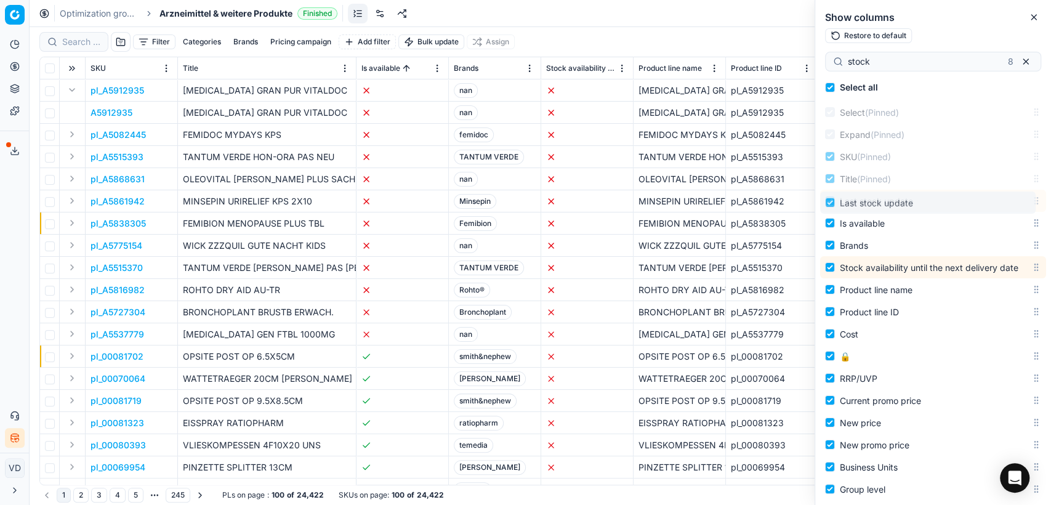
drag, startPoint x: 1024, startPoint y: 127, endPoint x: 1027, endPoint y: 203, distance: 75.8
click at [1027, 203] on body "Pricing platform Analytics Pricing Product portfolio Templates Export service 1…" at bounding box center [525, 252] width 1051 height 505
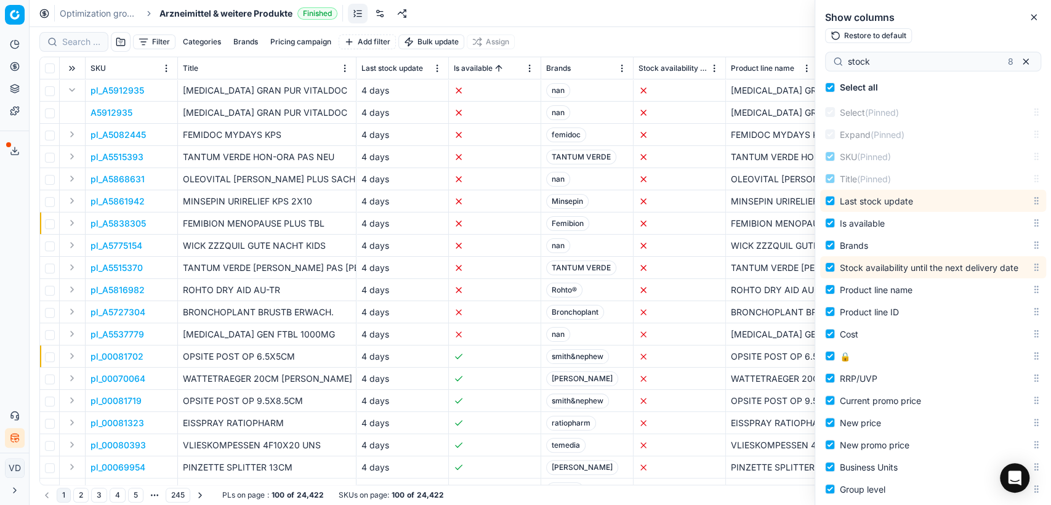
click at [440, 70] on html "Pricing platform Analytics Pricing Product portfolio Templates Export service 1…" at bounding box center [525, 252] width 1051 height 505
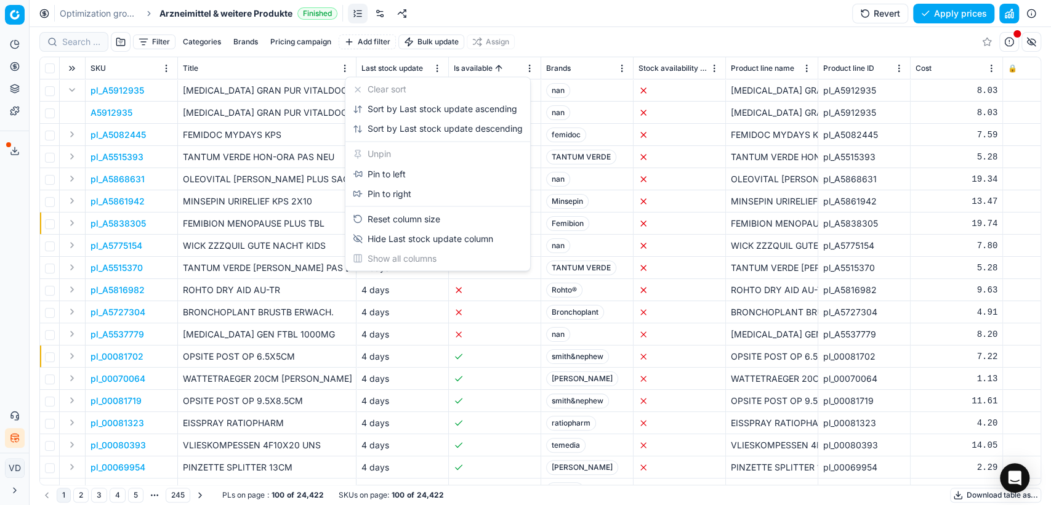
click at [440, 70] on html "Pricing platform Analytics Pricing Product portfolio Templates Export service 1…" at bounding box center [525, 252] width 1051 height 505
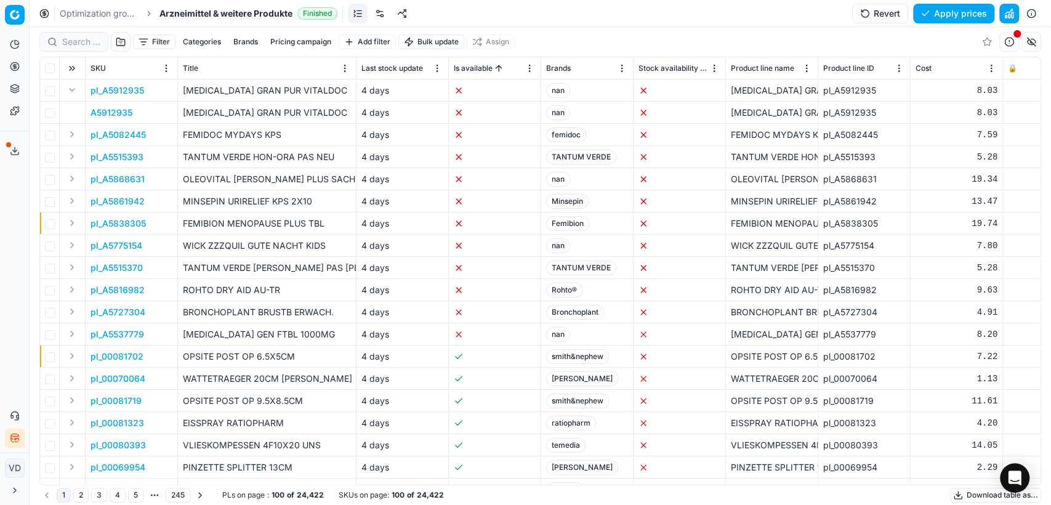
click at [1029, 41] on button "button" at bounding box center [1032, 42] width 20 height 20
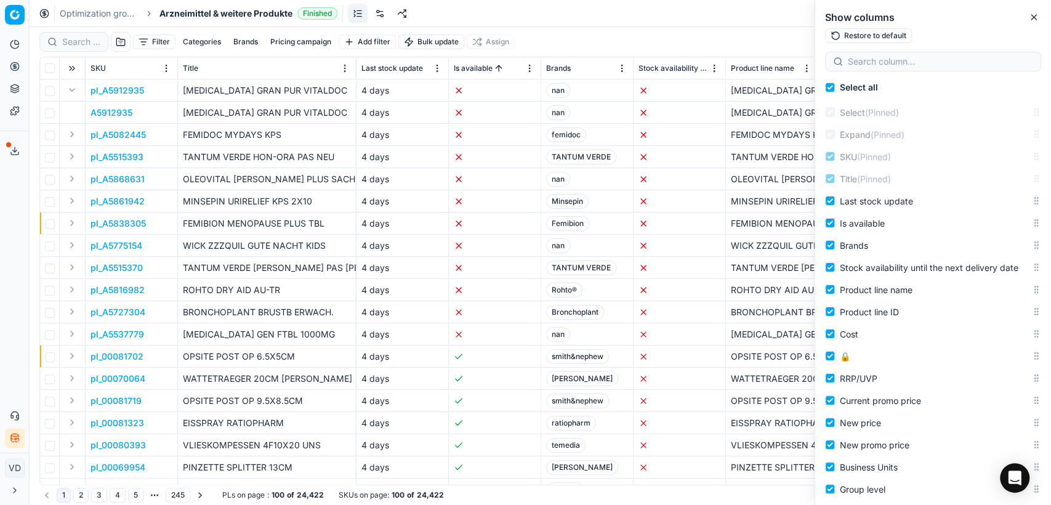
click at [933, 70] on div at bounding box center [933, 62] width 216 height 20
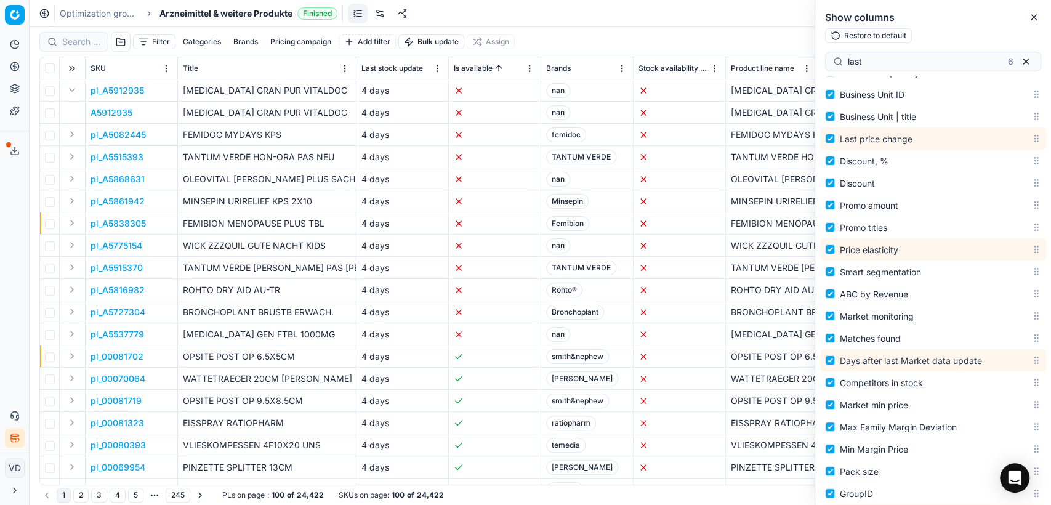
scroll to position [680, 0]
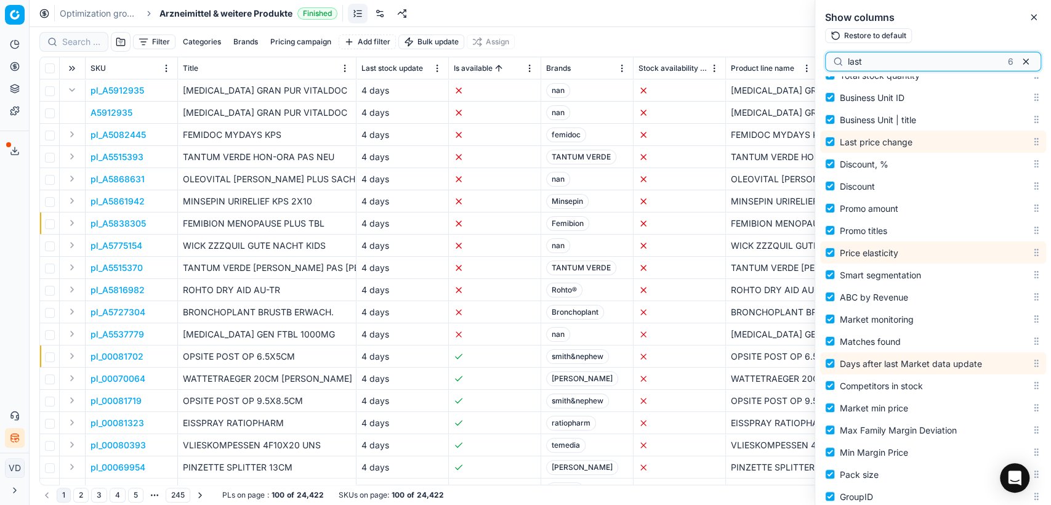
drag, startPoint x: 881, startPoint y: 60, endPoint x: 840, endPoint y: 57, distance: 41.3
click at [840, 57] on div "last 6" at bounding box center [933, 62] width 216 height 20
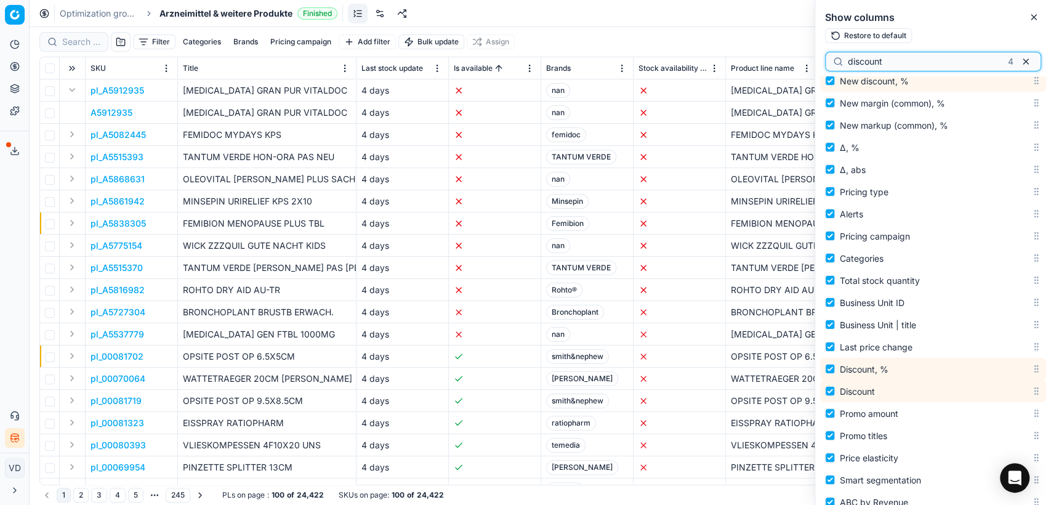
type input "discount"
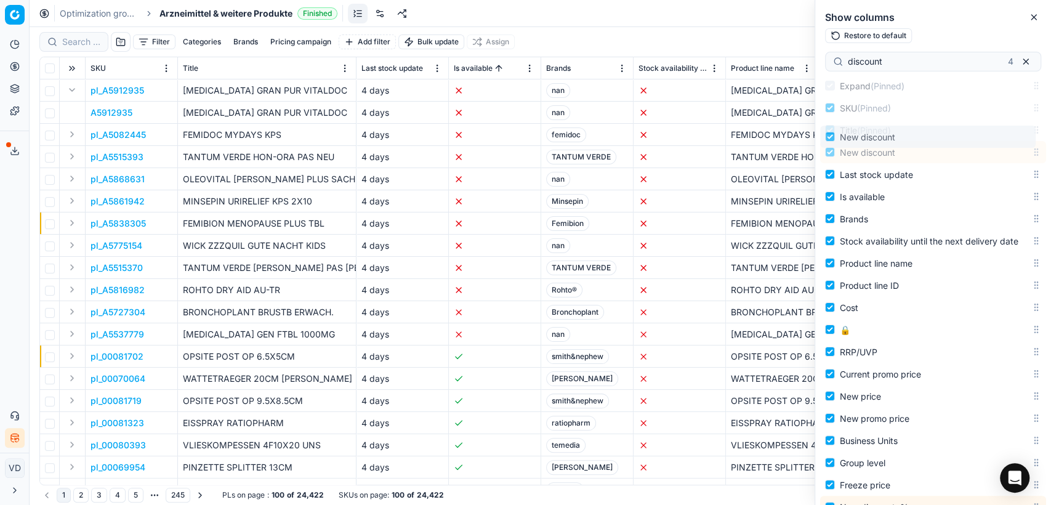
scroll to position [0, 0]
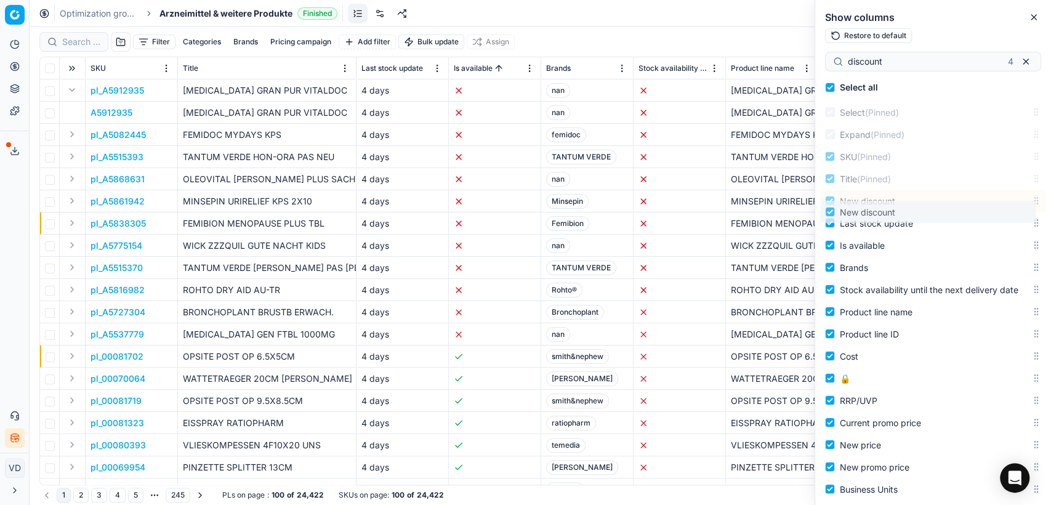
drag, startPoint x: 1025, startPoint y: 156, endPoint x: 1035, endPoint y: 212, distance: 57.0
click at [1035, 212] on div "Select all Select (Pinned) Expand (Pinned) SKU (Pinned) Title (Pinned) Last sto…" at bounding box center [933, 290] width 236 height 429
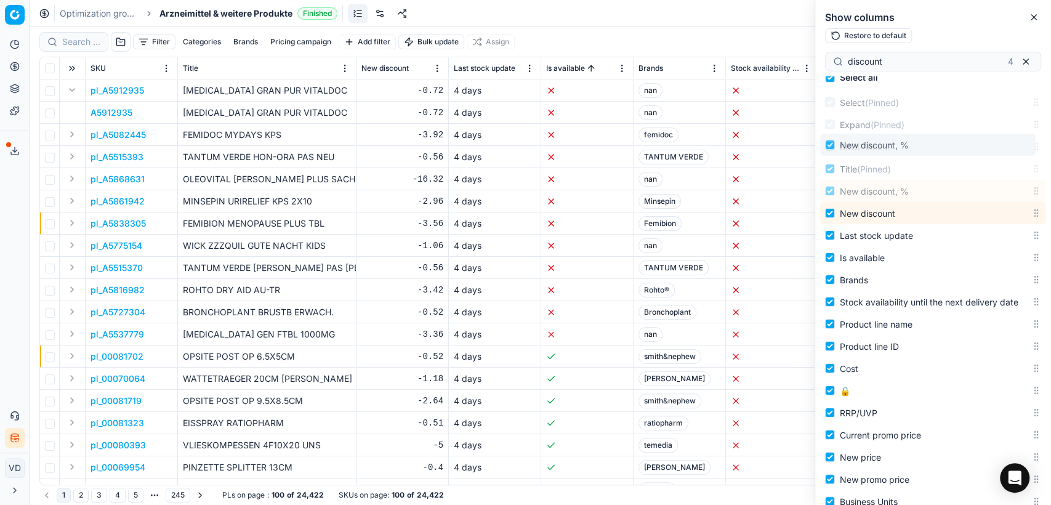
scroll to position [2, 0]
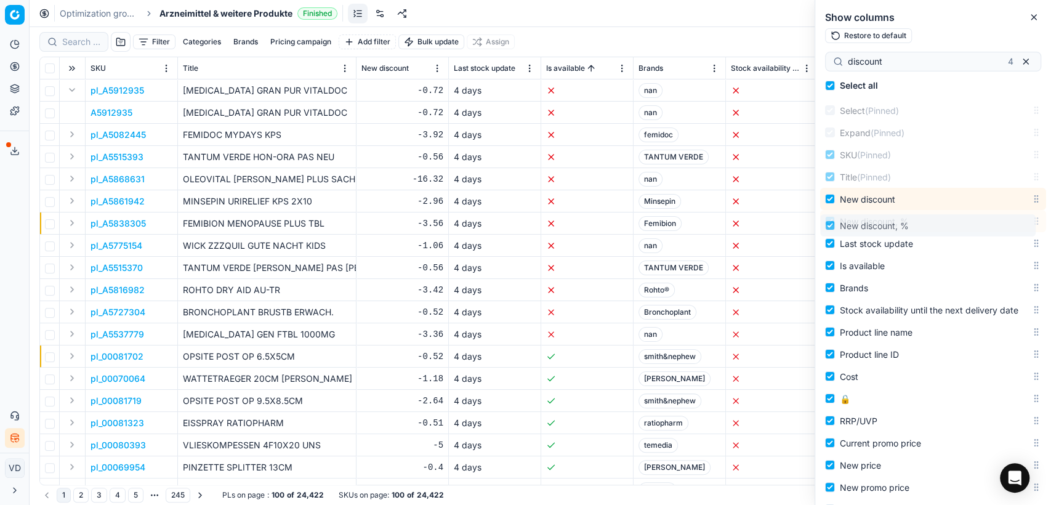
drag, startPoint x: 1025, startPoint y: 281, endPoint x: 1031, endPoint y: 224, distance: 56.9
click at [1031, 224] on body "Pricing platform Analytics Pricing Product portfolio Templates Export service 1…" at bounding box center [525, 252] width 1051 height 505
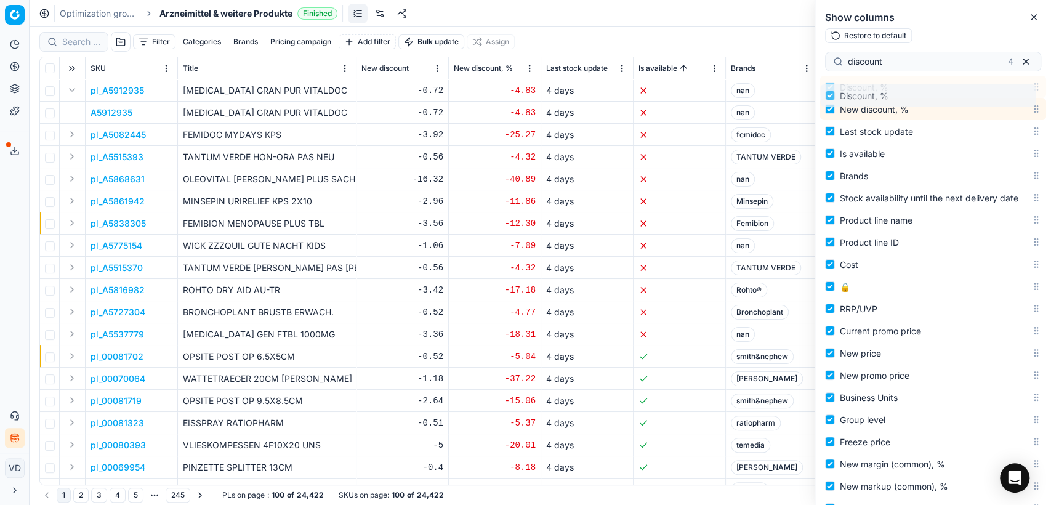
scroll to position [0, 0]
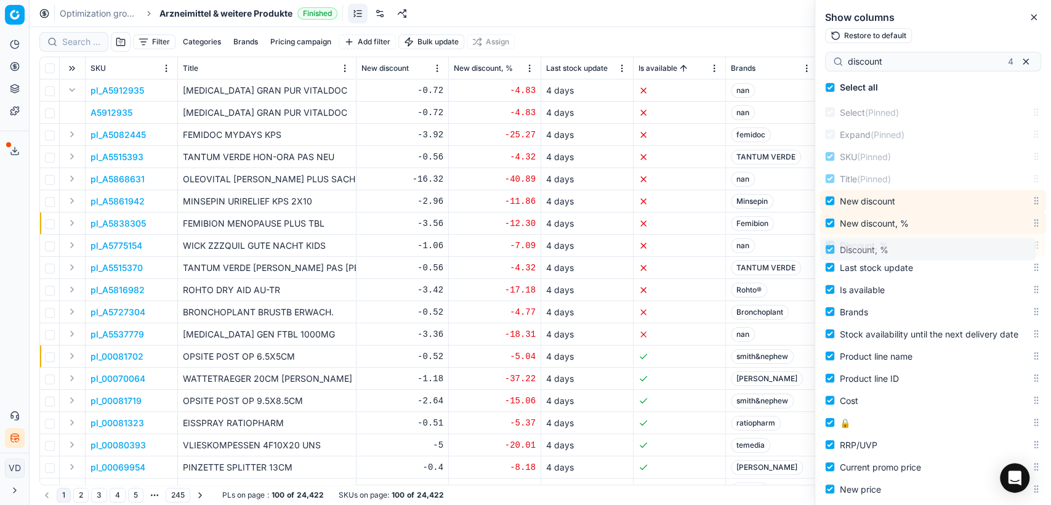
drag, startPoint x: 1025, startPoint y: 294, endPoint x: 1024, endPoint y: 249, distance: 45.0
click at [1024, 249] on body "Pricing platform Analytics Pricing Product portfolio Templates Export service 1…" at bounding box center [525, 252] width 1051 height 505
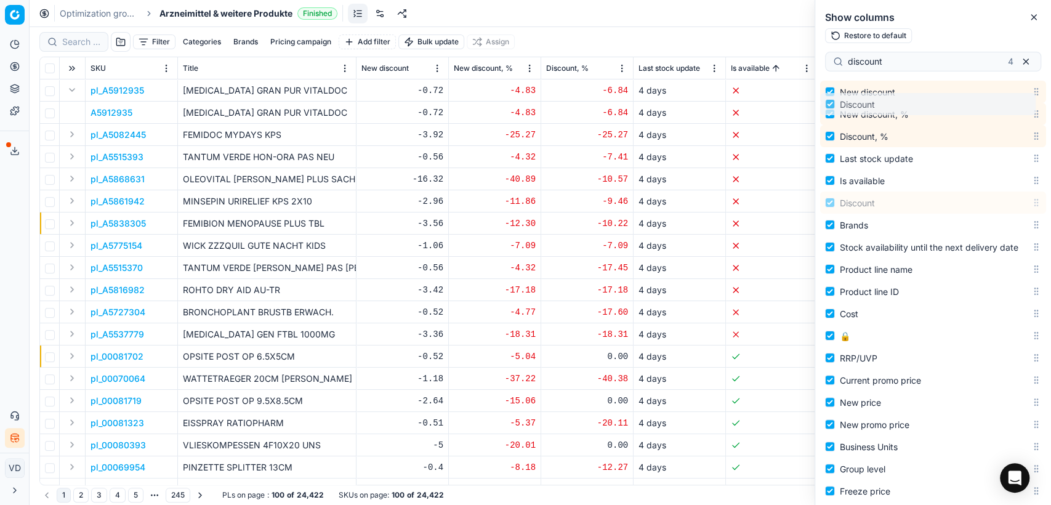
scroll to position [106, 0]
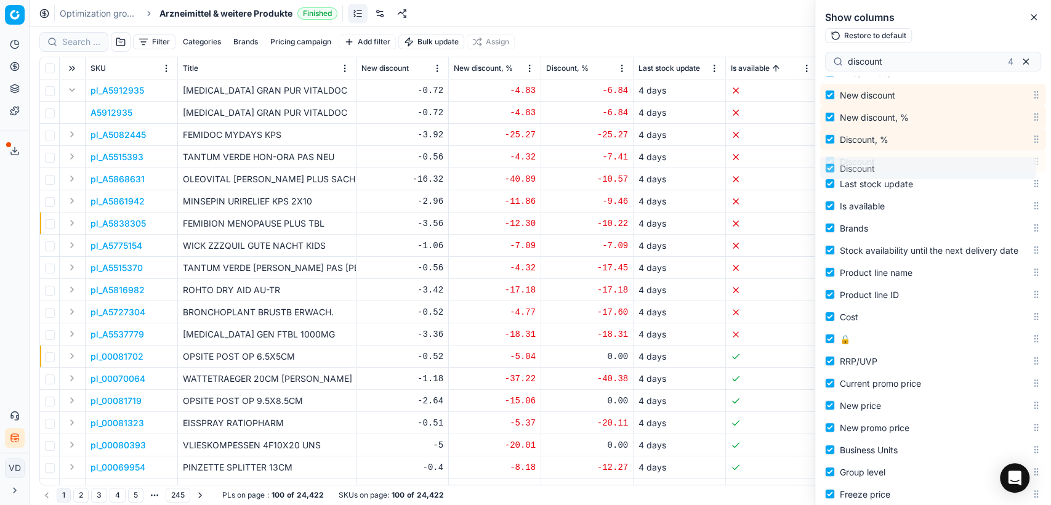
drag, startPoint x: 1022, startPoint y: 251, endPoint x: 1030, endPoint y: 168, distance: 82.9
click at [1030, 168] on body "Pricing platform Analytics Pricing Product portfolio Templates Export service 1…" at bounding box center [525, 252] width 1051 height 505
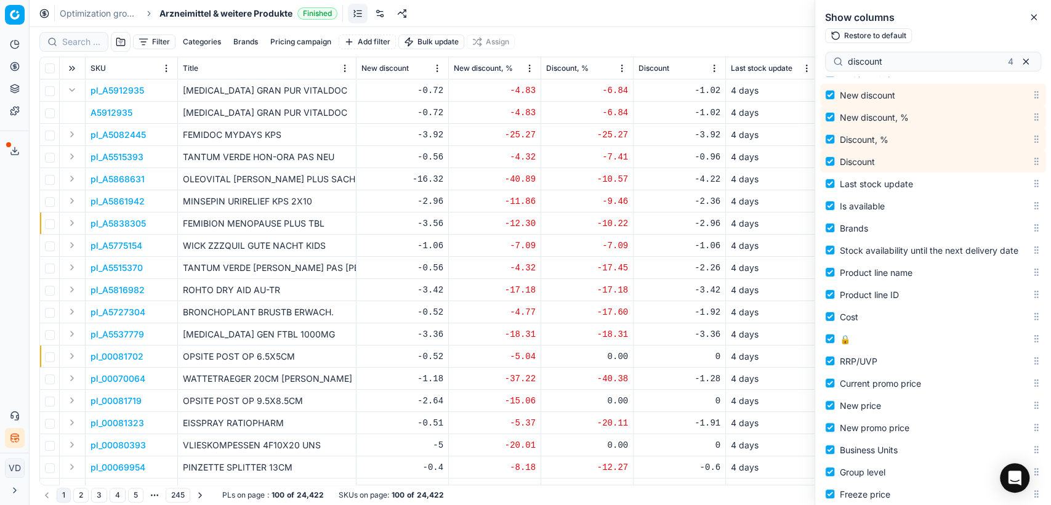
click at [563, 32] on div "Filter Categories Brands Pricing campaign Add filter Bulk update Assign" at bounding box center [540, 42] width 1002 height 30
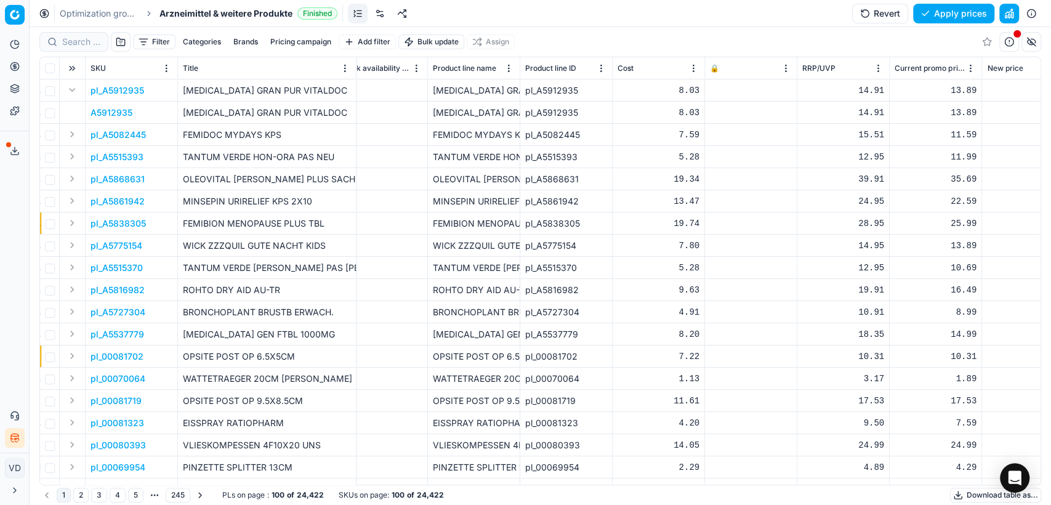
scroll to position [0, 727]
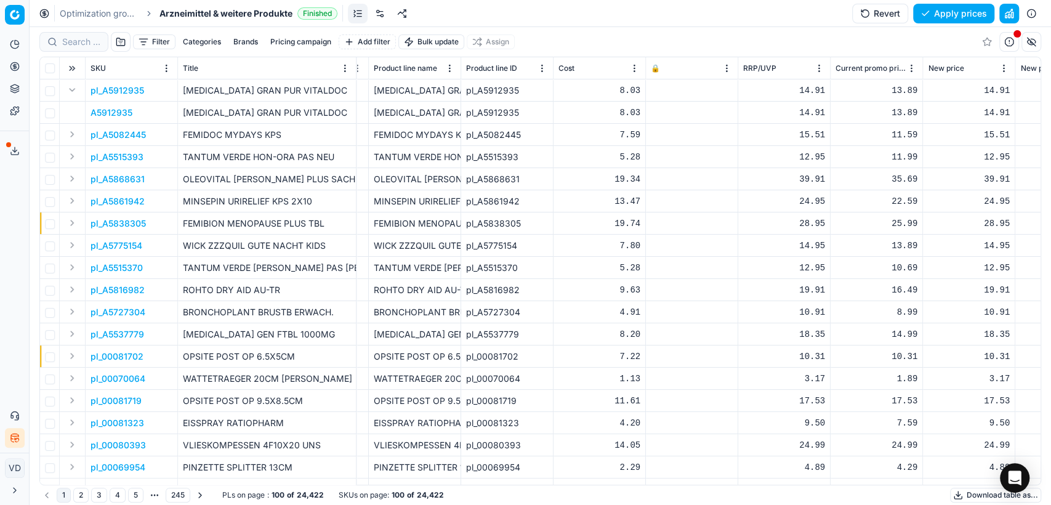
click at [559, 47] on div "Filter Categories Brands Pricing campaign Add filter Bulk update Assign" at bounding box center [540, 42] width 1002 height 30
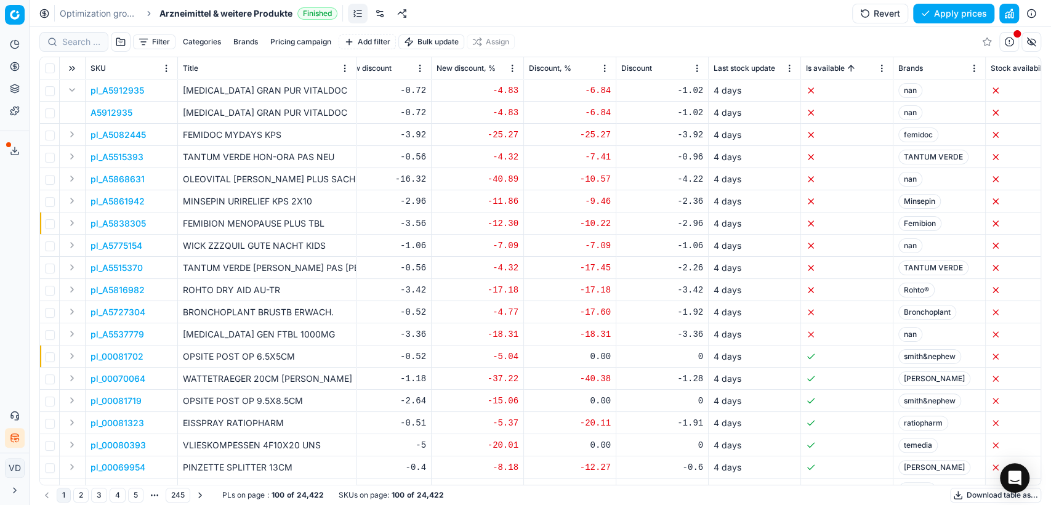
scroll to position [0, 0]
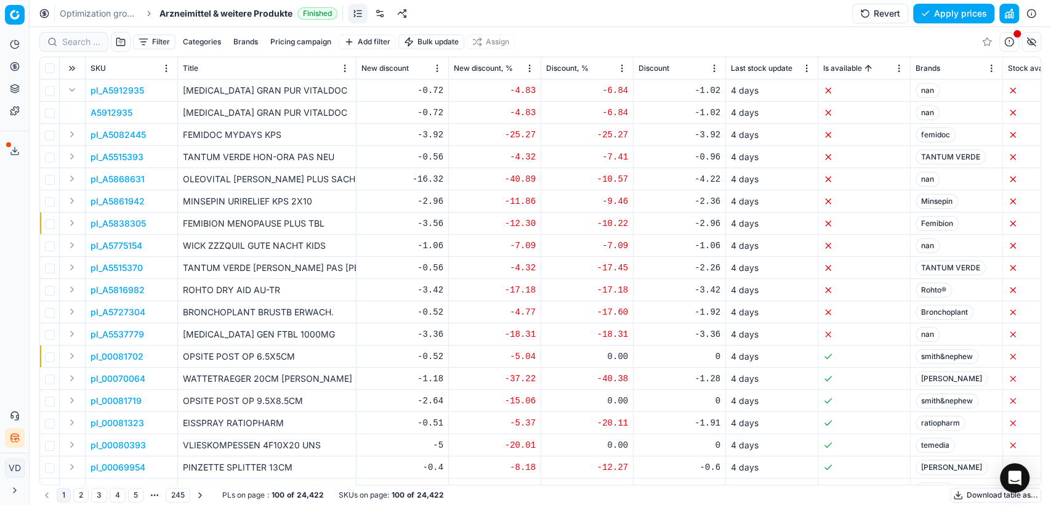
click at [102, 111] on p "A5912935" at bounding box center [112, 113] width 42 height 12
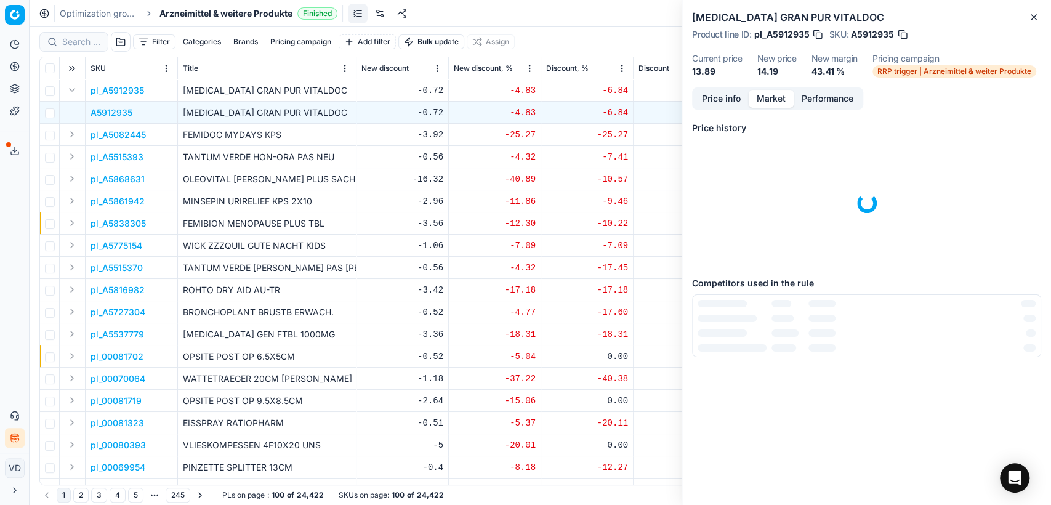
click at [765, 97] on button "Market" at bounding box center [771, 99] width 45 height 18
click at [823, 95] on button "Performance" at bounding box center [828, 99] width 68 height 18
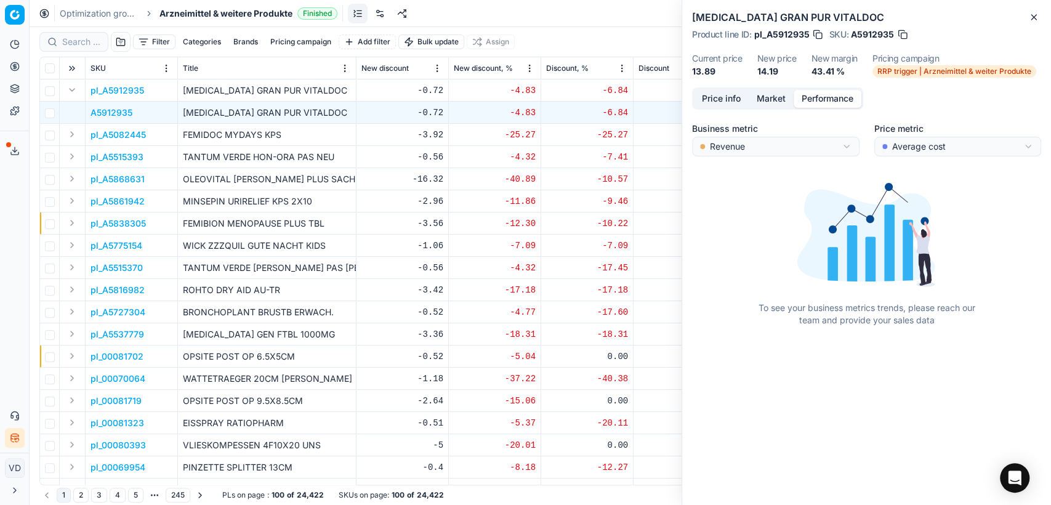
click at [740, 98] on button "Price info" at bounding box center [721, 99] width 55 height 18
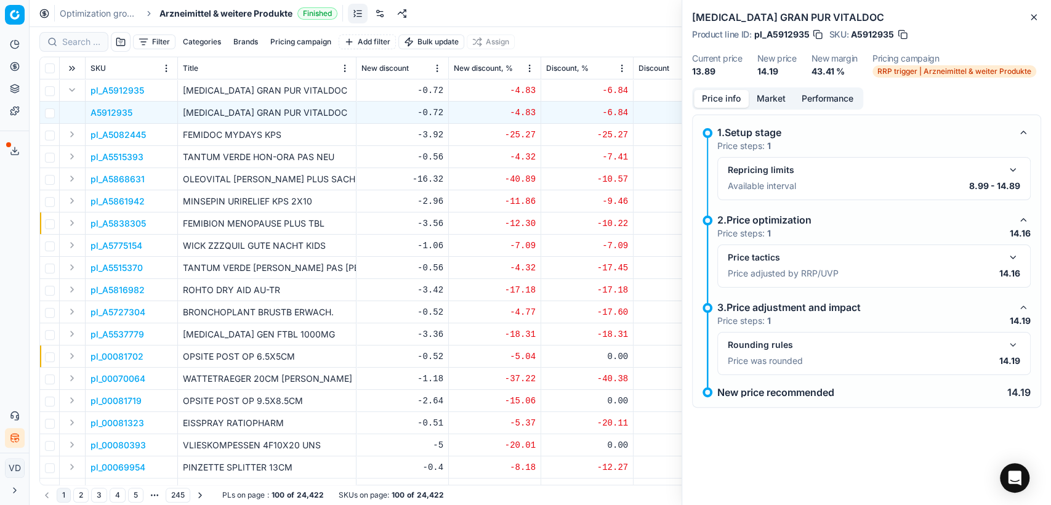
click at [824, 97] on button "Performance" at bounding box center [828, 99] width 68 height 18
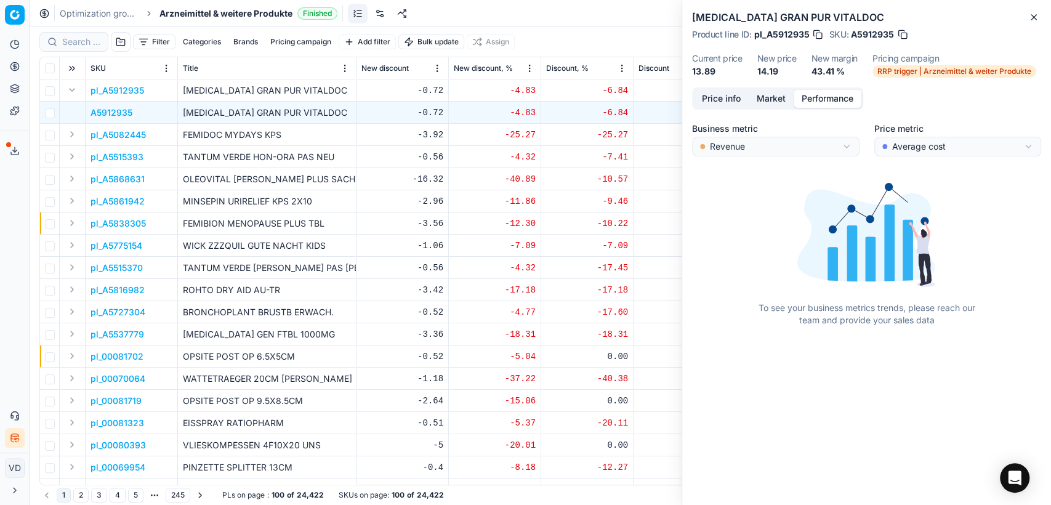
click at [808, 145] on html "Pricing platform Analytics Pricing Product portfolio Templates Export service 1…" at bounding box center [525, 252] width 1051 height 505
click at [714, 101] on button "Price info" at bounding box center [721, 99] width 55 height 18
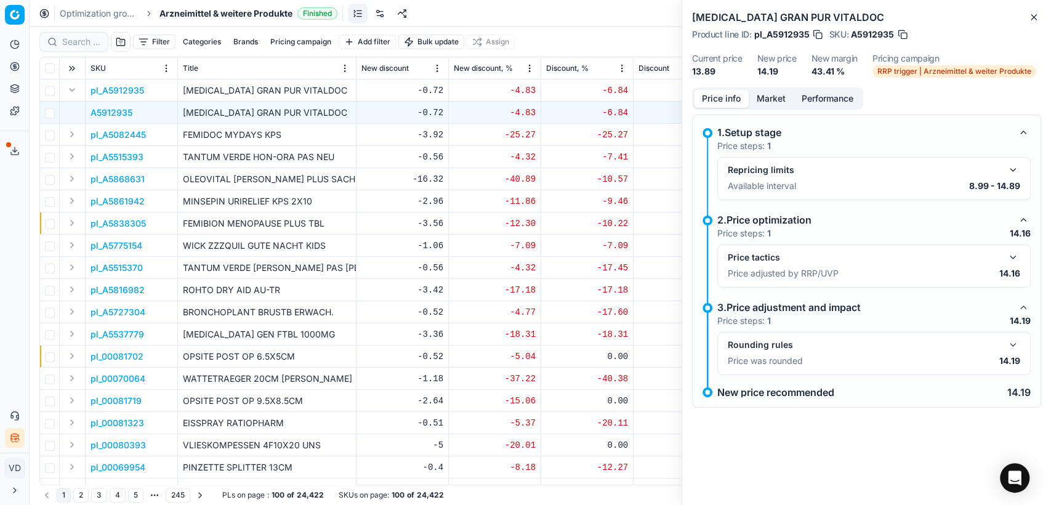
click at [589, 35] on div "Filter Categories Brands Pricing campaign Add filter Bulk update Assign" at bounding box center [540, 42] width 1002 height 30
click at [1033, 13] on icon "button" at bounding box center [1034, 17] width 10 height 10
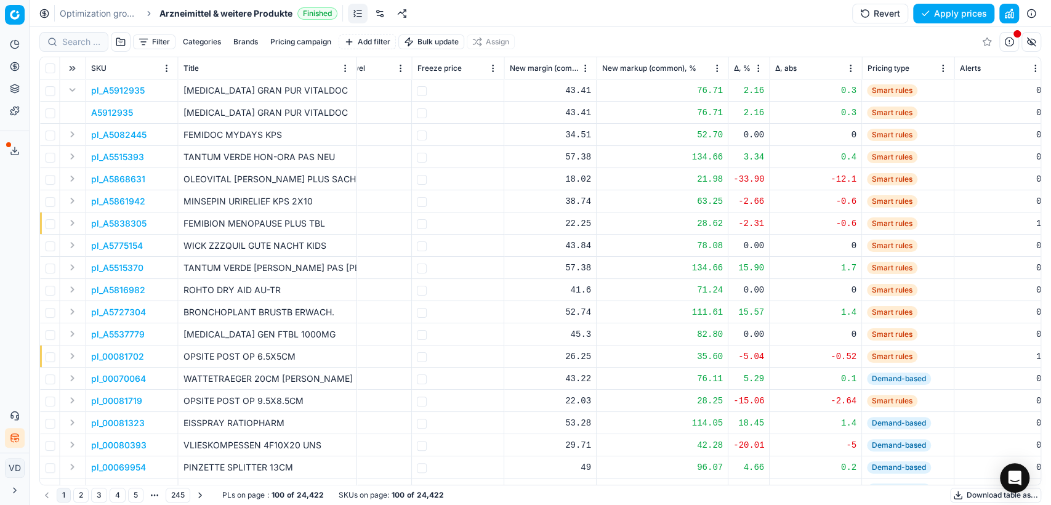
scroll to position [0, 1873]
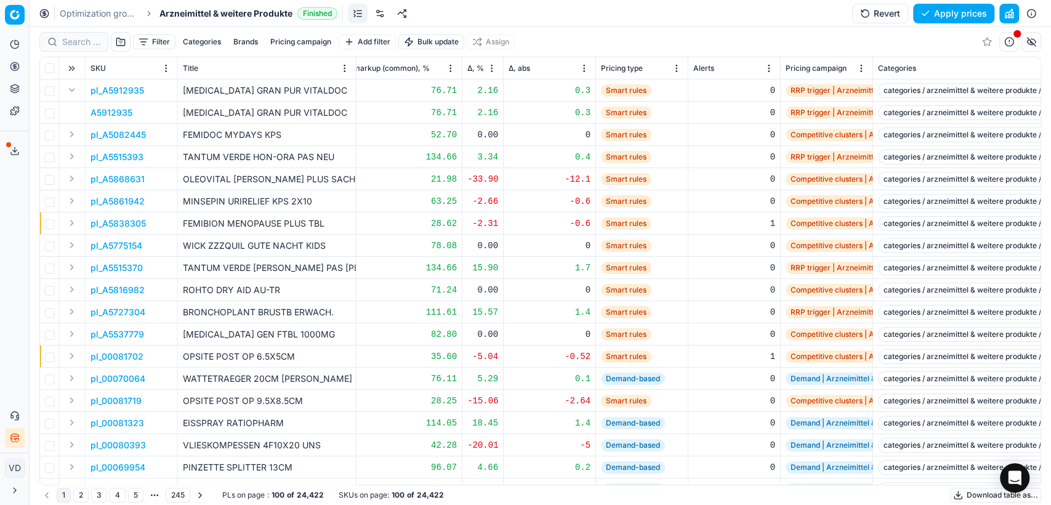
click at [1029, 42] on button "button" at bounding box center [1032, 42] width 20 height 20
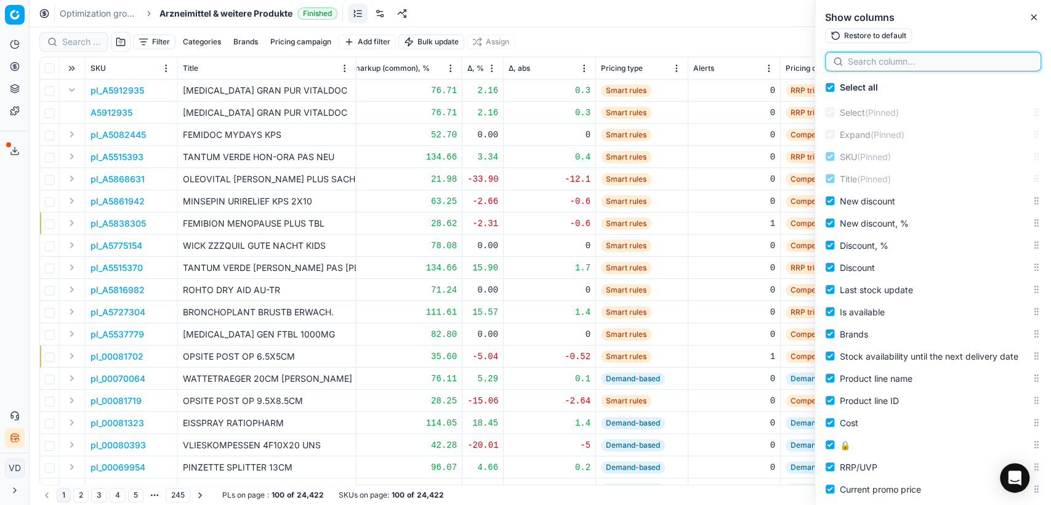
click at [924, 67] on input at bounding box center [940, 61] width 185 height 12
type input "s"
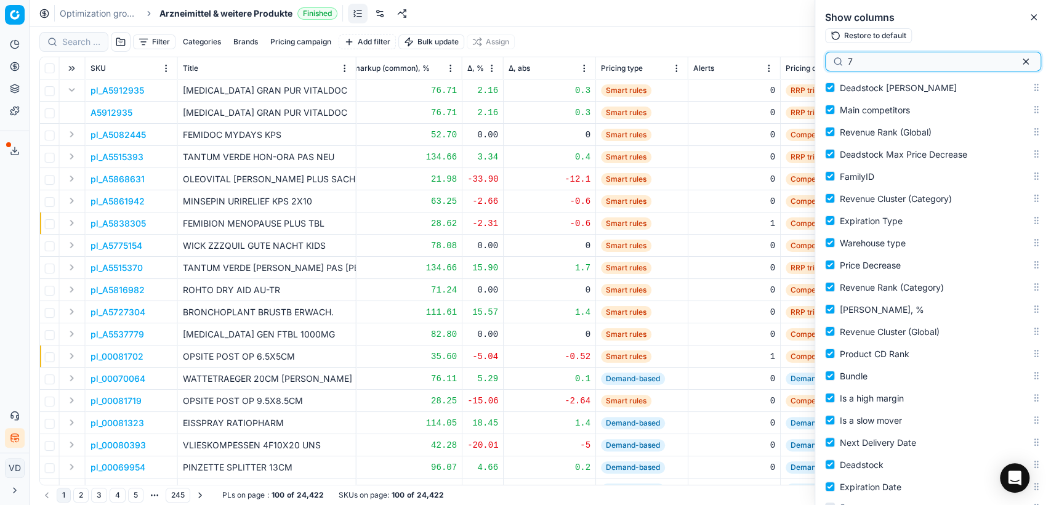
scroll to position [2101, 0]
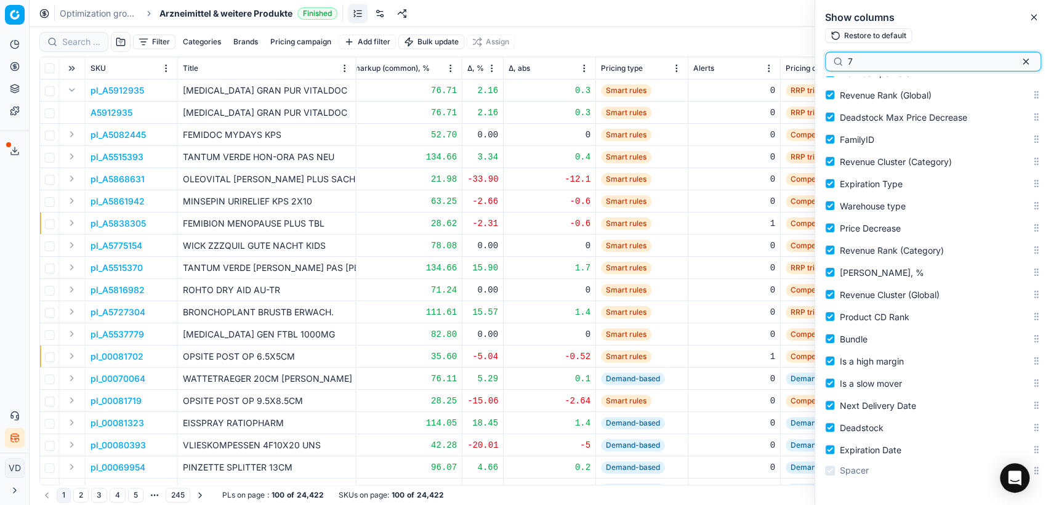
drag, startPoint x: 871, startPoint y: 57, endPoint x: 814, endPoint y: 55, distance: 57.3
click at [814, 55] on body "Pricing platform Analytics Pricing Product portfolio Templates Export service 1…" at bounding box center [525, 252] width 1051 height 505
drag, startPoint x: 873, startPoint y: 56, endPoint x: 839, endPoint y: 57, distance: 33.9
click at [839, 57] on div "week" at bounding box center [933, 62] width 216 height 20
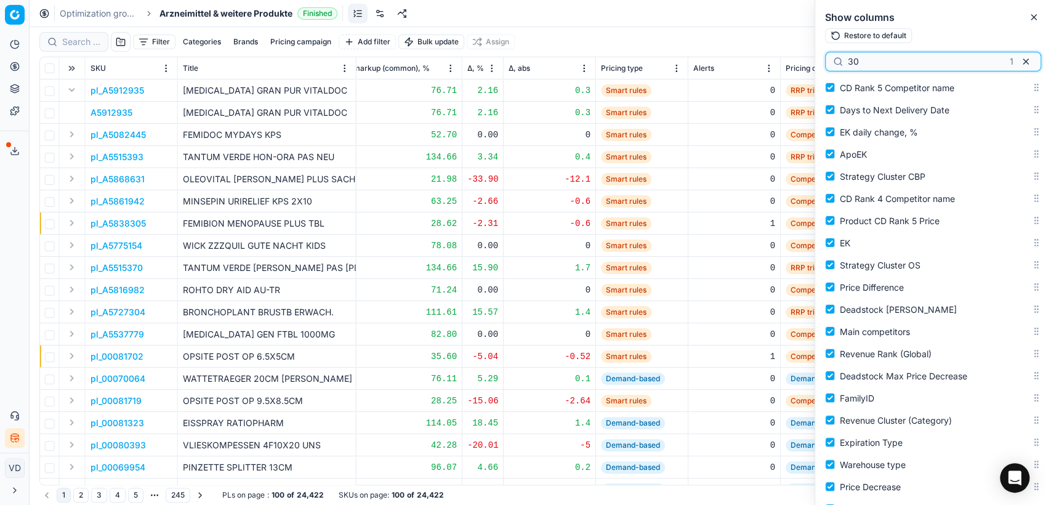
type input "30"
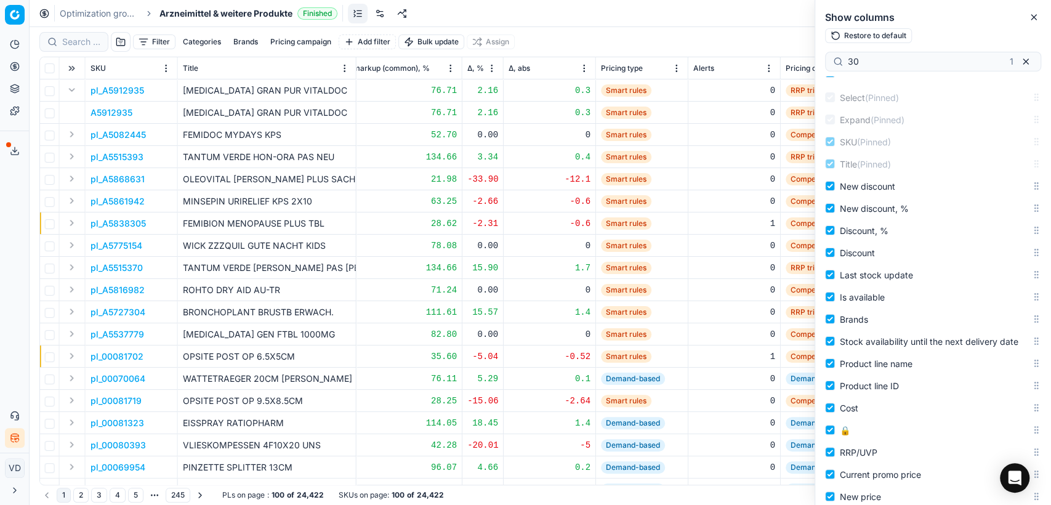
scroll to position [1, 0]
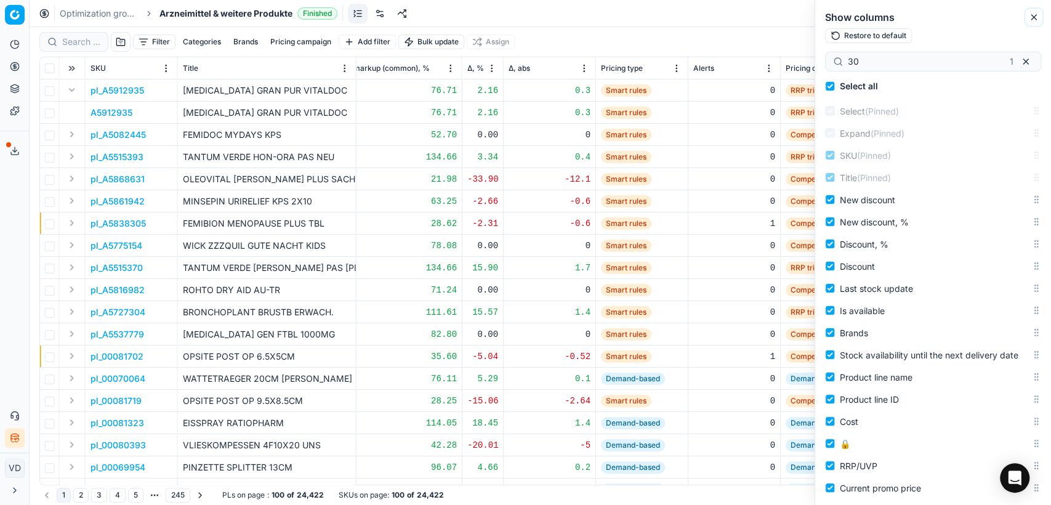
click at [1031, 18] on icon "button" at bounding box center [1034, 17] width 10 height 10
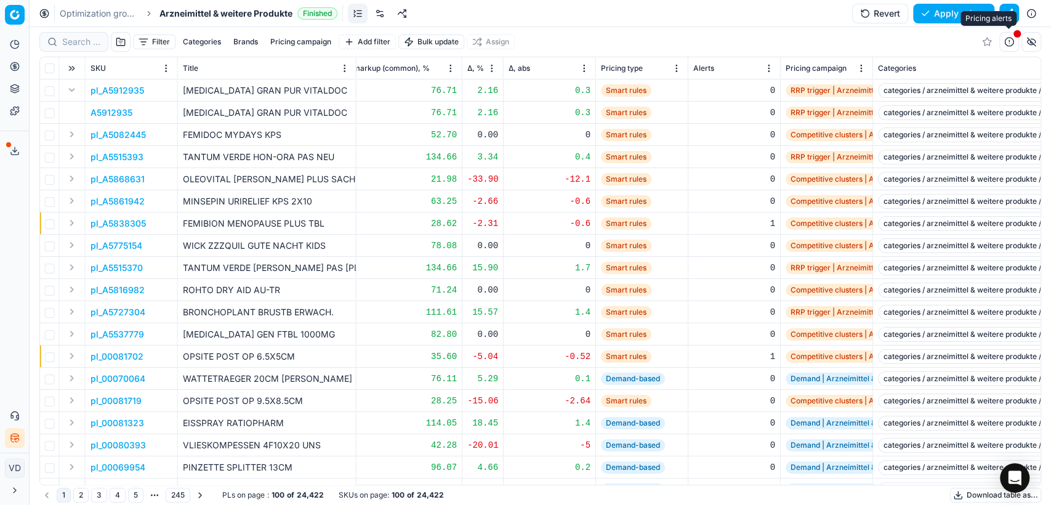
click at [1007, 44] on button "button" at bounding box center [1009, 42] width 20 height 20
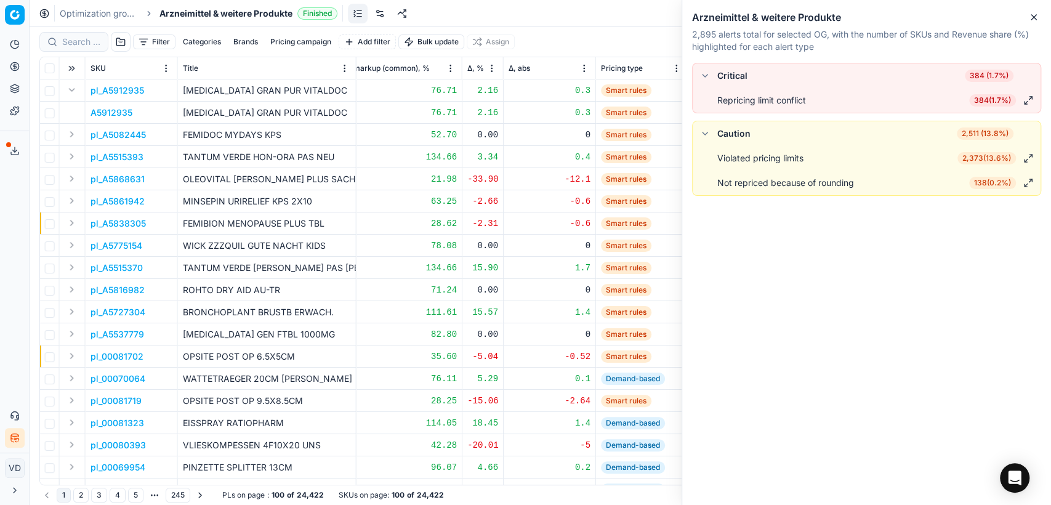
click at [1030, 19] on icon "button" at bounding box center [1034, 17] width 10 height 10
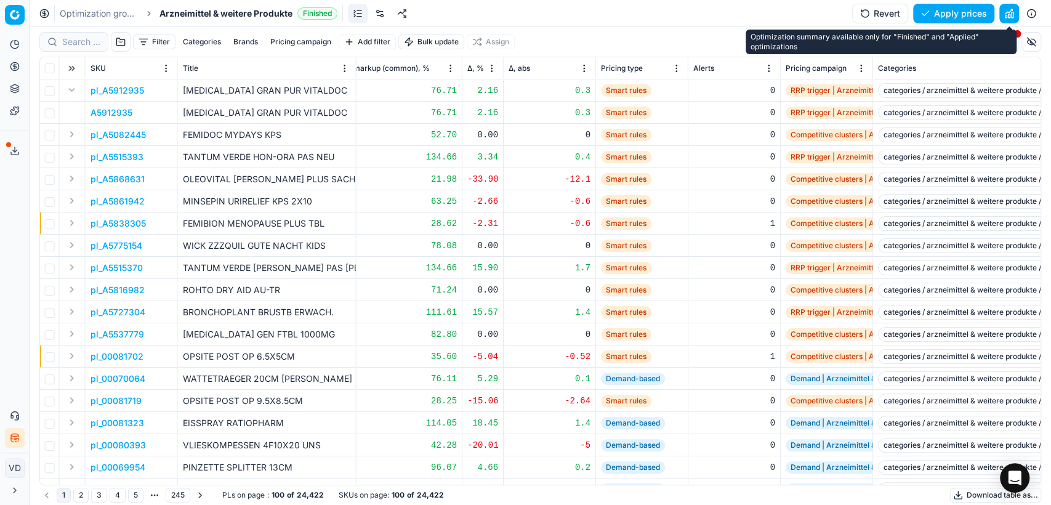
click at [1007, 10] on button "button" at bounding box center [1009, 14] width 20 height 20
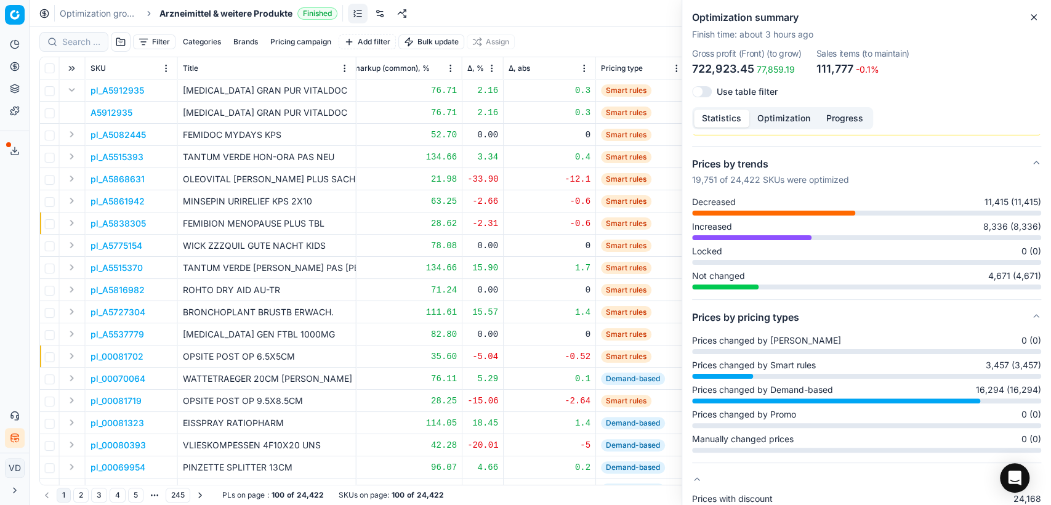
scroll to position [0, 0]
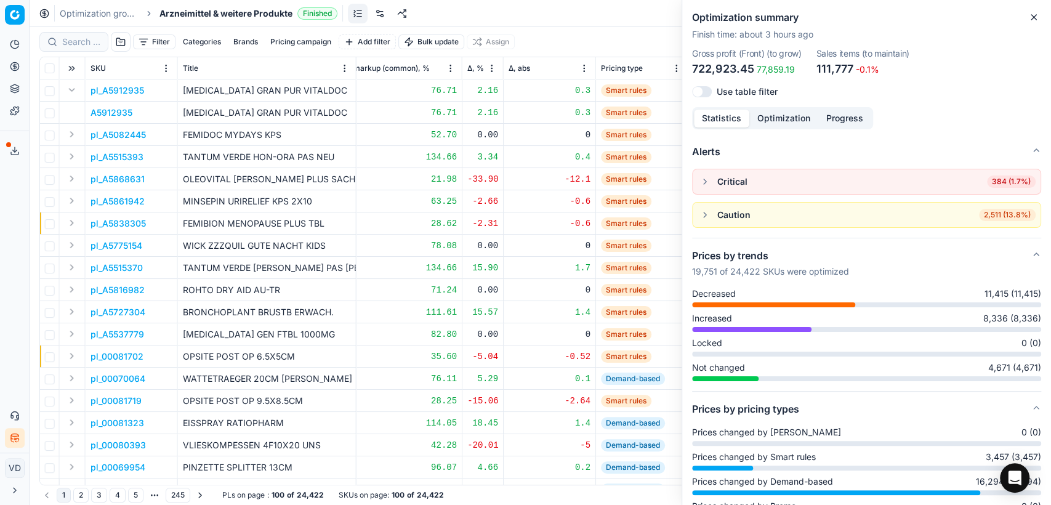
click at [1034, 16] on icon "button" at bounding box center [1034, 17] width 10 height 10
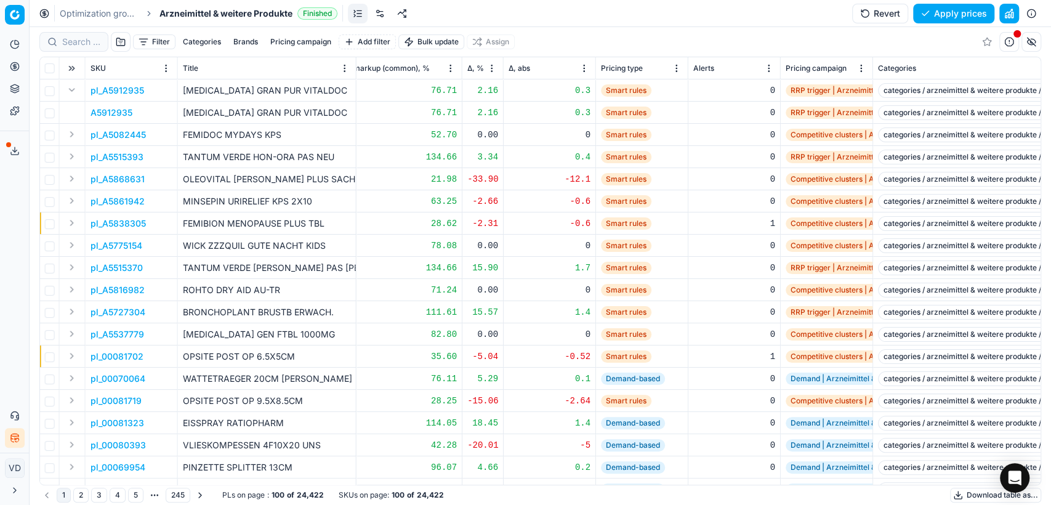
click at [1011, 13] on button "button" at bounding box center [1009, 14] width 20 height 20
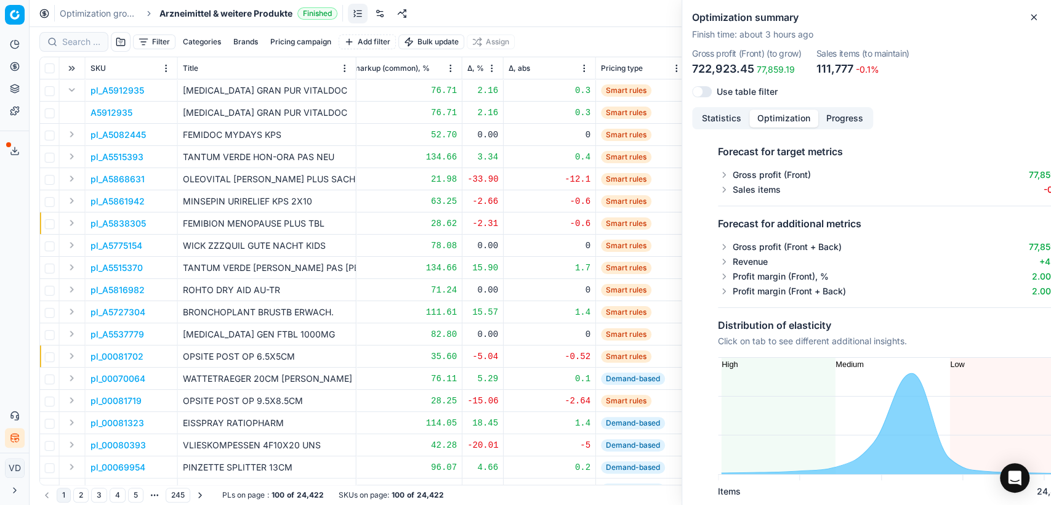
click at [797, 118] on button "Optimization" at bounding box center [783, 119] width 69 height 18
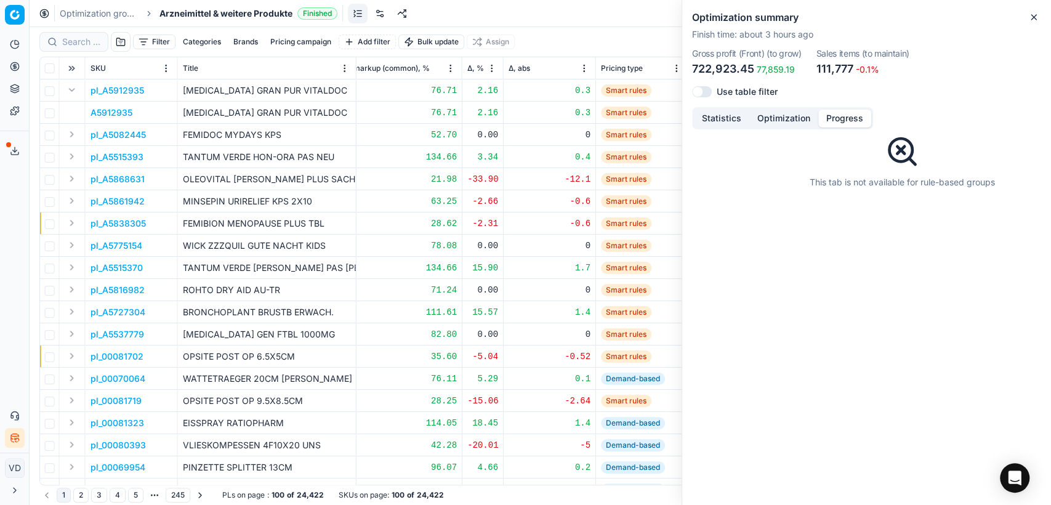
click at [825, 118] on button "Progress" at bounding box center [844, 119] width 53 height 18
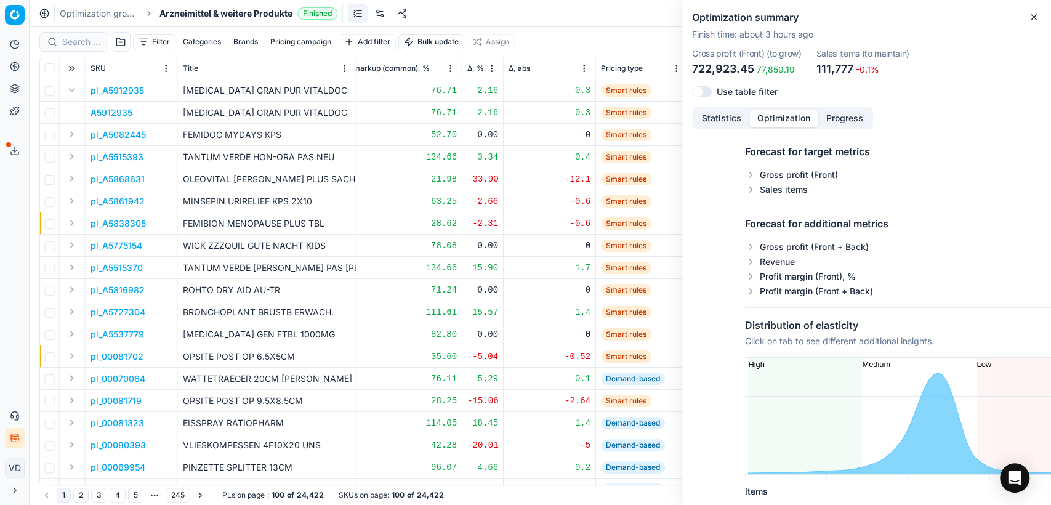
click at [777, 110] on button "Optimization" at bounding box center [783, 119] width 69 height 18
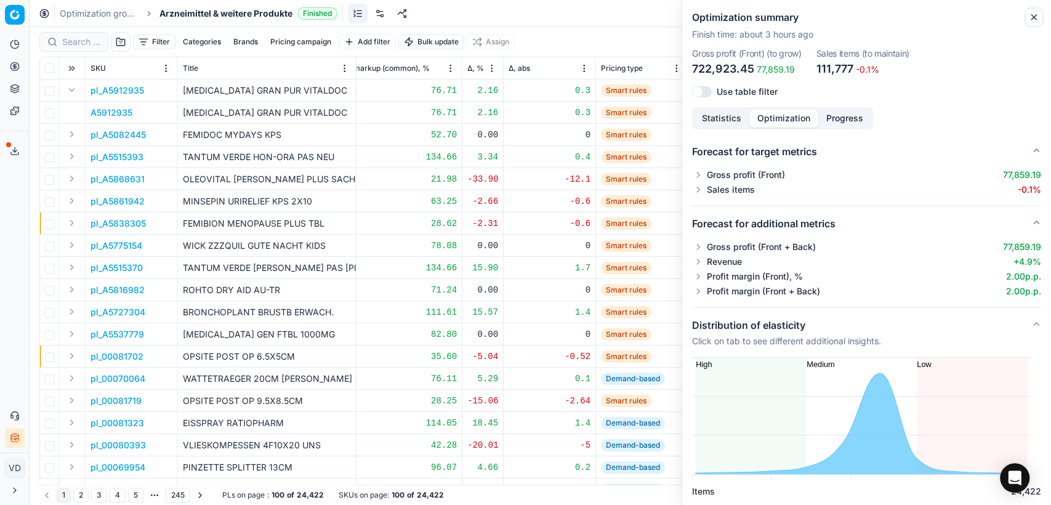
click at [1029, 15] on icon "button" at bounding box center [1034, 17] width 10 height 10
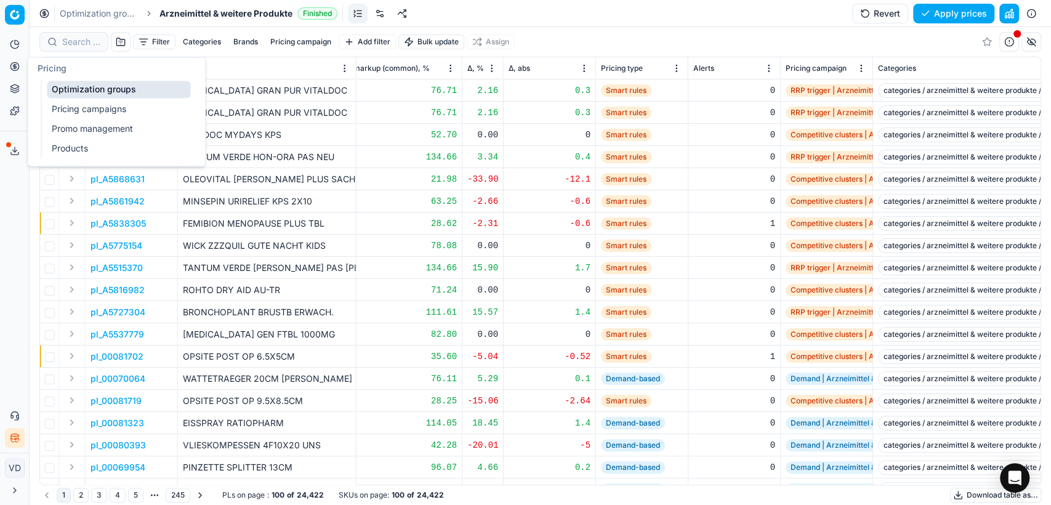
click at [10, 62] on icon at bounding box center [15, 67] width 10 height 10
click at [63, 107] on link "Pricing campaigns" at bounding box center [118, 108] width 143 height 17
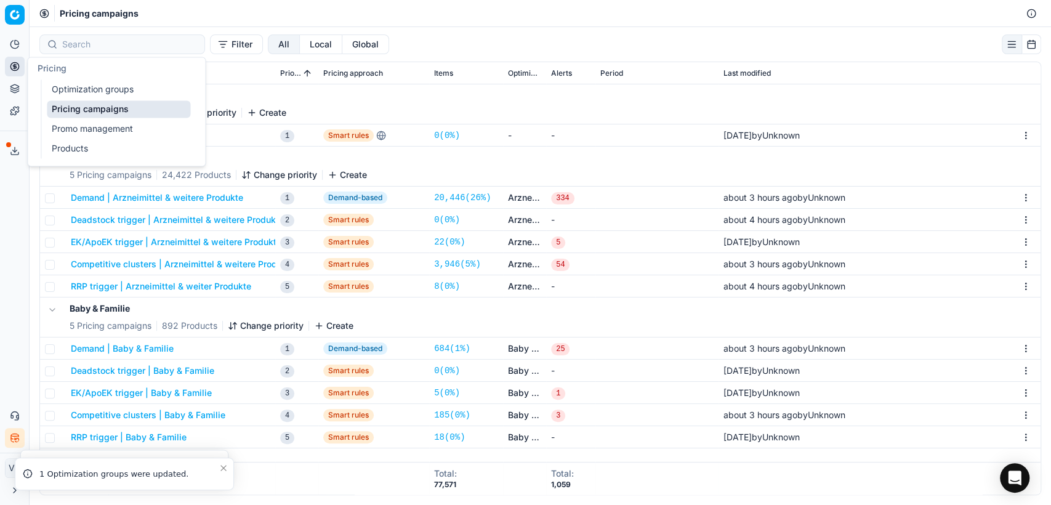
click at [7, 67] on button "Pricing" at bounding box center [15, 67] width 20 height 20
click at [78, 86] on link "Optimization groups" at bounding box center [118, 89] width 143 height 17
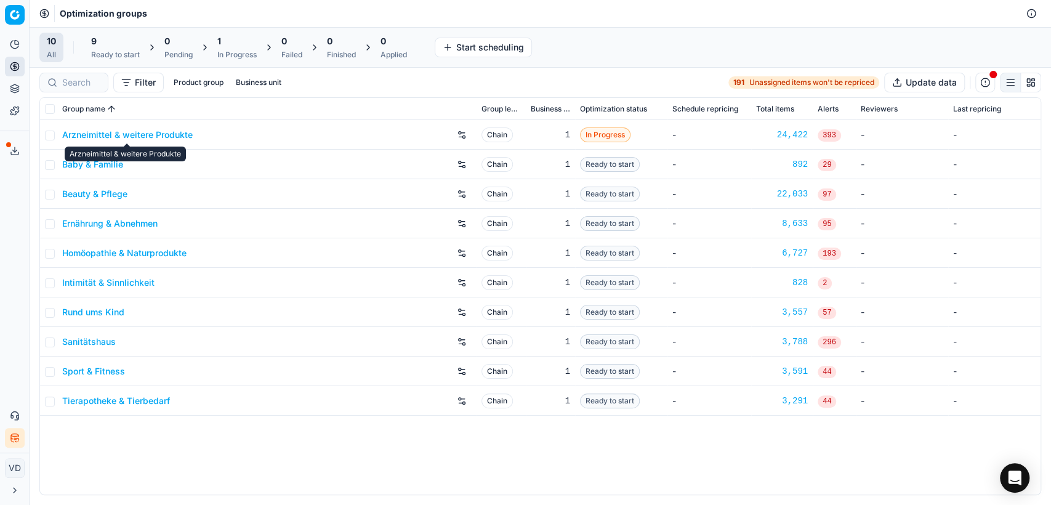
click at [142, 134] on link "Arzneimittel & weitere Produkte" at bounding box center [127, 135] width 131 height 12
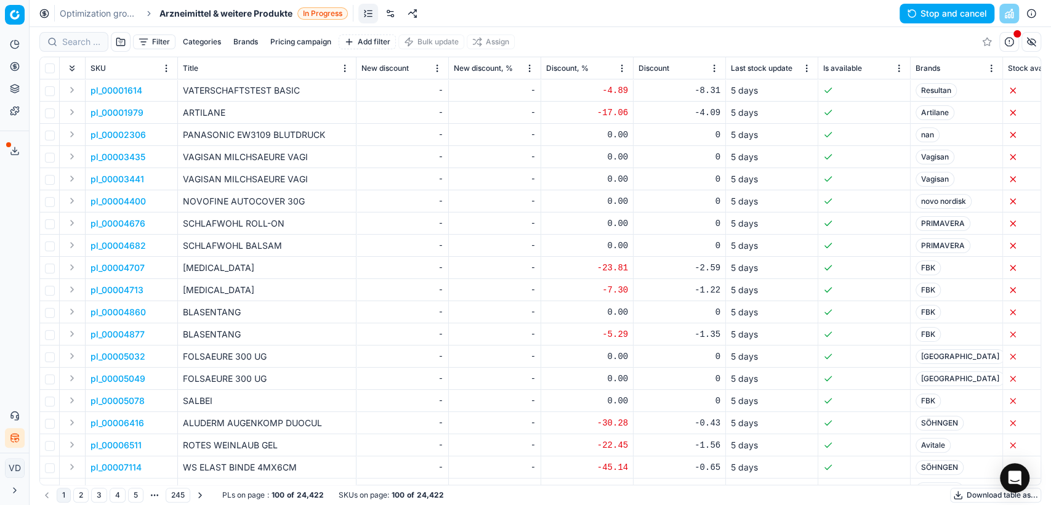
click at [158, 49] on button "Filter" at bounding box center [154, 41] width 42 height 15
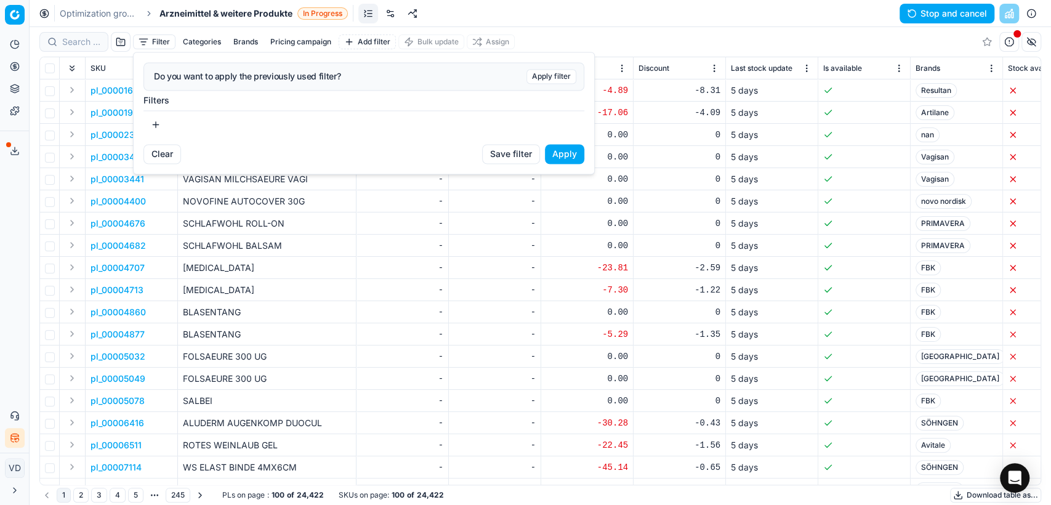
click at [158, 122] on button "button" at bounding box center [155, 125] width 25 height 20
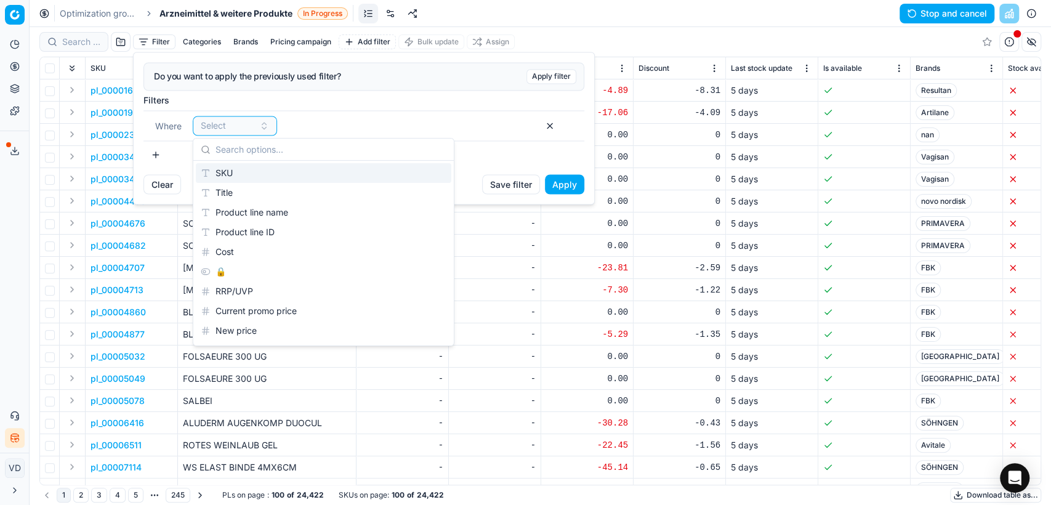
click at [241, 172] on div "SKU" at bounding box center [324, 173] width 256 height 20
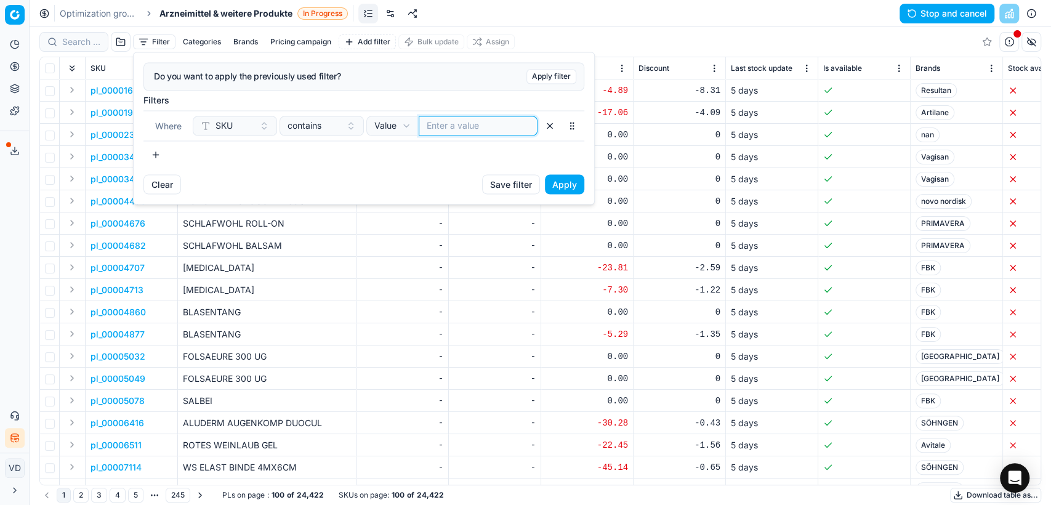
click at [480, 119] on input at bounding box center [478, 125] width 103 height 12
paste input "01255009"
type input "01255009"
click at [557, 187] on button "Apply" at bounding box center [564, 184] width 39 height 20
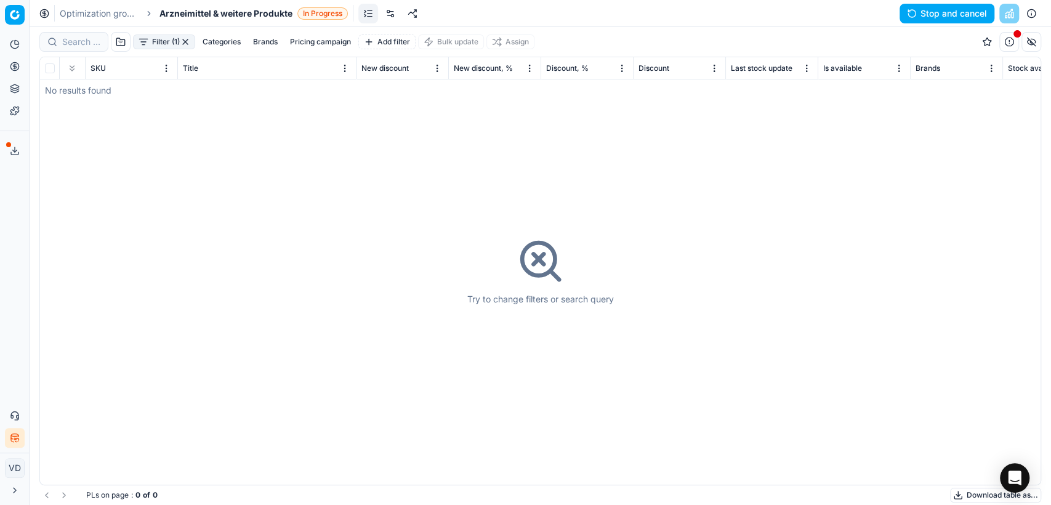
click at [169, 42] on button "Filter (1)" at bounding box center [164, 41] width 62 height 15
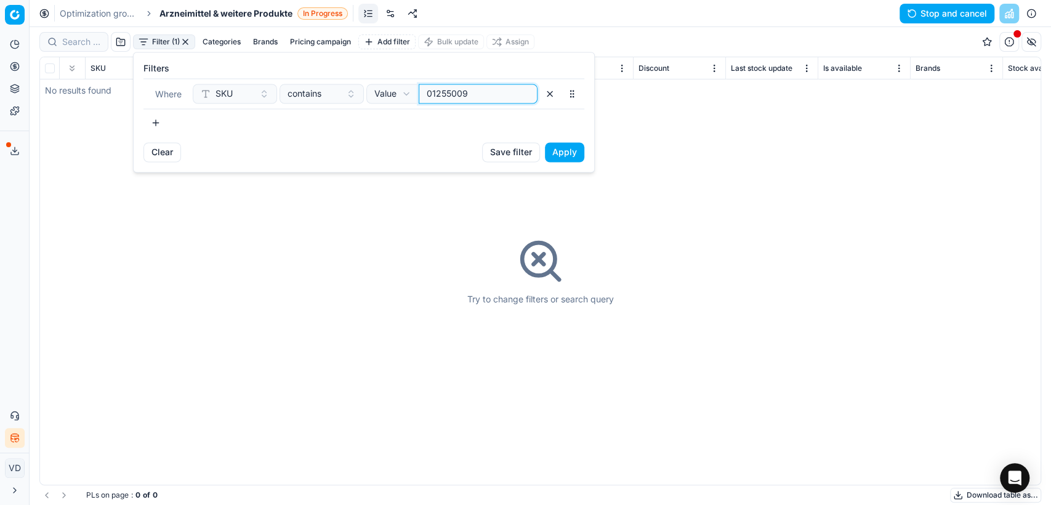
click at [430, 91] on input "01255009" at bounding box center [478, 93] width 103 height 12
type input "1255009"
click at [567, 153] on button "Apply" at bounding box center [564, 152] width 39 height 20
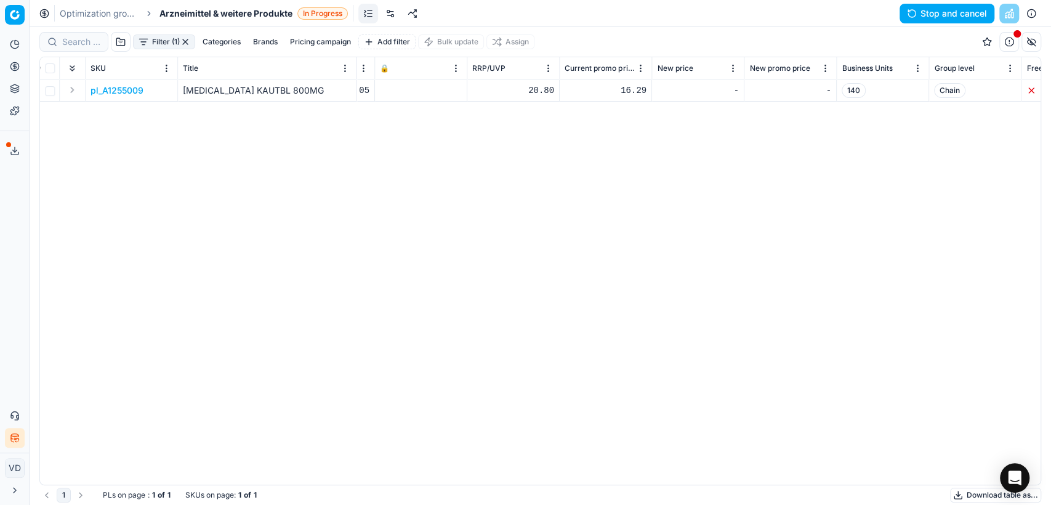
scroll to position [0, 999]
click at [18, 41] on icon at bounding box center [17, 42] width 4 height 4
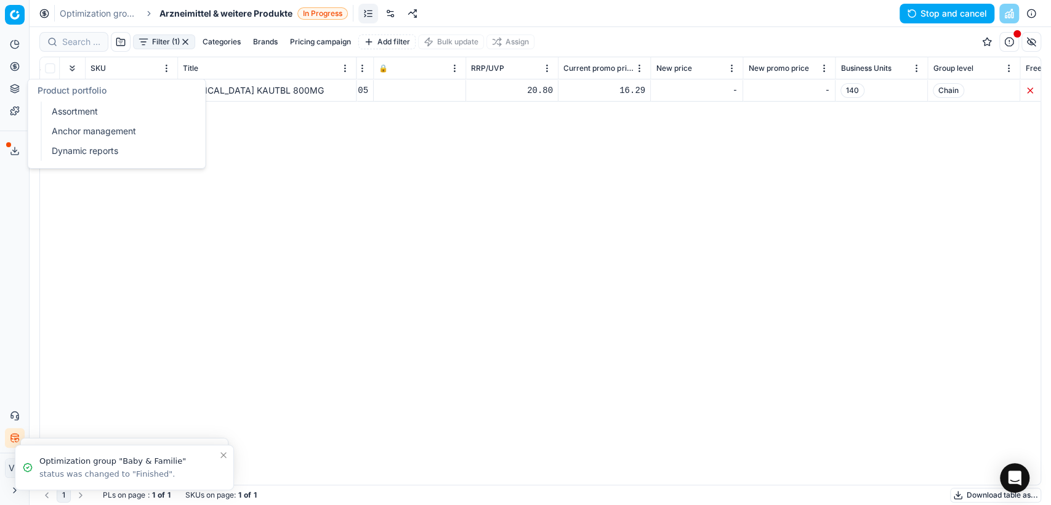
click at [12, 73] on button "Pricing" at bounding box center [15, 67] width 20 height 20
click at [62, 102] on link "Pricing campaigns" at bounding box center [118, 108] width 143 height 17
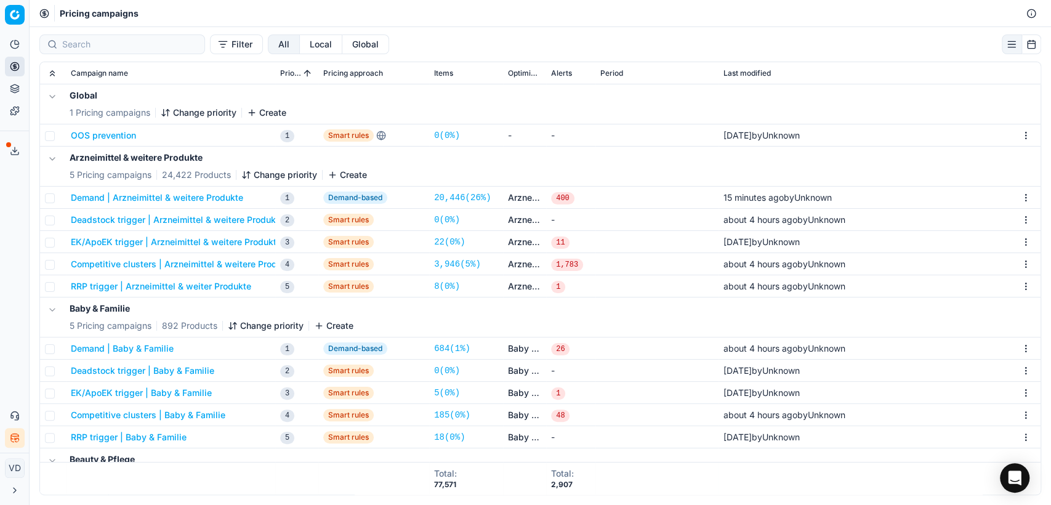
click at [15, 69] on icon at bounding box center [15, 67] width 10 height 10
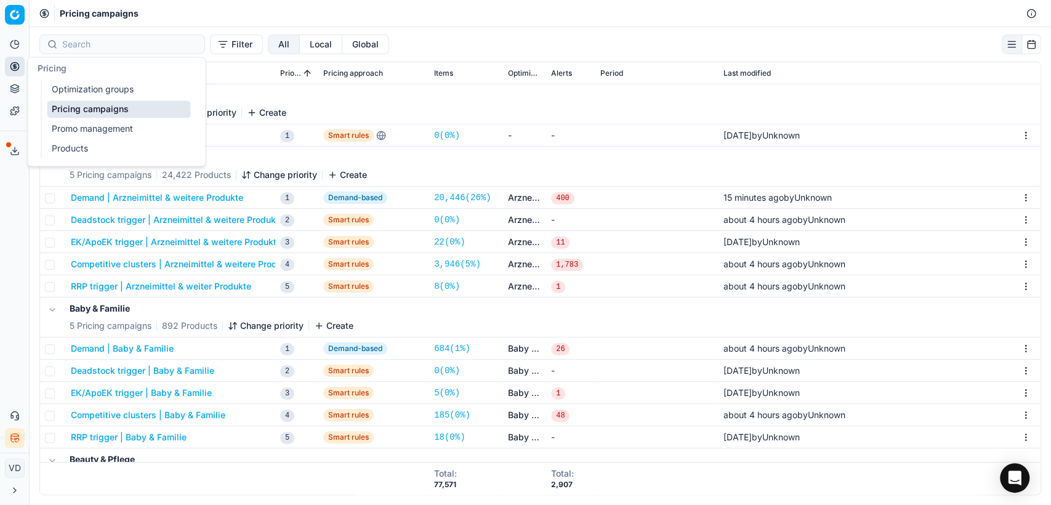
click at [57, 89] on link "Optimization groups" at bounding box center [118, 89] width 143 height 17
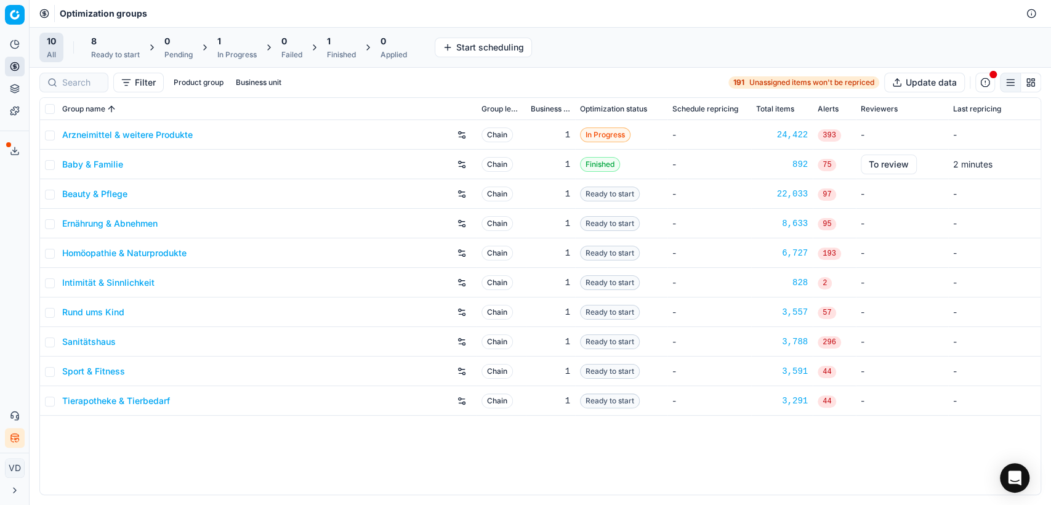
click at [105, 165] on link "Baby & Familie" at bounding box center [92, 164] width 61 height 12
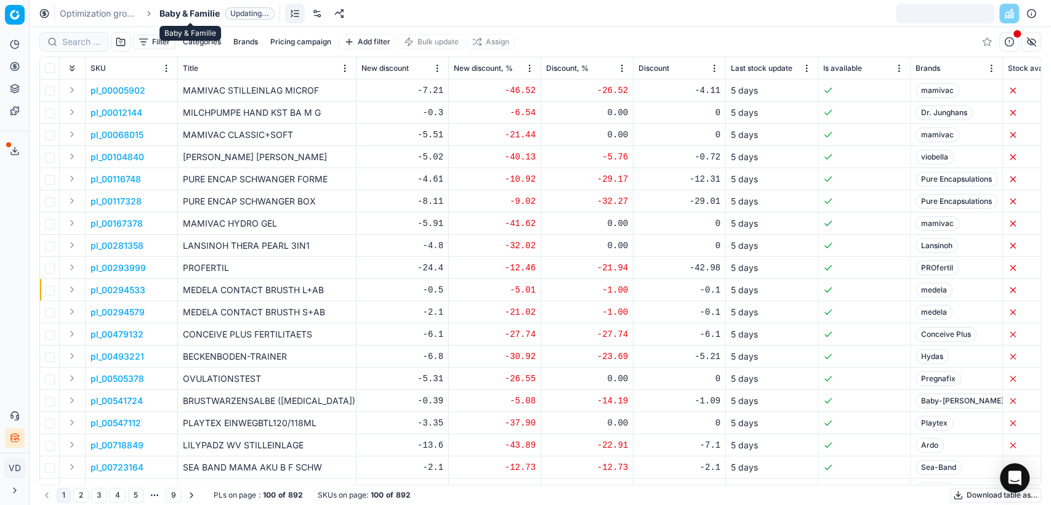
click at [147, 10] on icon "breadcrumb" at bounding box center [149, 13] width 9 height 9
click at [169, 10] on span "Baby & Familie" at bounding box center [189, 13] width 60 height 12
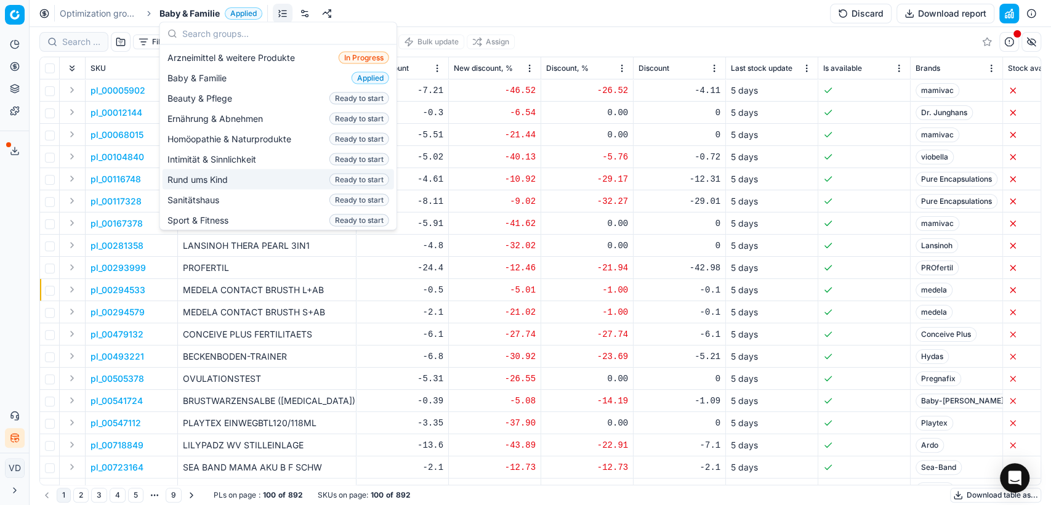
click at [577, 52] on div "Filter Categories Brands Pricing campaign Add filter Bulk update Assign" at bounding box center [540, 42] width 1002 height 30
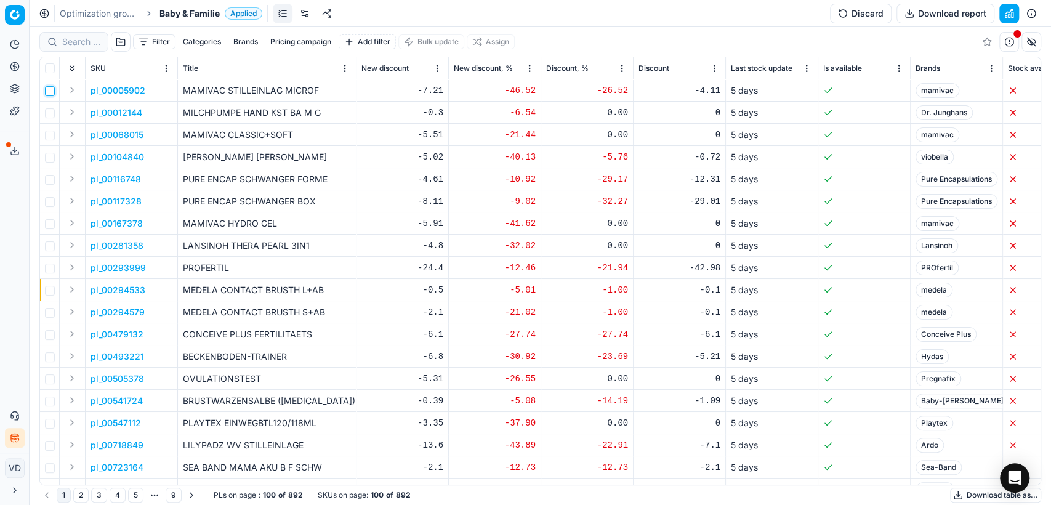
click at [50, 94] on input "checkbox" at bounding box center [50, 91] width 10 height 10
checkbox input "true"
click at [1035, 41] on button "button" at bounding box center [1032, 42] width 20 height 20
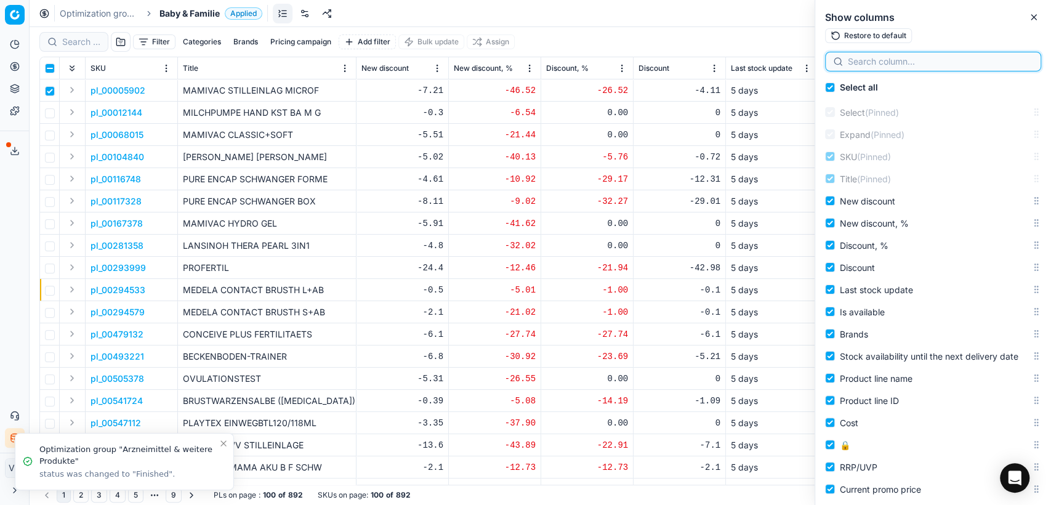
click at [902, 65] on input at bounding box center [940, 61] width 185 height 12
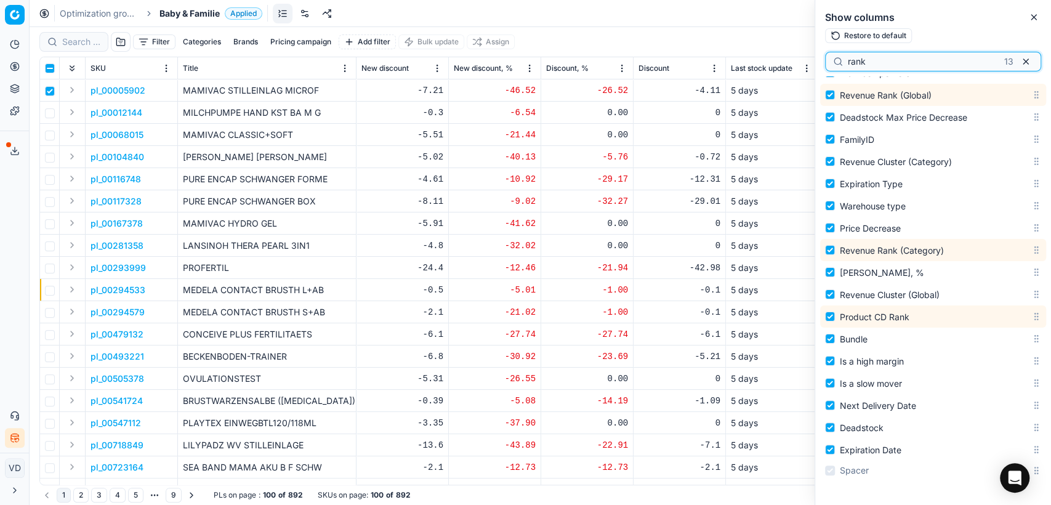
scroll to position [2087, 0]
type input "rank"
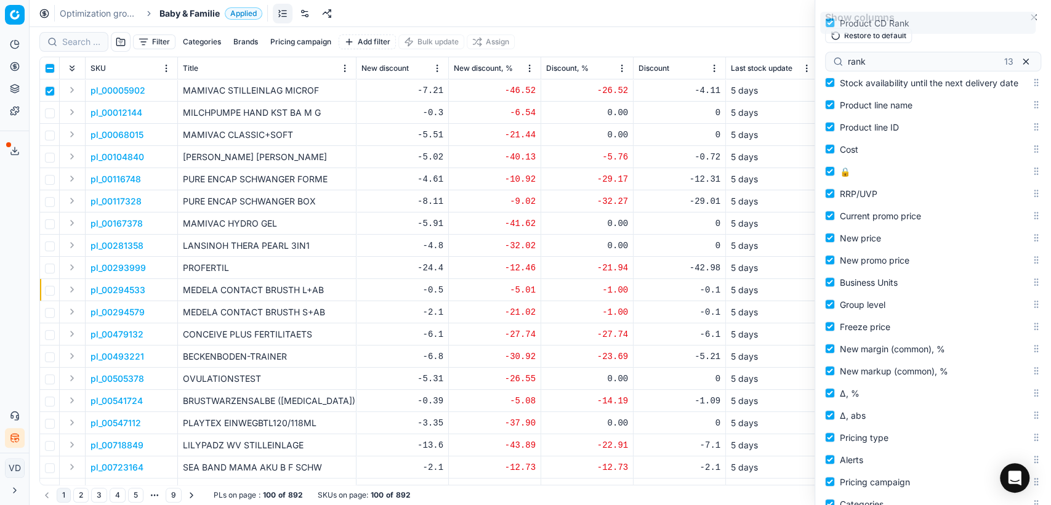
scroll to position [0, 0]
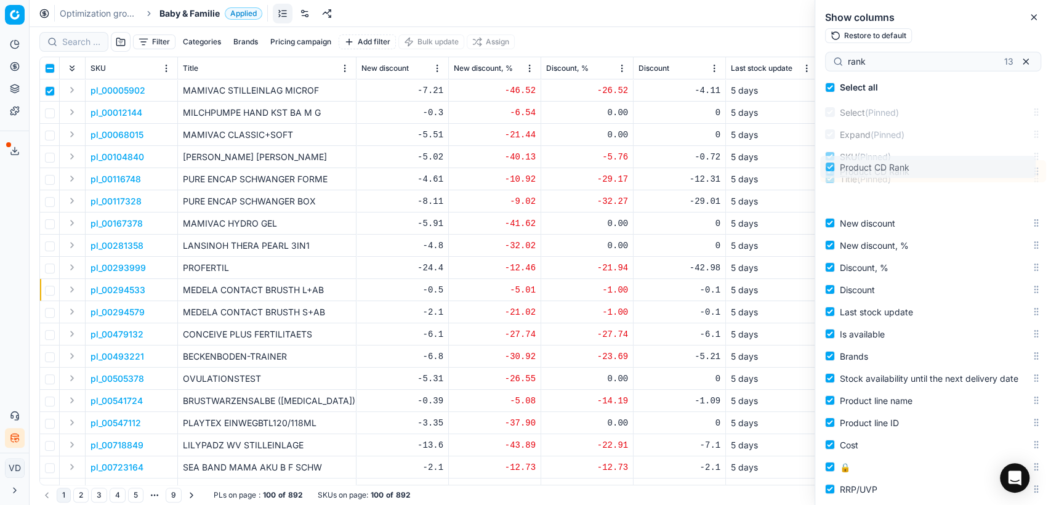
drag, startPoint x: 1023, startPoint y: 330, endPoint x: 1019, endPoint y: 165, distance: 165.1
click at [1019, 165] on body "Pricing platform Analytics Pricing Product portfolio Templates Export service 1…" at bounding box center [525, 252] width 1051 height 505
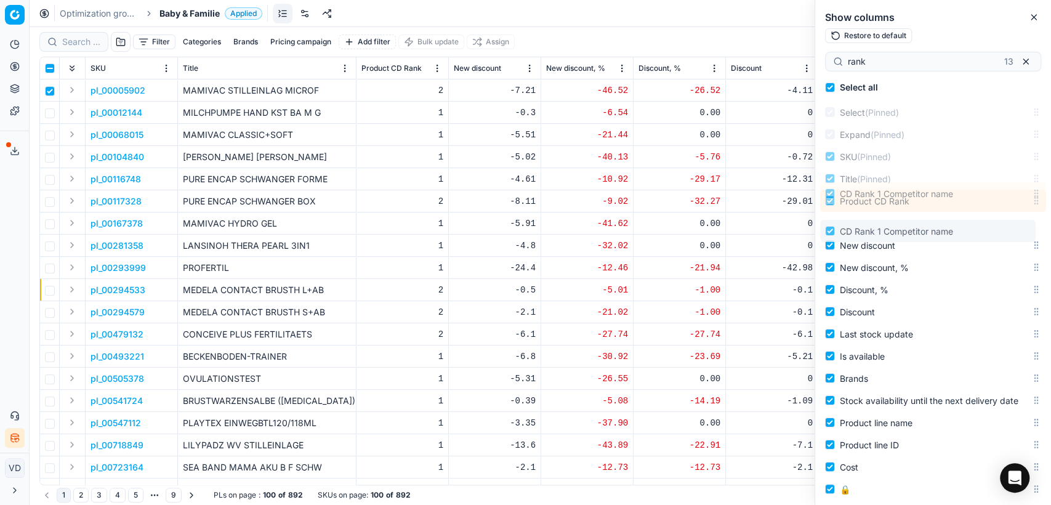
drag, startPoint x: 1025, startPoint y: 227, endPoint x: 1016, endPoint y: 237, distance: 13.1
click at [1016, 237] on body "Pricing platform Analytics Pricing Product portfolio Templates Export service 1…" at bounding box center [525, 252] width 1051 height 505
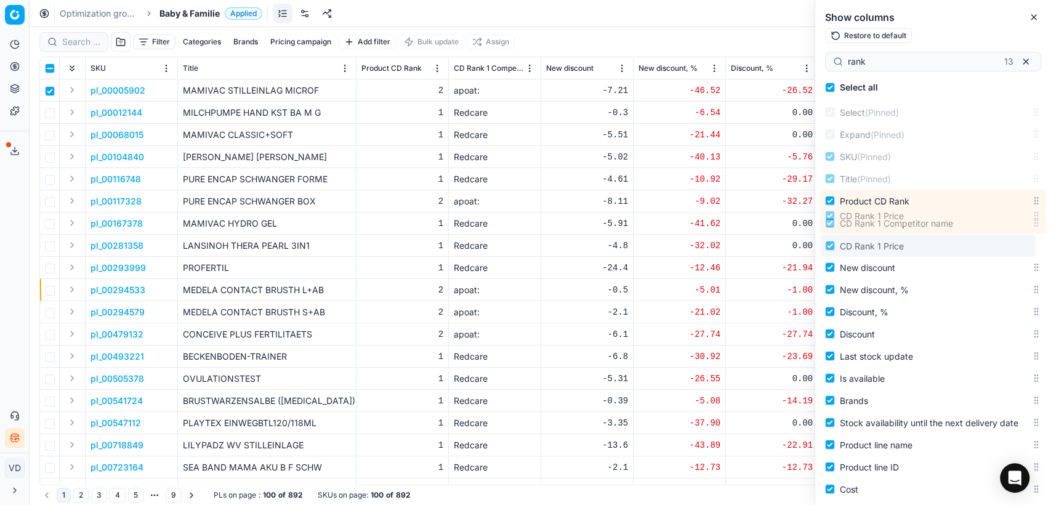
drag, startPoint x: 1022, startPoint y: 387, endPoint x: 1030, endPoint y: 245, distance: 141.9
click at [1030, 245] on body "Pricing platform Analytics Pricing Product portfolio Templates Export service 1…" at bounding box center [525, 252] width 1051 height 505
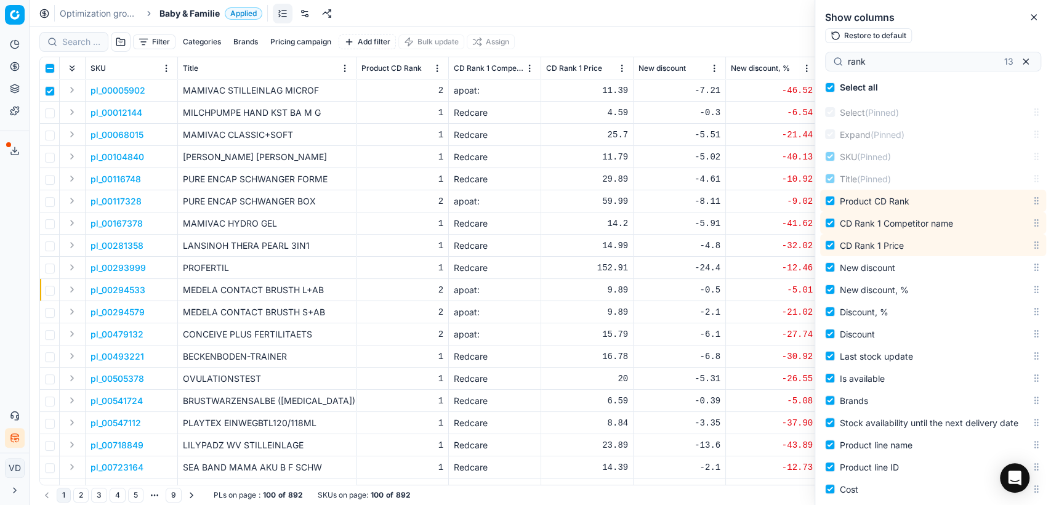
click at [633, 14] on div "Optimization groups Baby & Familie Applied Discard Download report" at bounding box center [541, 13] width 1022 height 27
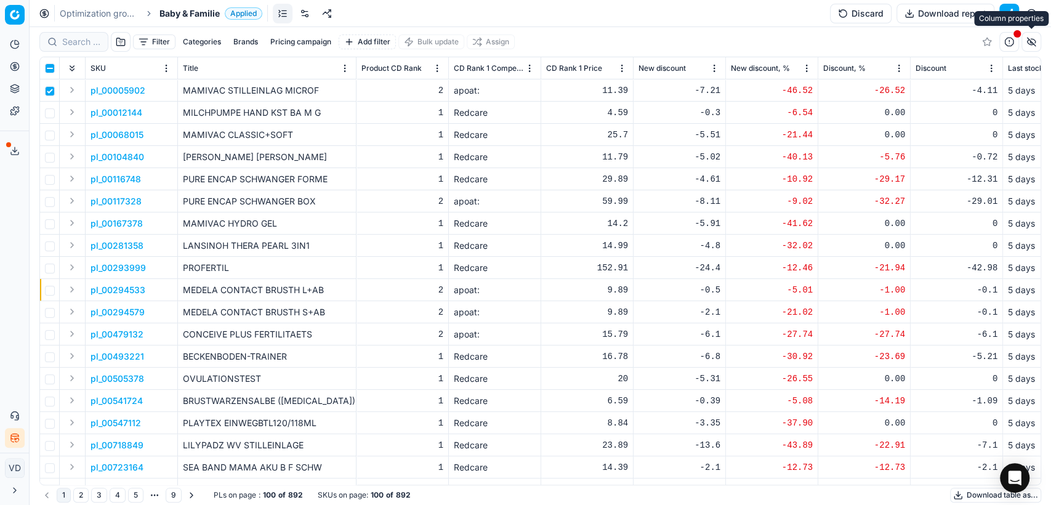
click at [1032, 50] on button "button" at bounding box center [1032, 42] width 20 height 20
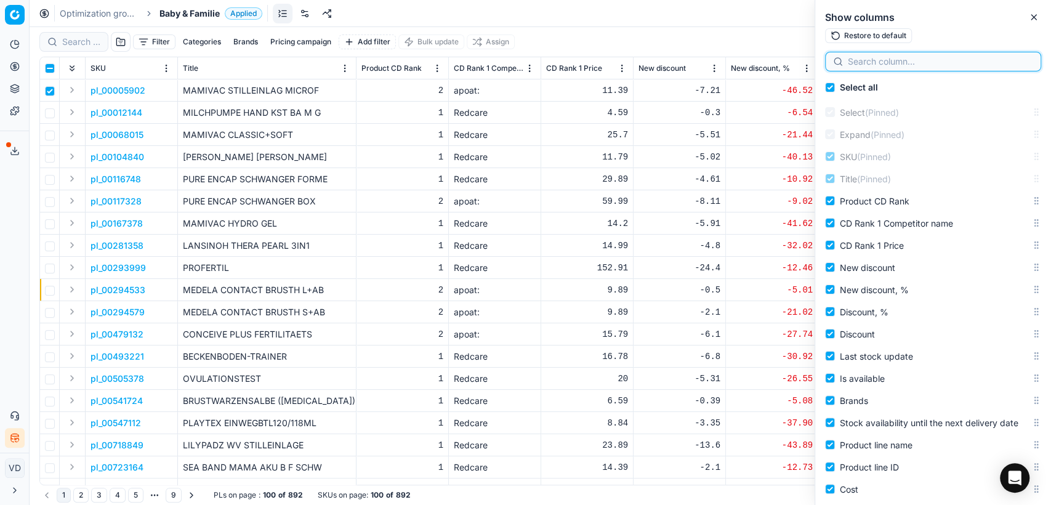
click at [894, 65] on input at bounding box center [940, 61] width 185 height 12
type input "b"
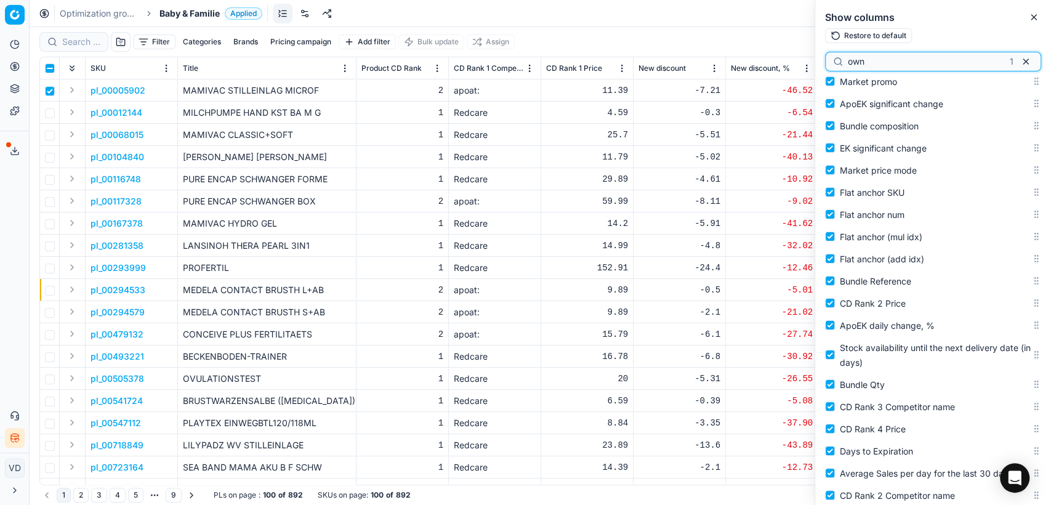
scroll to position [1384, 0]
type input "o"
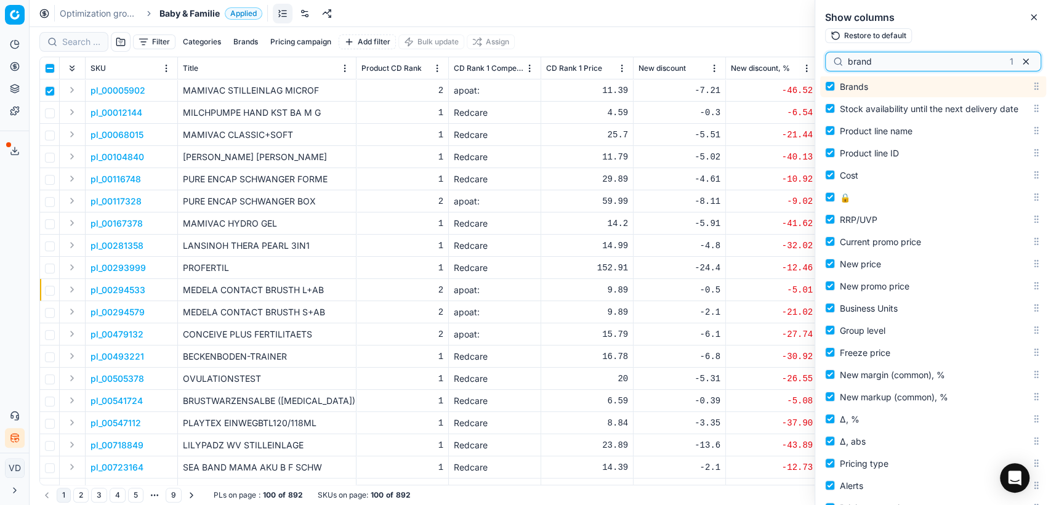
scroll to position [313, 0]
type input "brand"
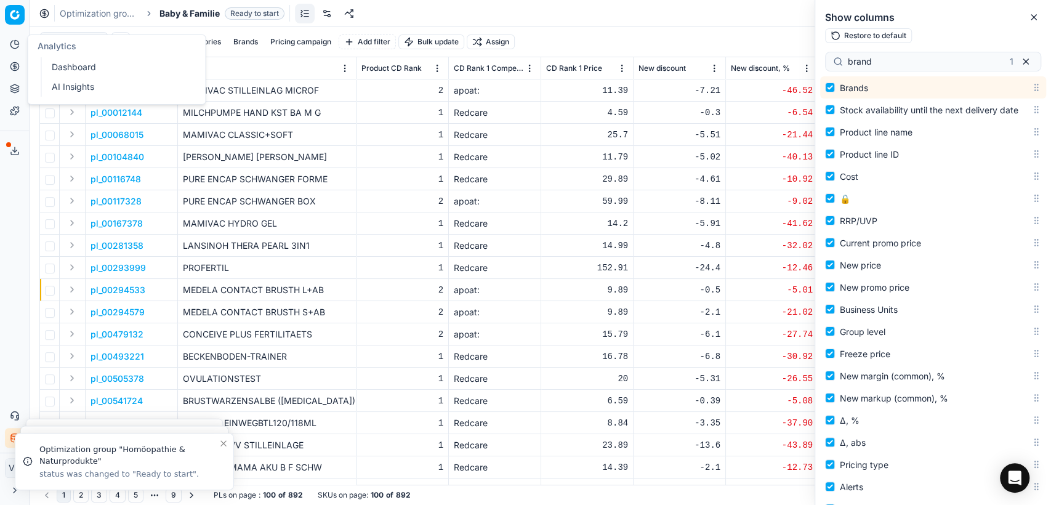
click at [18, 53] on button "Analytics" at bounding box center [15, 44] width 20 height 20
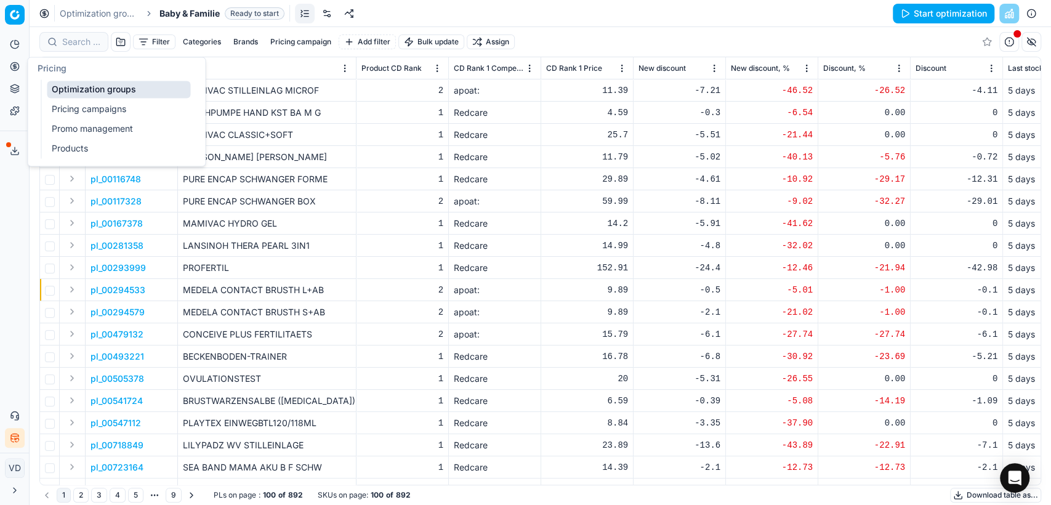
click at [80, 107] on link "Pricing campaigns" at bounding box center [118, 108] width 143 height 17
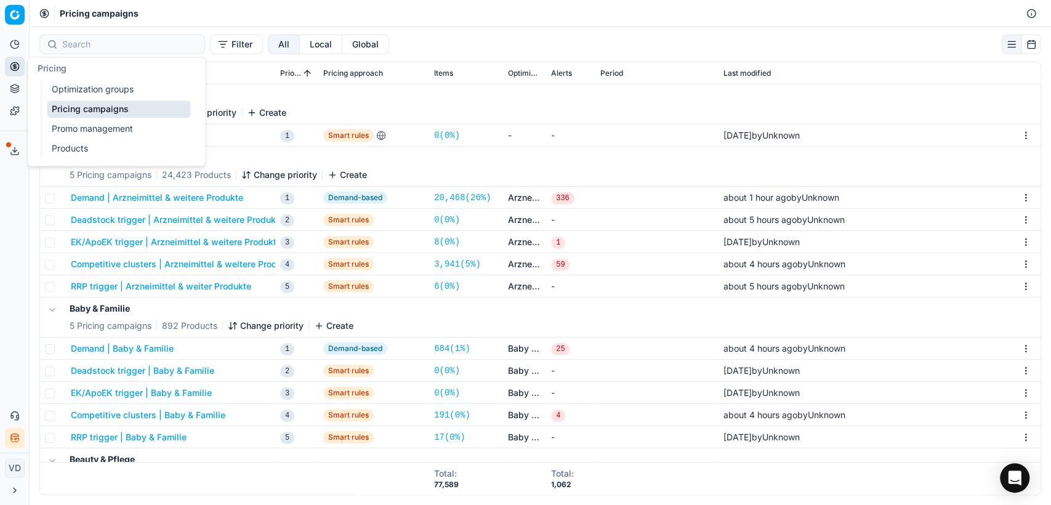
click at [9, 49] on button "Analytics" at bounding box center [15, 44] width 20 height 20
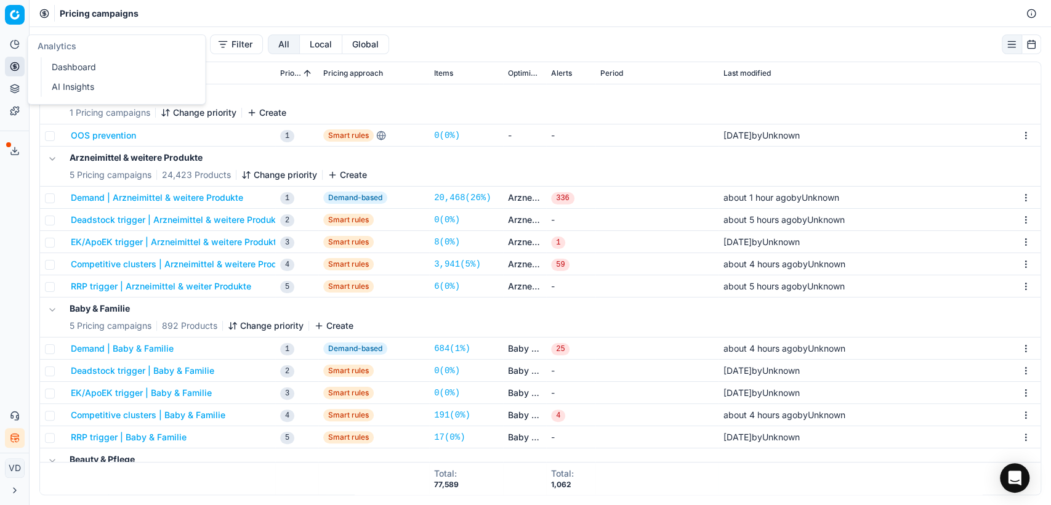
click at [55, 65] on link "Dashboard" at bounding box center [118, 67] width 143 height 17
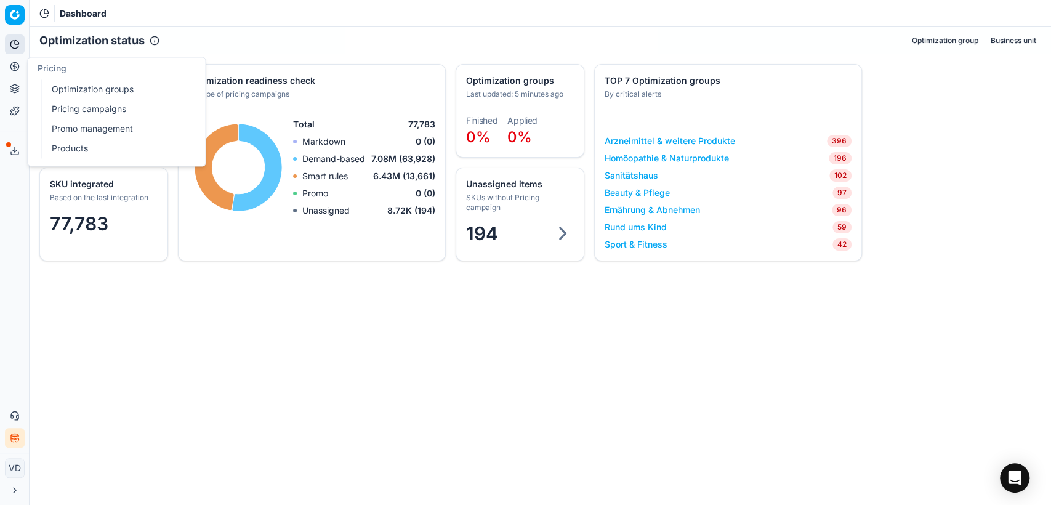
click at [65, 103] on link "Pricing campaigns" at bounding box center [118, 108] width 143 height 17
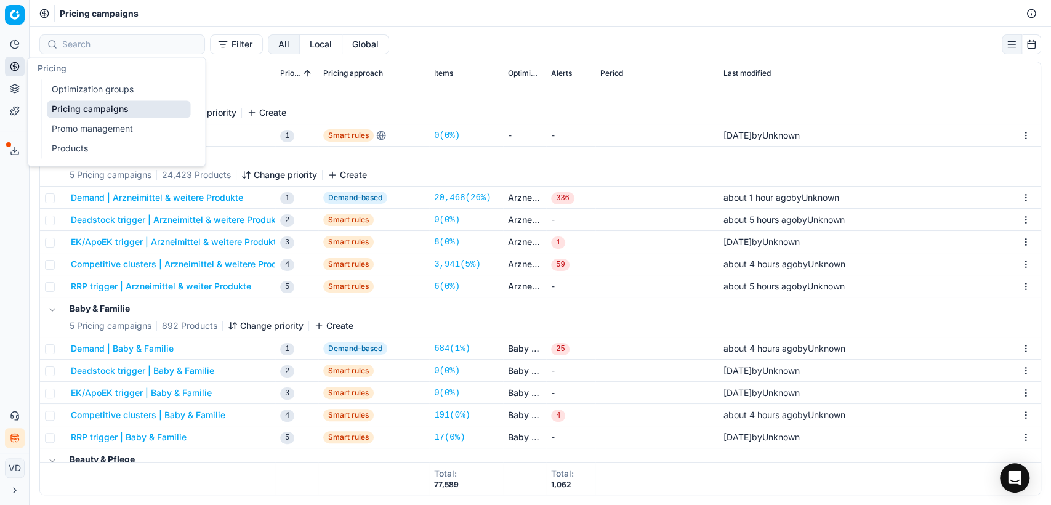
click at [65, 104] on link "Pricing campaigns" at bounding box center [118, 108] width 143 height 17
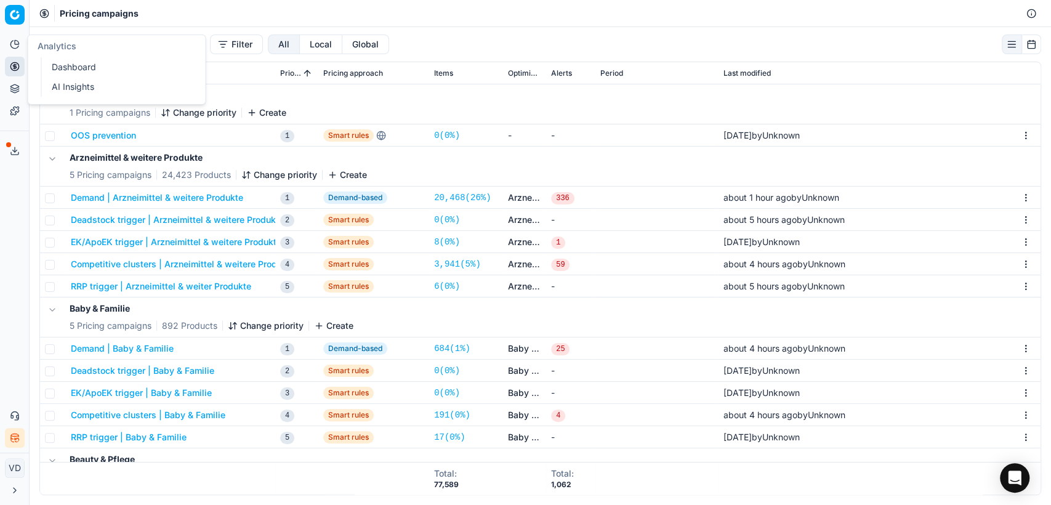
click at [6, 61] on button "Pricing" at bounding box center [15, 67] width 20 height 20
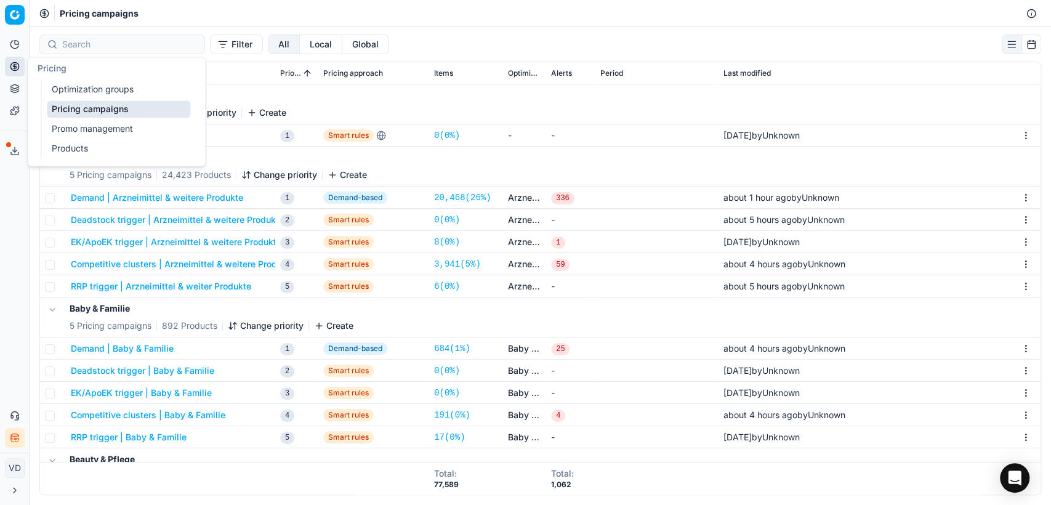
click at [78, 88] on link "Optimization groups" at bounding box center [118, 89] width 143 height 17
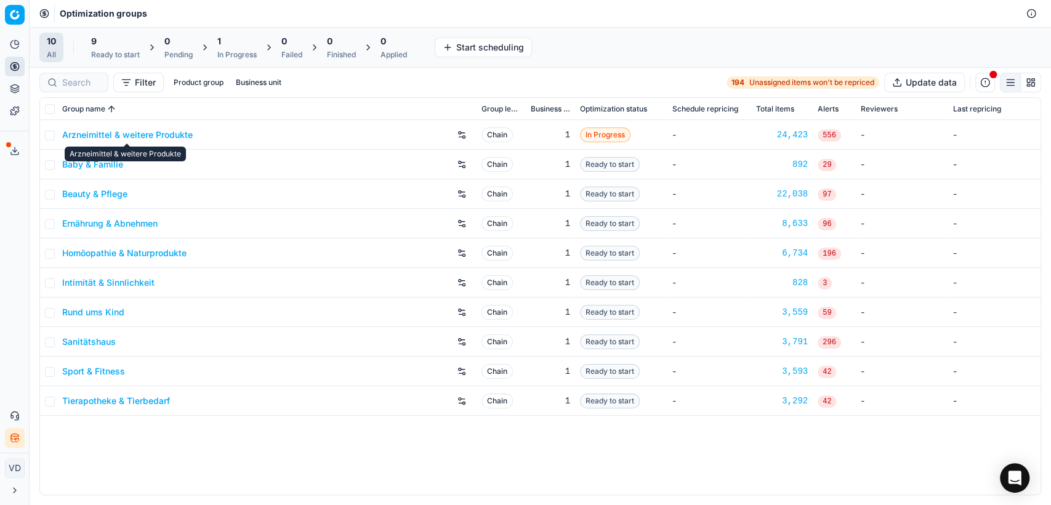
click at [110, 135] on link "Arzneimittel & weitere Produkte" at bounding box center [127, 135] width 131 height 12
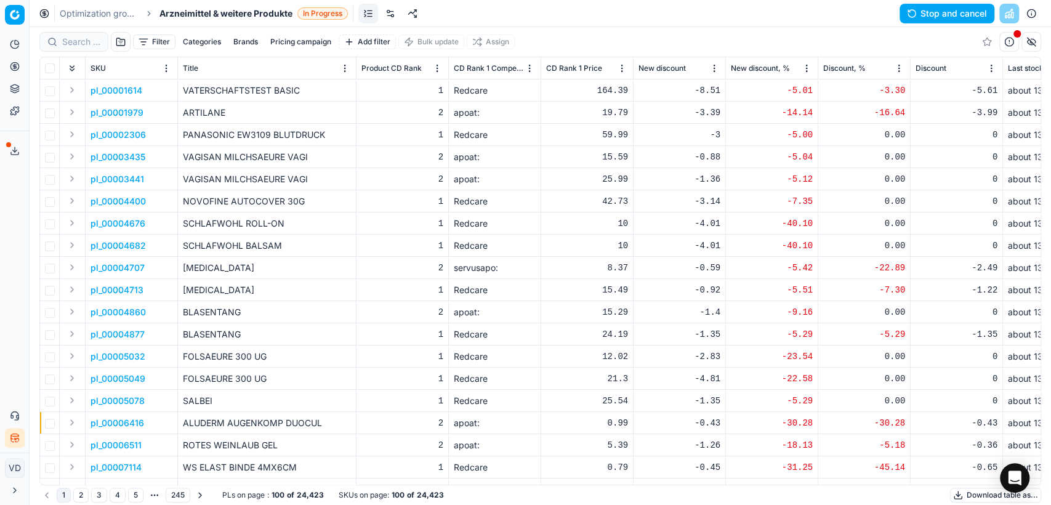
click at [147, 46] on button "Filter" at bounding box center [154, 41] width 42 height 15
